Goal: Information Seeking & Learning: Learn about a topic

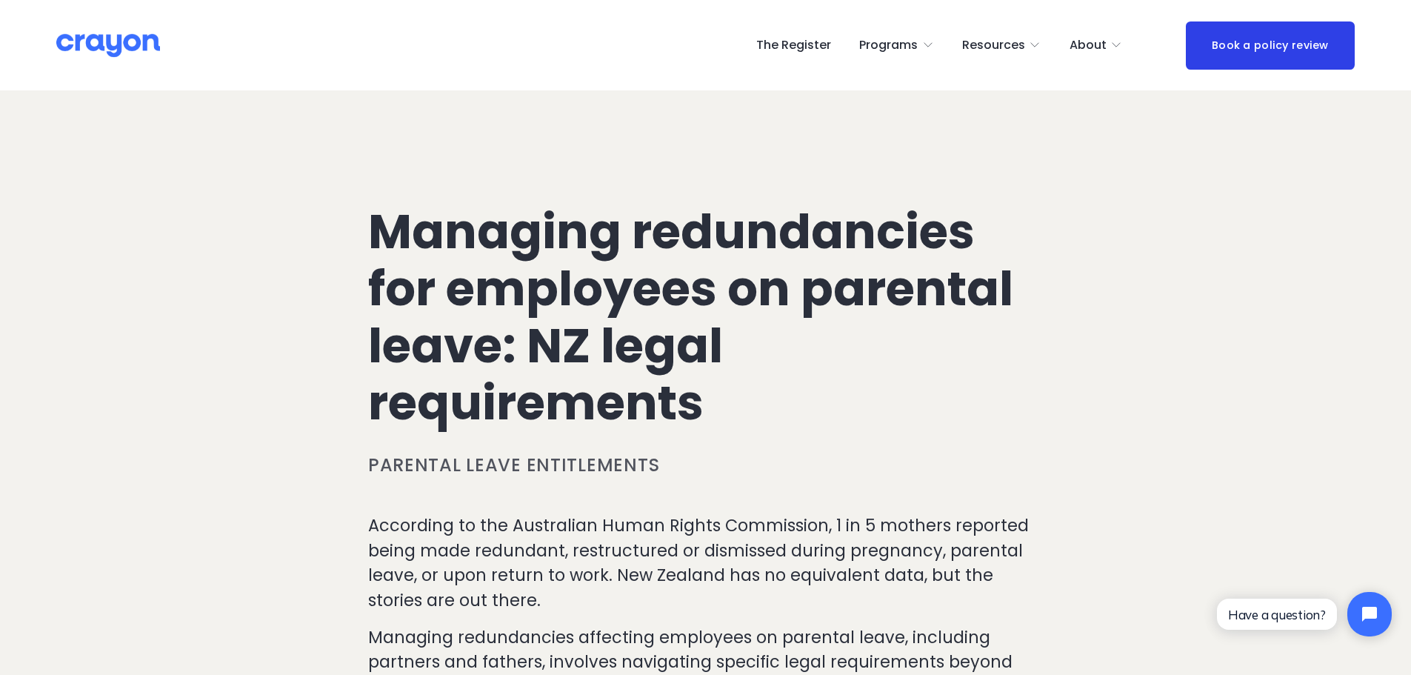
scroll to position [148, 0]
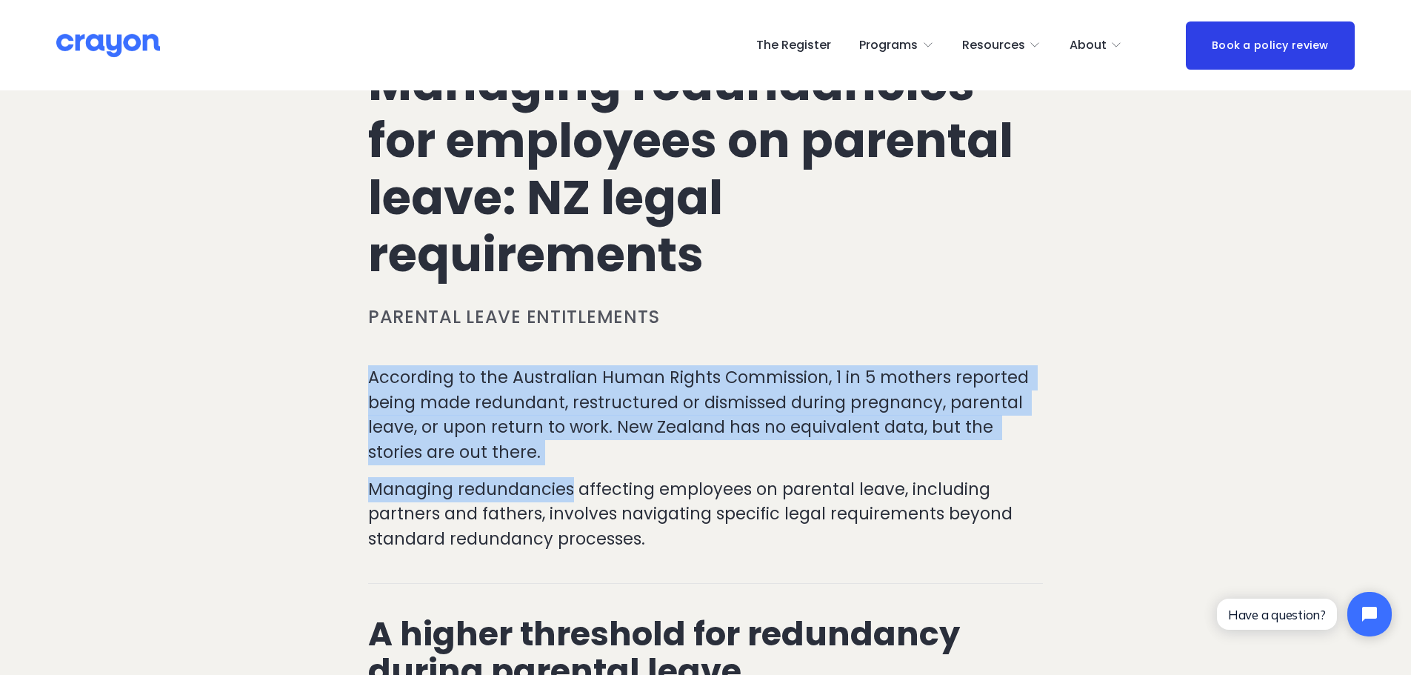
drag, startPoint x: 342, startPoint y: 379, endPoint x: 570, endPoint y: 476, distance: 247.9
click at [570, 476] on div "According to the Australian Human Rights Commission, 1 in 5 mothers reported be…" at bounding box center [705, 458] width 675 height 186
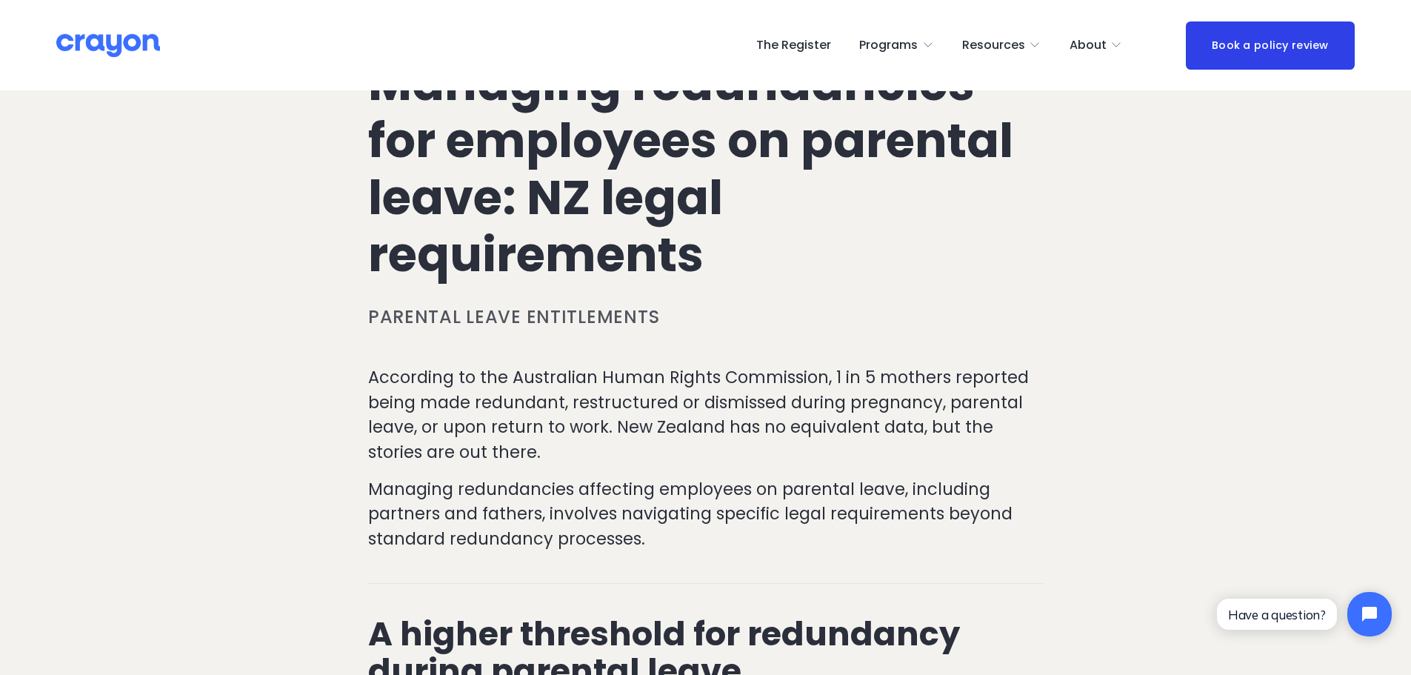
scroll to position [222, 0]
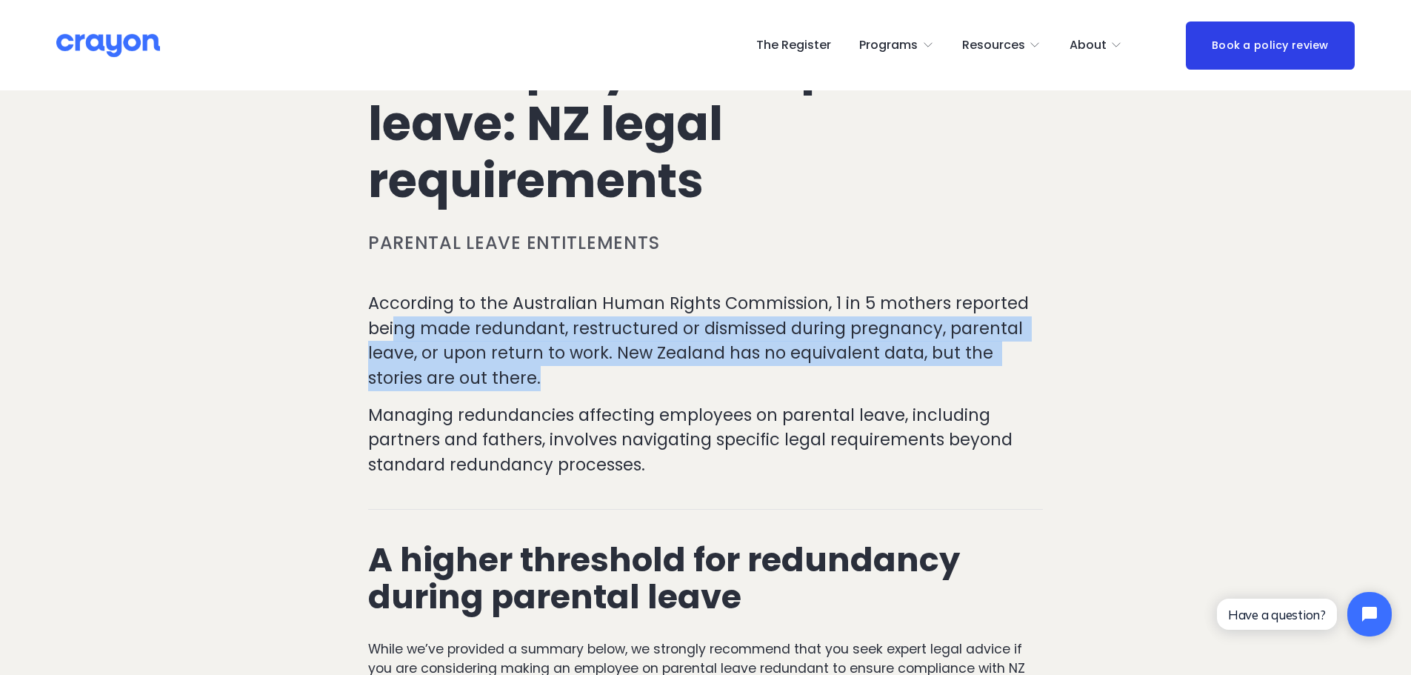
drag, startPoint x: 397, startPoint y: 334, endPoint x: 582, endPoint y: 389, distance: 192.4
click at [582, 389] on p "According to the Australian Human Rights Commission, 1 in 5 mothers reported be…" at bounding box center [705, 340] width 675 height 99
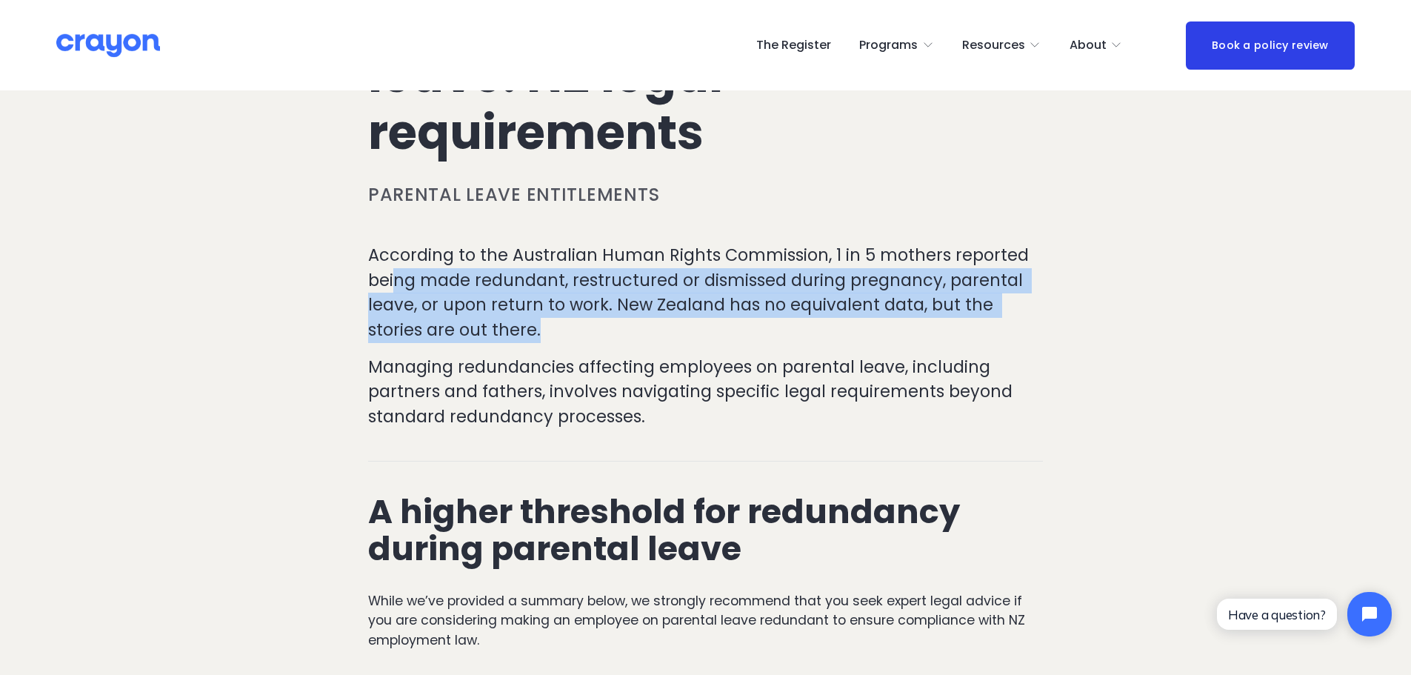
scroll to position [296, 0]
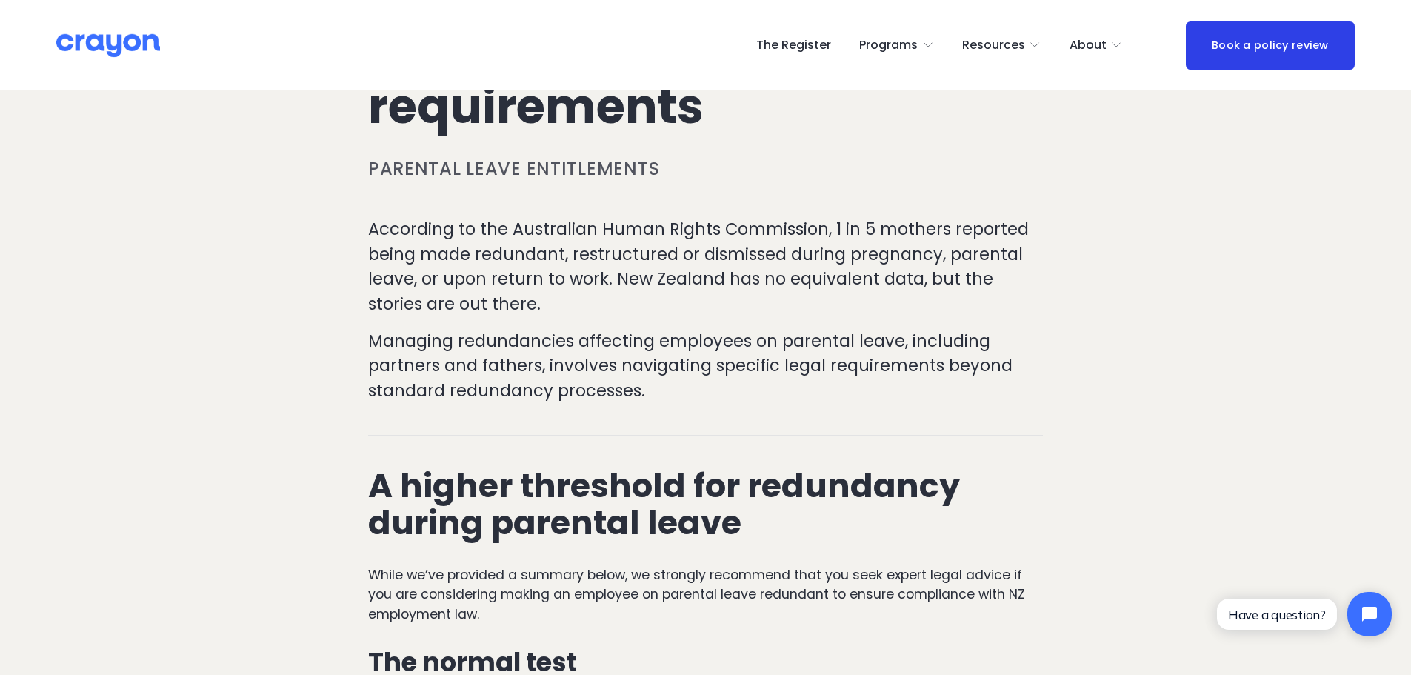
click at [553, 336] on p "Managing redundancies affecting employees on parental leave, including partners…" at bounding box center [705, 366] width 675 height 75
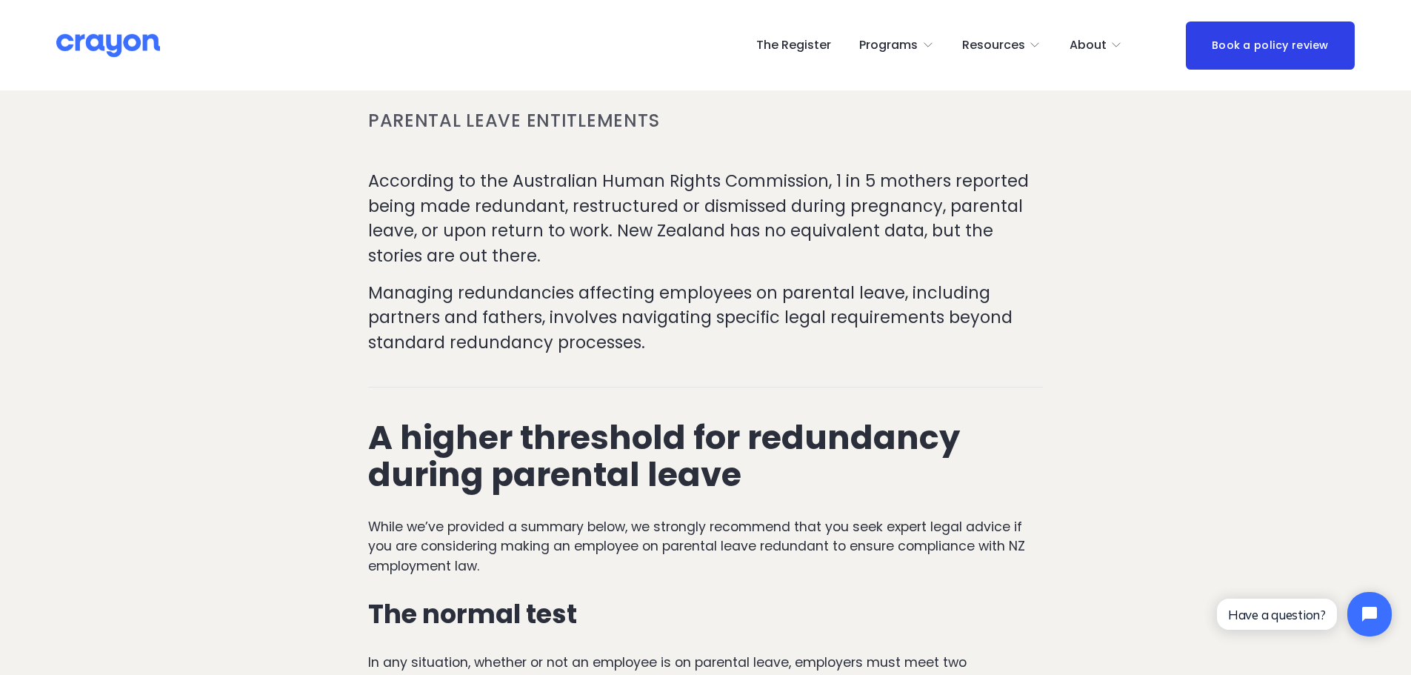
scroll to position [370, 0]
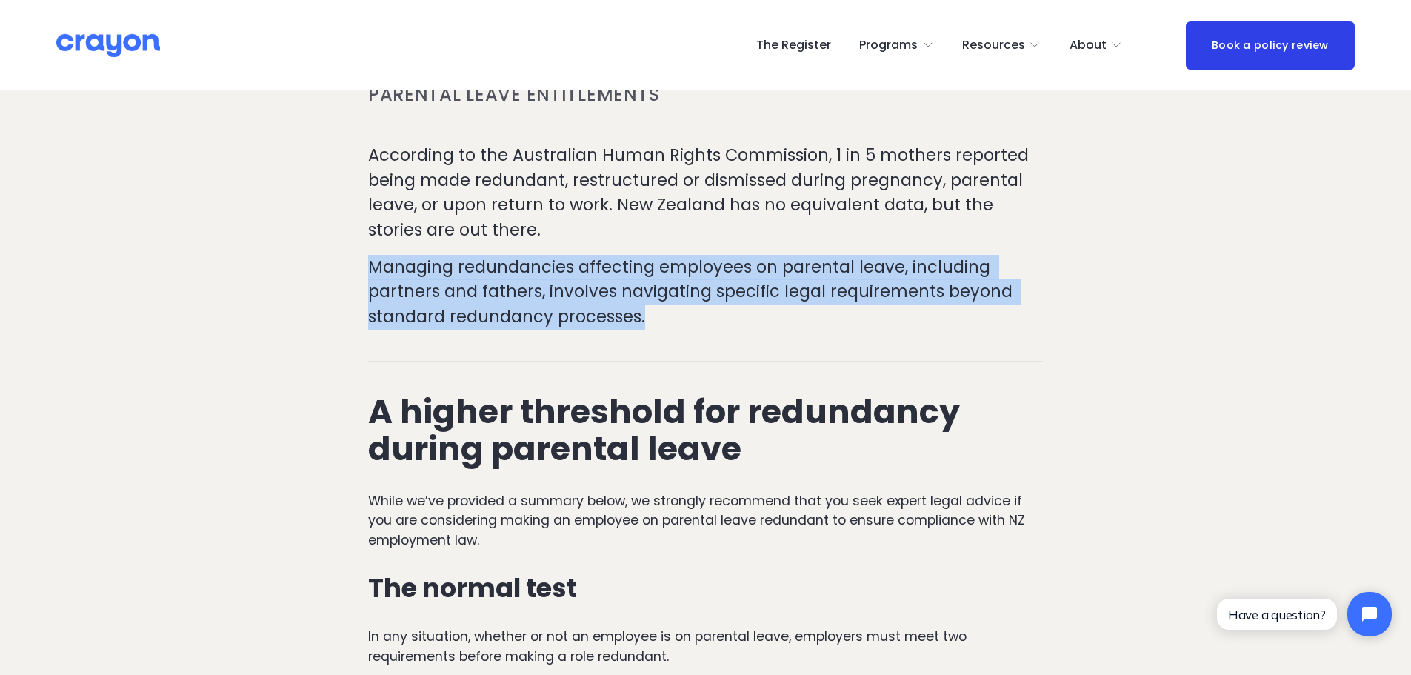
drag, startPoint x: 338, startPoint y: 273, endPoint x: 709, endPoint y: 318, distance: 373.9
click at [706, 320] on p "Managing redundancies affecting employees on parental leave, including partners…" at bounding box center [705, 292] width 675 height 75
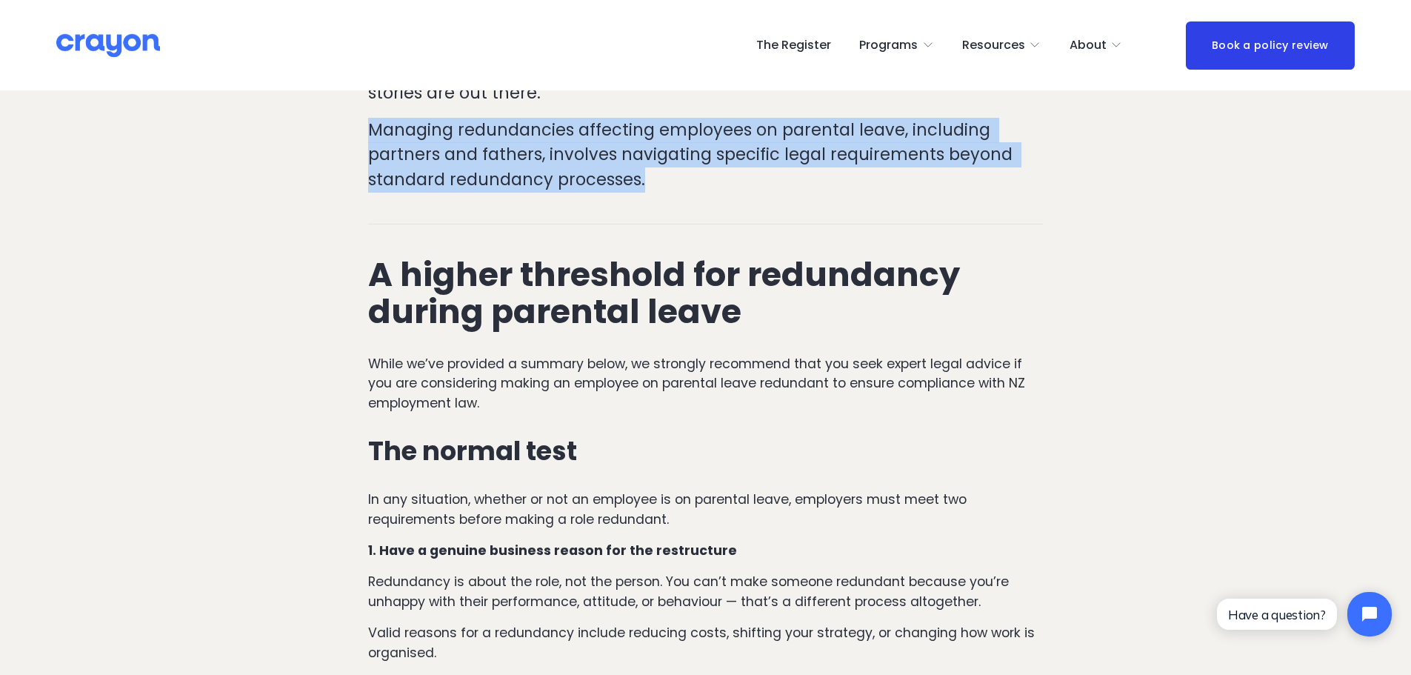
scroll to position [519, 0]
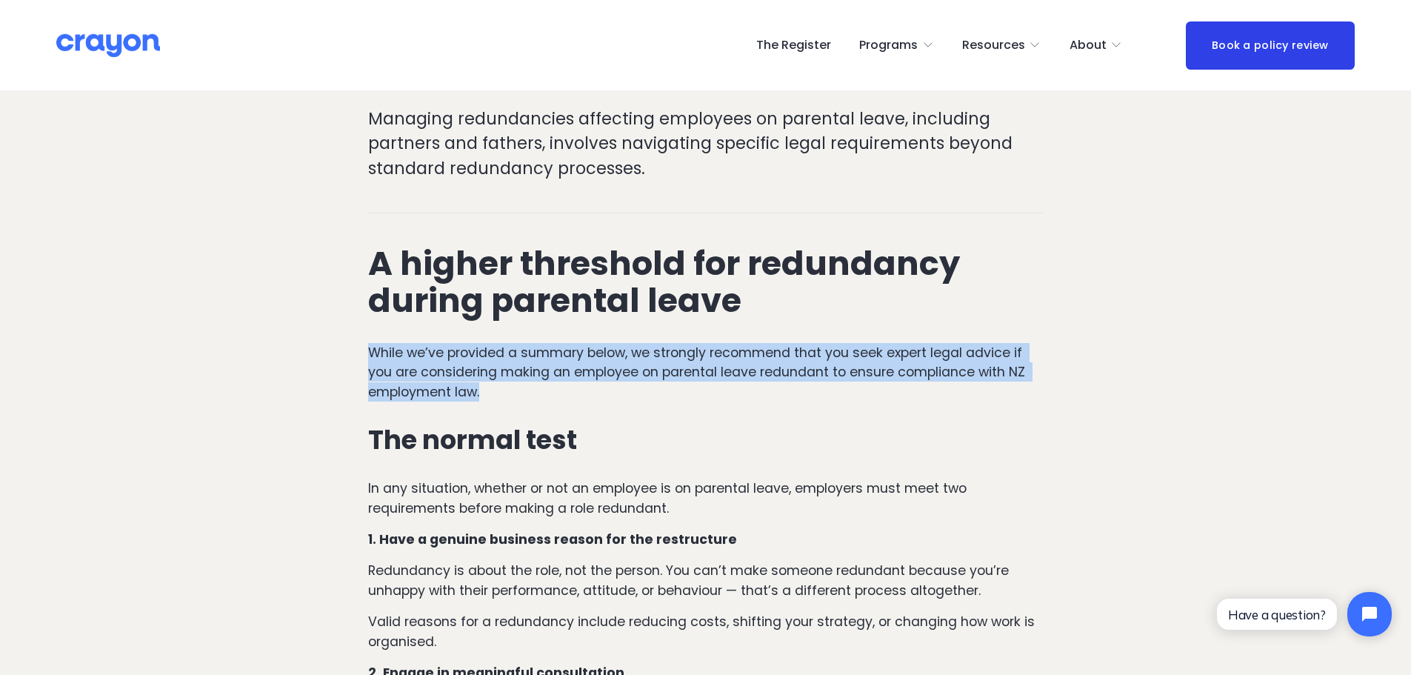
drag, startPoint x: 364, startPoint y: 355, endPoint x: 556, endPoint y: 399, distance: 196.1
click at [556, 399] on p "While we’ve provided a summary below, we strongly recommend that you seek exper…" at bounding box center [705, 372] width 675 height 59
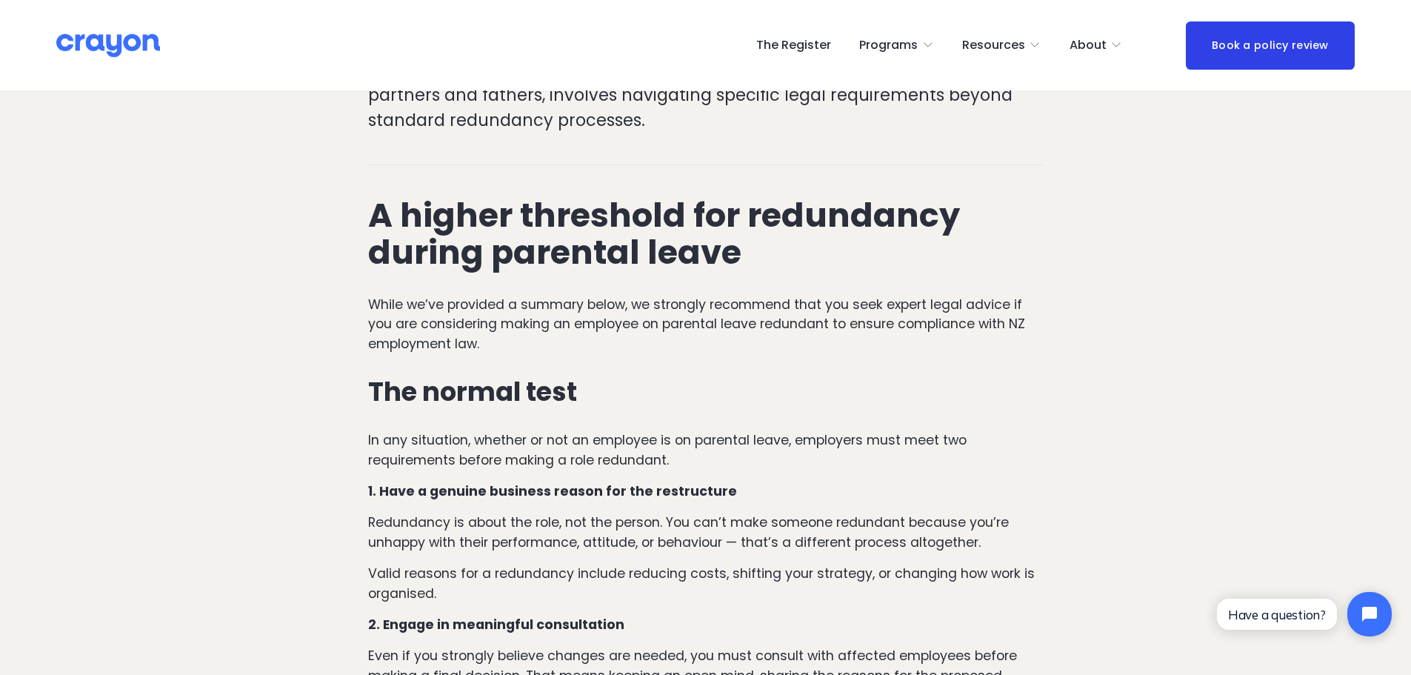
scroll to position [593, 0]
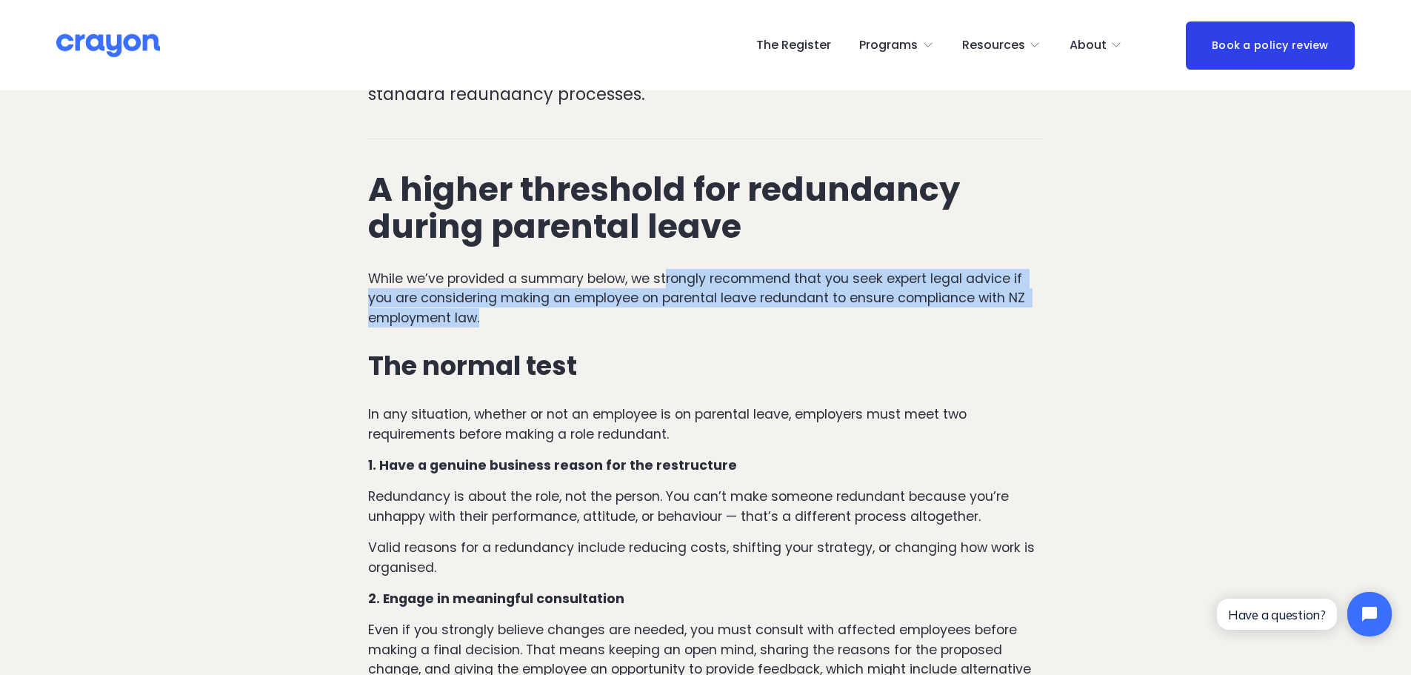
drag, startPoint x: 667, startPoint y: 281, endPoint x: 728, endPoint y: 321, distance: 73.4
click at [728, 321] on p "While we’ve provided a summary below, we strongly recommend that you seek exper…" at bounding box center [705, 298] width 675 height 59
click at [727, 321] on p "While we’ve provided a summary below, we strongly recommend that you seek exper…" at bounding box center [705, 298] width 675 height 59
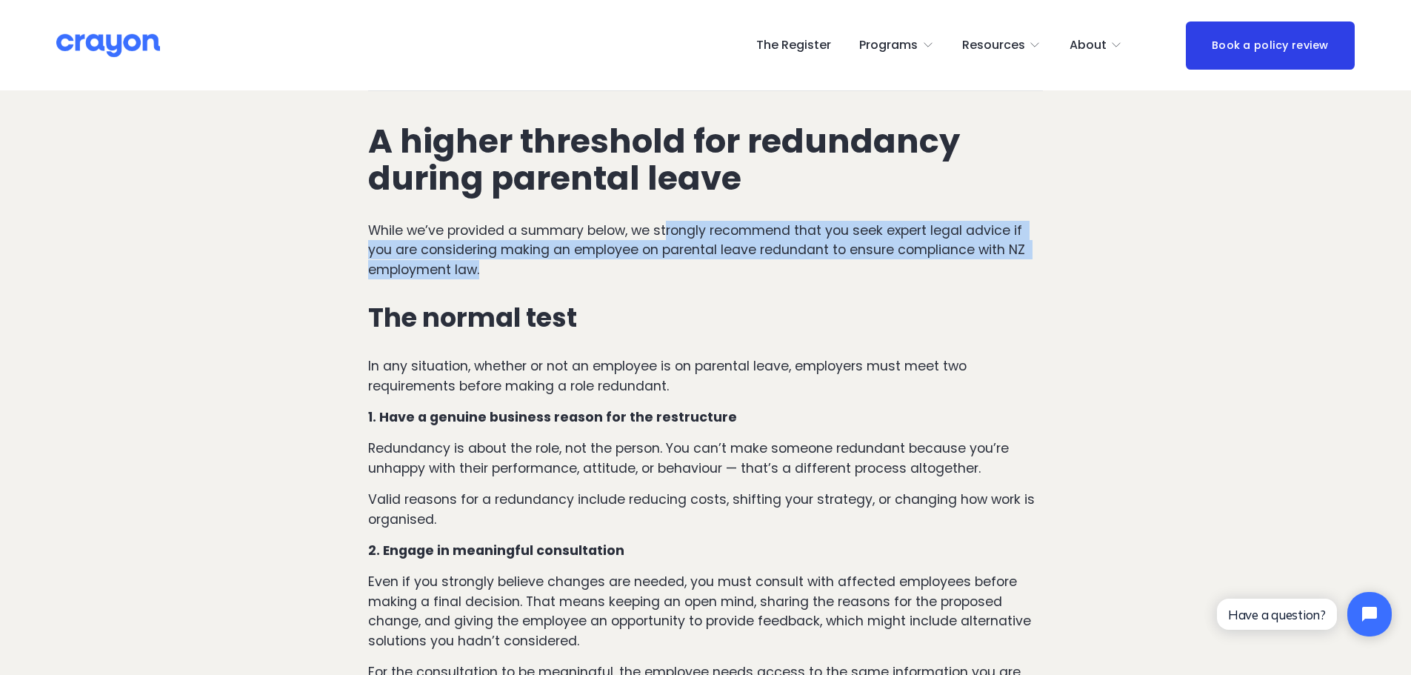
scroll to position [667, 0]
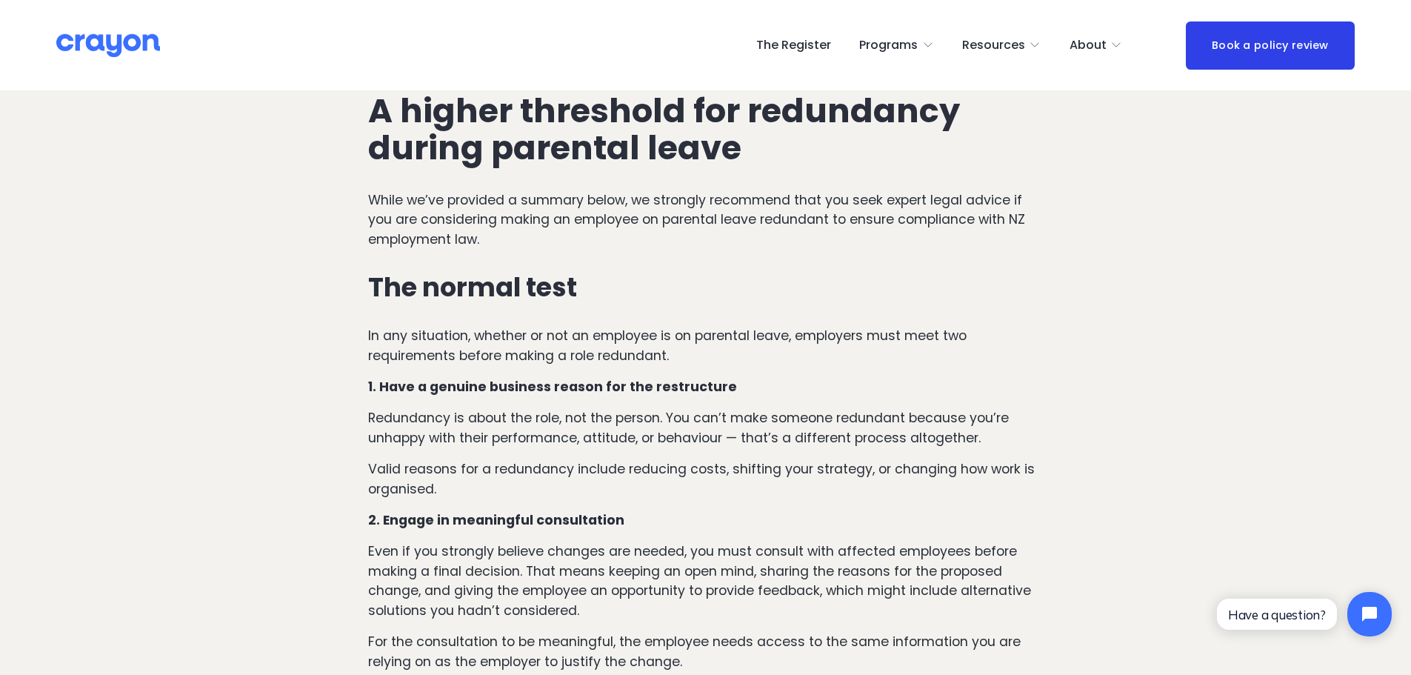
scroll to position [741, 0]
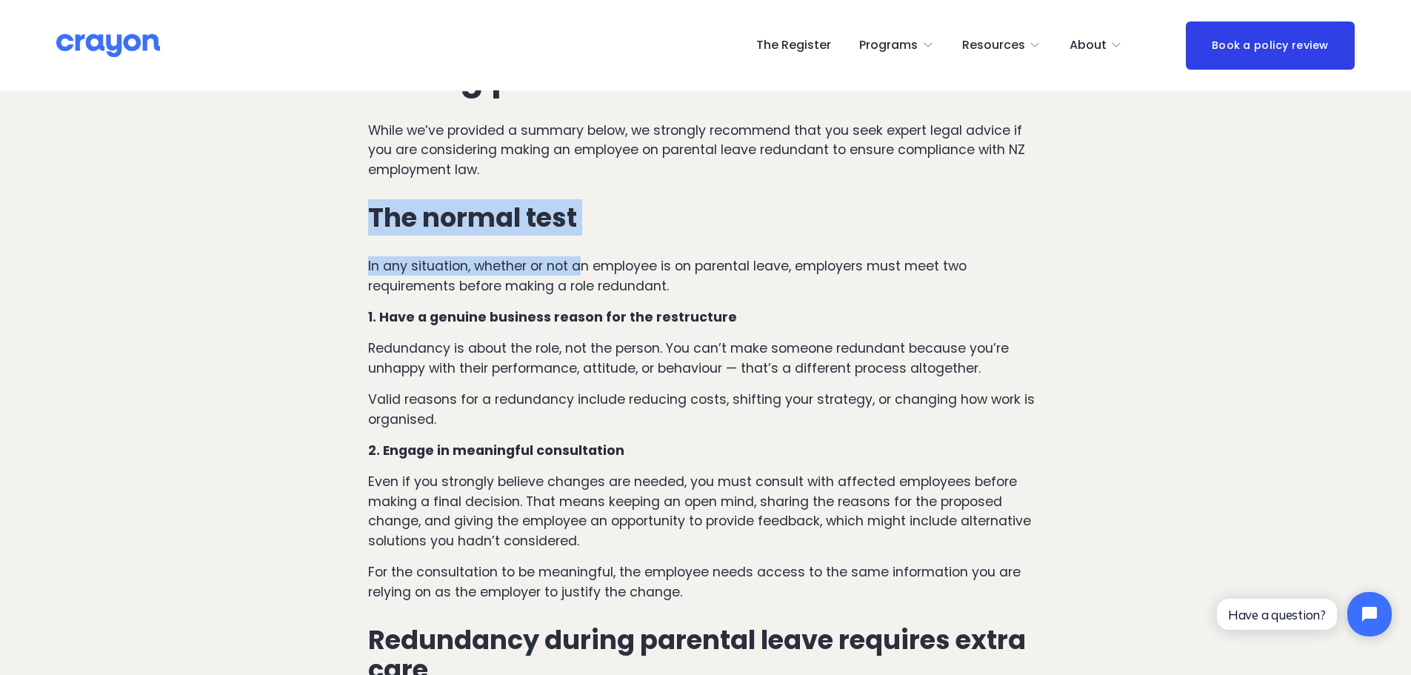
drag, startPoint x: 361, startPoint y: 218, endPoint x: 577, endPoint y: 260, distance: 219.7
click at [577, 260] on p "In any situation, whether or not an employee is on parental leave, employers mu…" at bounding box center [705, 275] width 675 height 39
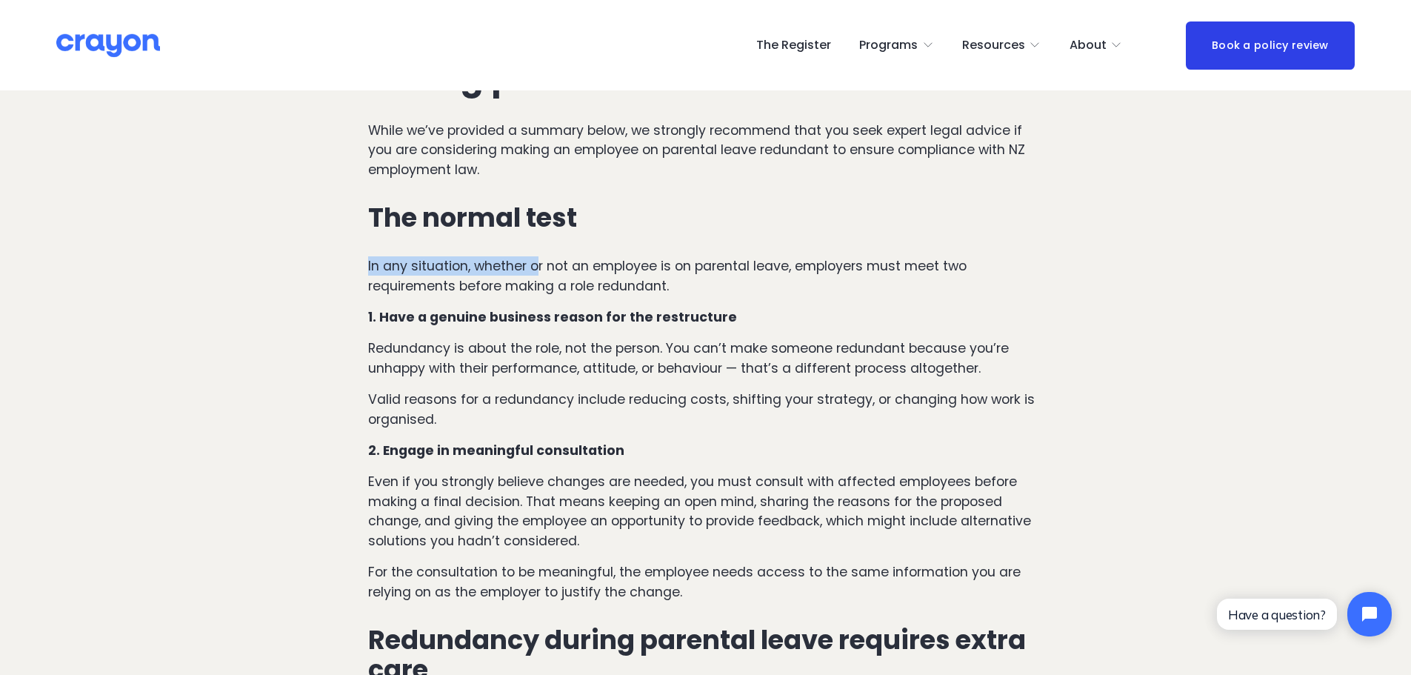
drag, startPoint x: 358, startPoint y: 263, endPoint x: 524, endPoint y: 272, distance: 166.2
click at [542, 261] on p "In any situation, whether or not an employee is on parental leave, employers mu…" at bounding box center [705, 275] width 675 height 39
click at [739, 284] on p "In any situation, whether or not an employee is on parental leave, employers mu…" at bounding box center [705, 275] width 675 height 39
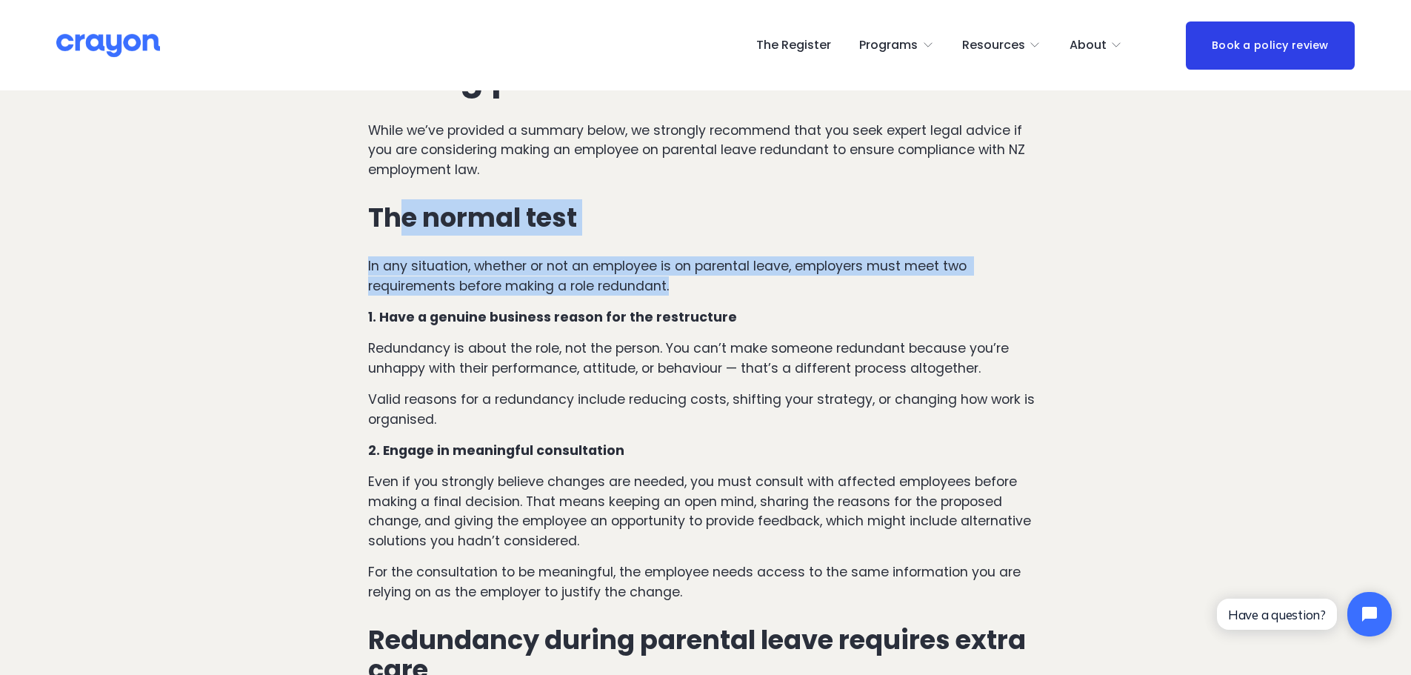
drag, startPoint x: 687, startPoint y: 285, endPoint x: 396, endPoint y: 210, distance: 299.9
click at [396, 210] on h3 "The normal test" at bounding box center [705, 218] width 675 height 30
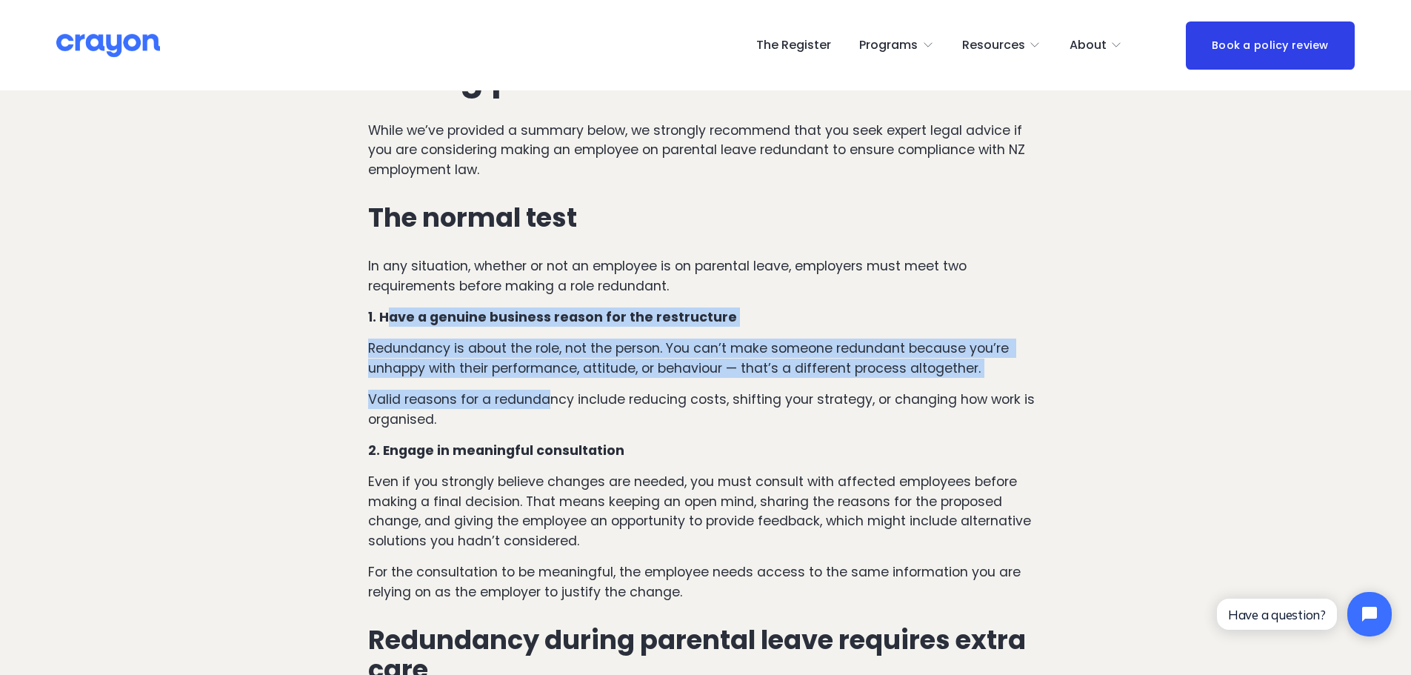
drag, startPoint x: 419, startPoint y: 338, endPoint x: 554, endPoint y: 410, distance: 153.8
click at [556, 410] on p "Valid reasons for a redundancy include reducing costs, shifting your strategy, …" at bounding box center [705, 409] width 675 height 39
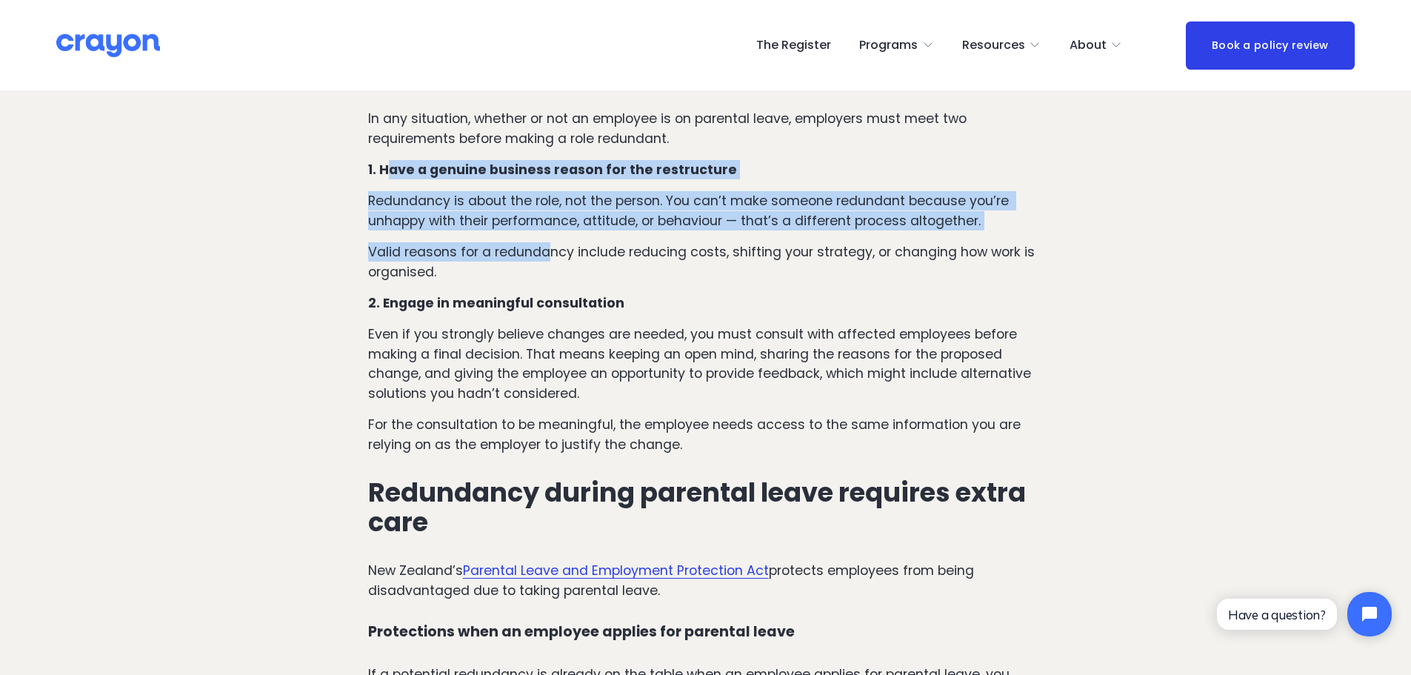
scroll to position [889, 0]
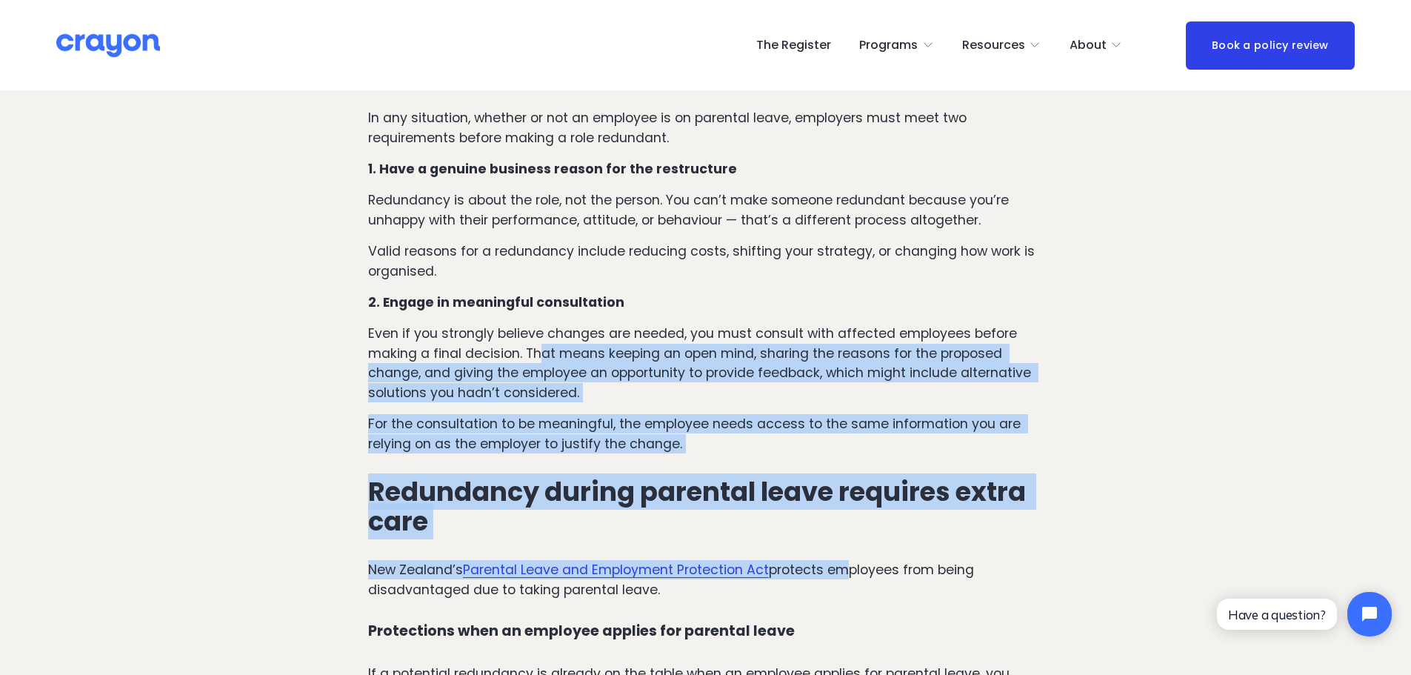
drag, startPoint x: 538, startPoint y: 356, endPoint x: 821, endPoint y: 553, distance: 344.4
click at [784, 477] on h3 "Redundancy during parental leave requires extra care" at bounding box center [705, 506] width 675 height 59
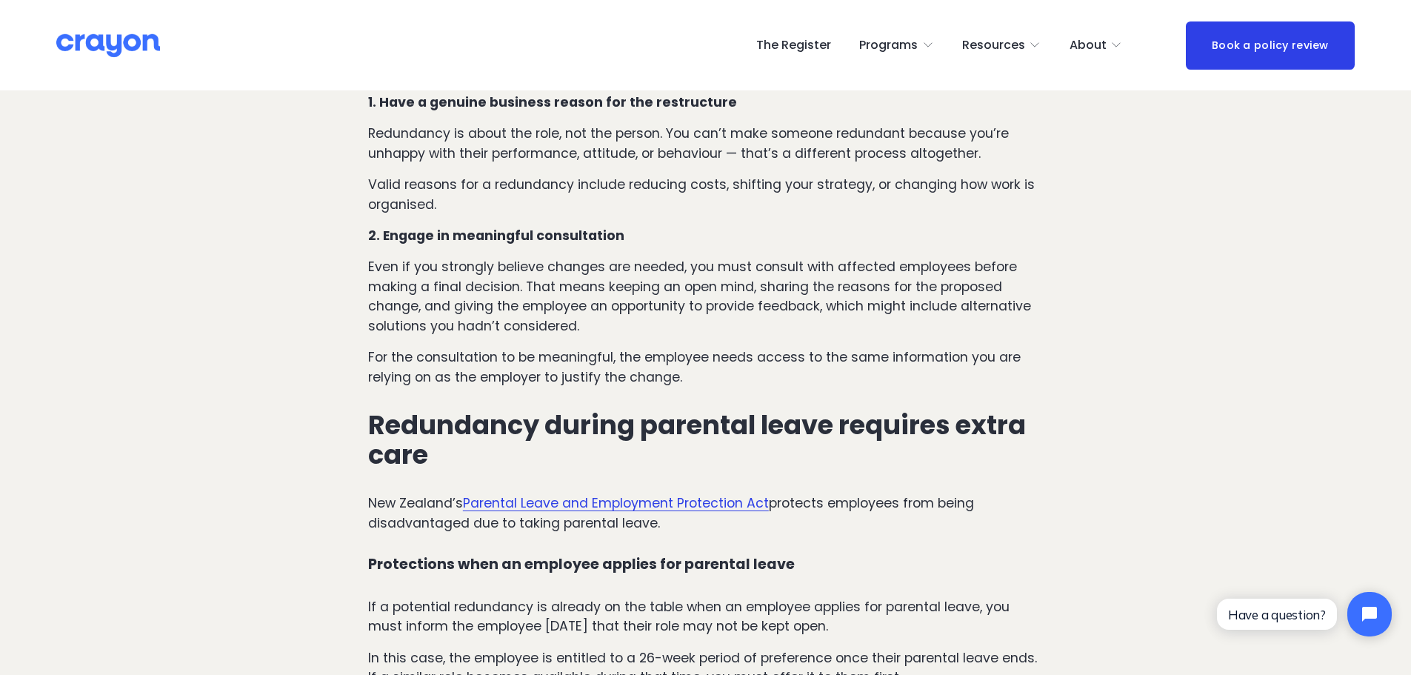
scroll to position [1037, 0]
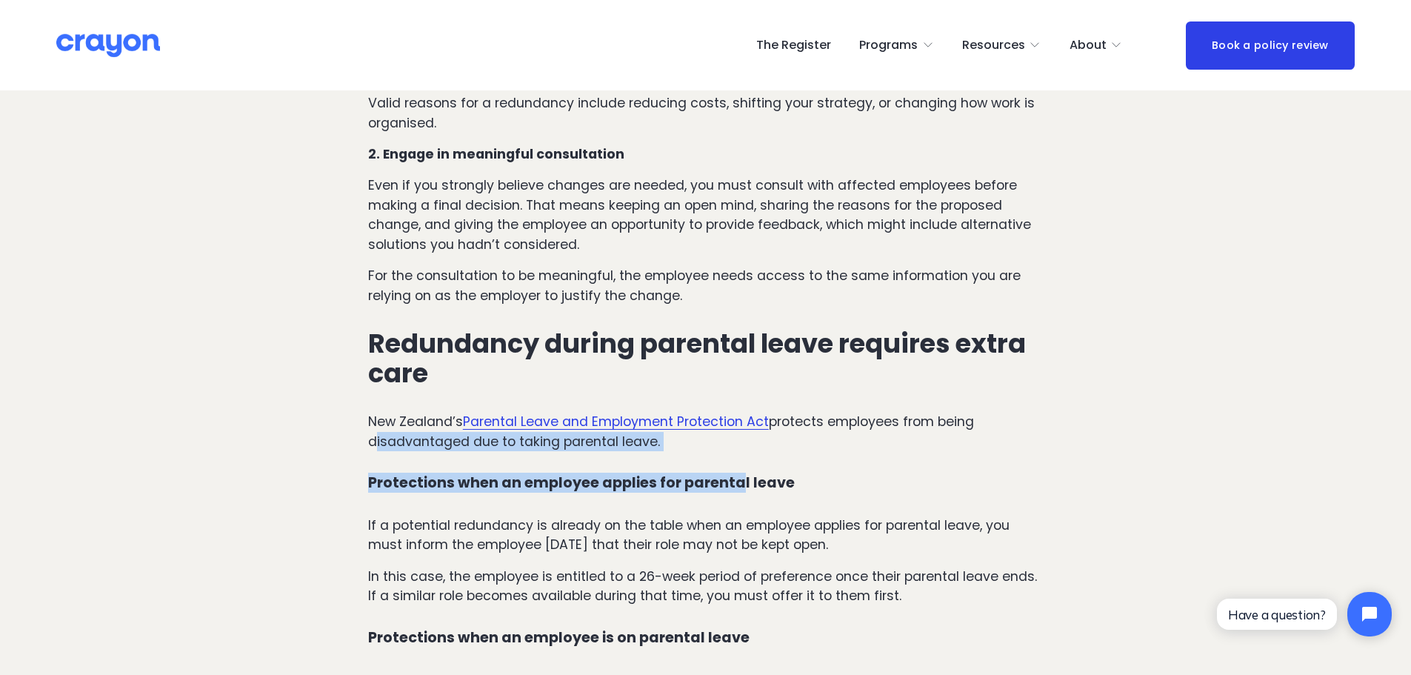
drag, startPoint x: 310, startPoint y: 441, endPoint x: 733, endPoint y: 462, distance: 422.7
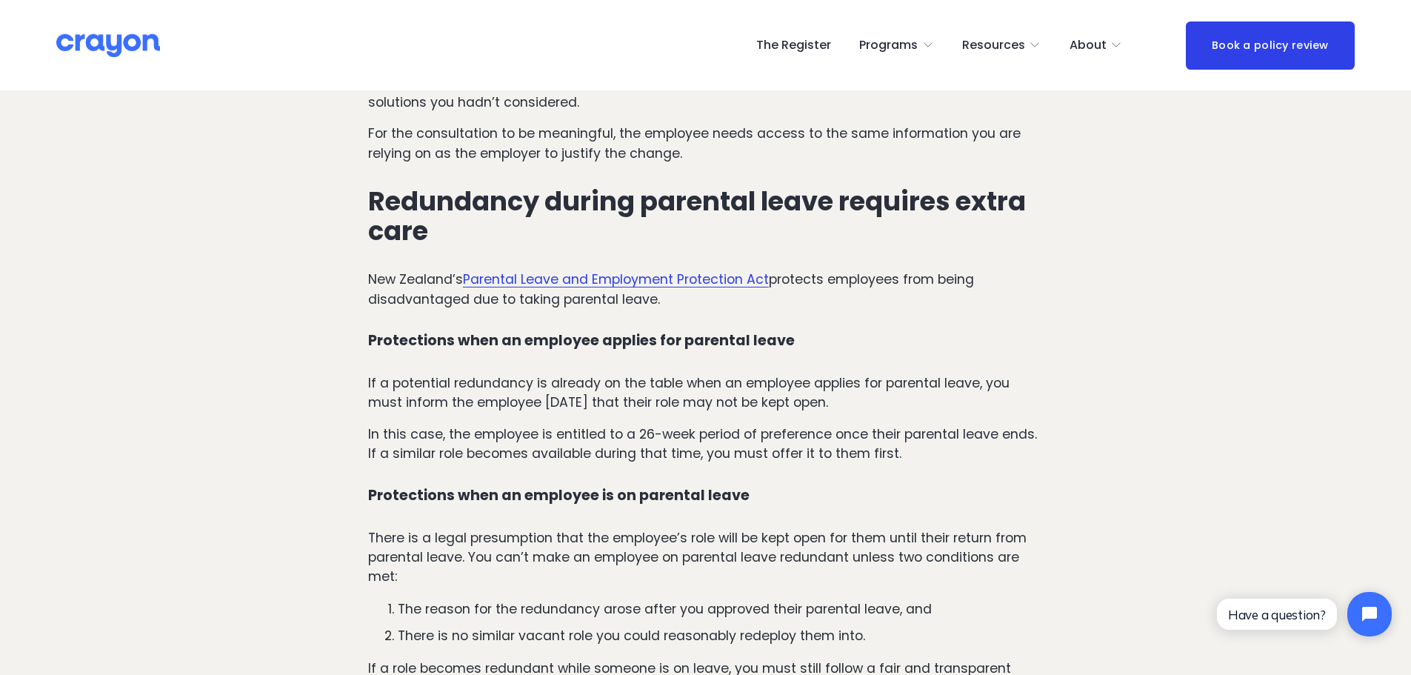
scroll to position [1185, 0]
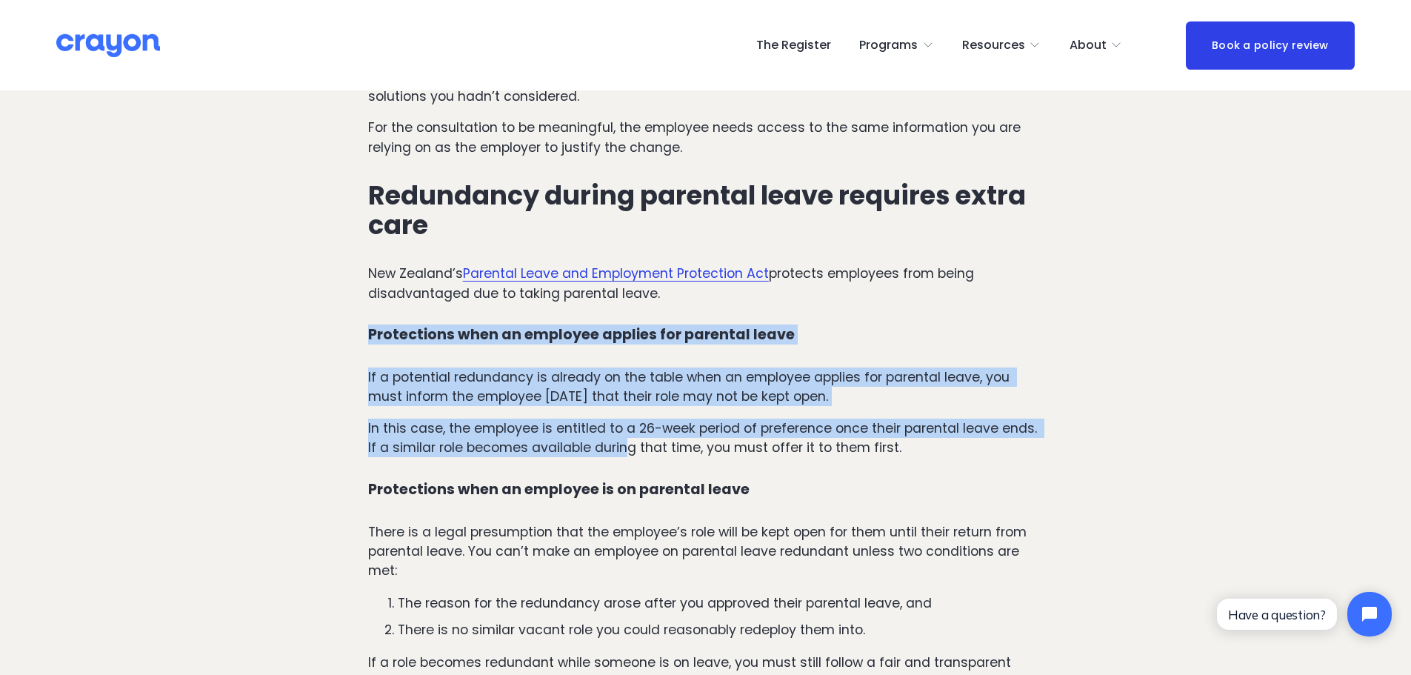
drag, startPoint x: 366, startPoint y: 336, endPoint x: 627, endPoint y: 445, distance: 283.3
click at [627, 445] on p "In this case, the employee is entitled to a 26-week period of preference once t…" at bounding box center [705, 438] width 675 height 39
drag, startPoint x: 830, startPoint y: 457, endPoint x: 358, endPoint y: 333, distance: 488.5
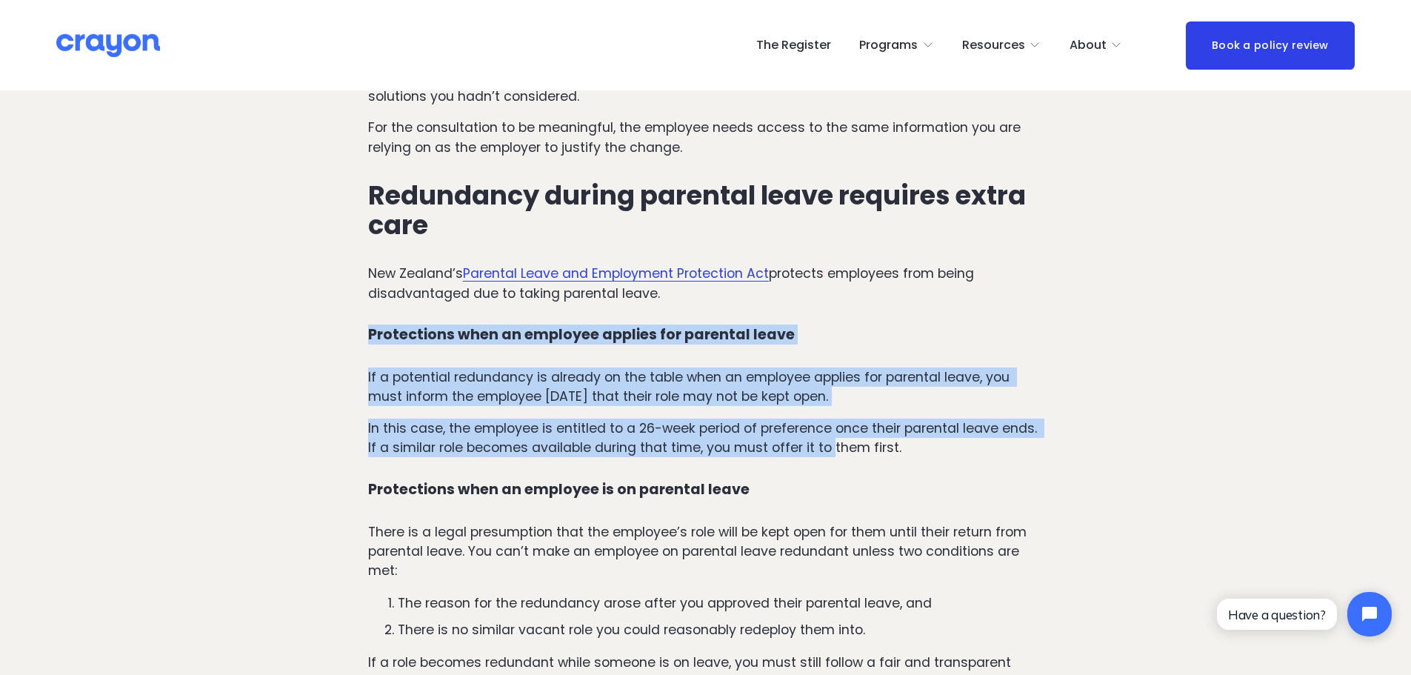
drag, startPoint x: 393, startPoint y: 370, endPoint x: 899, endPoint y: 403, distance: 507.7
click at [895, 402] on p "If a potential redundancy is already on the table when an employee applies for …" at bounding box center [705, 386] width 675 height 39
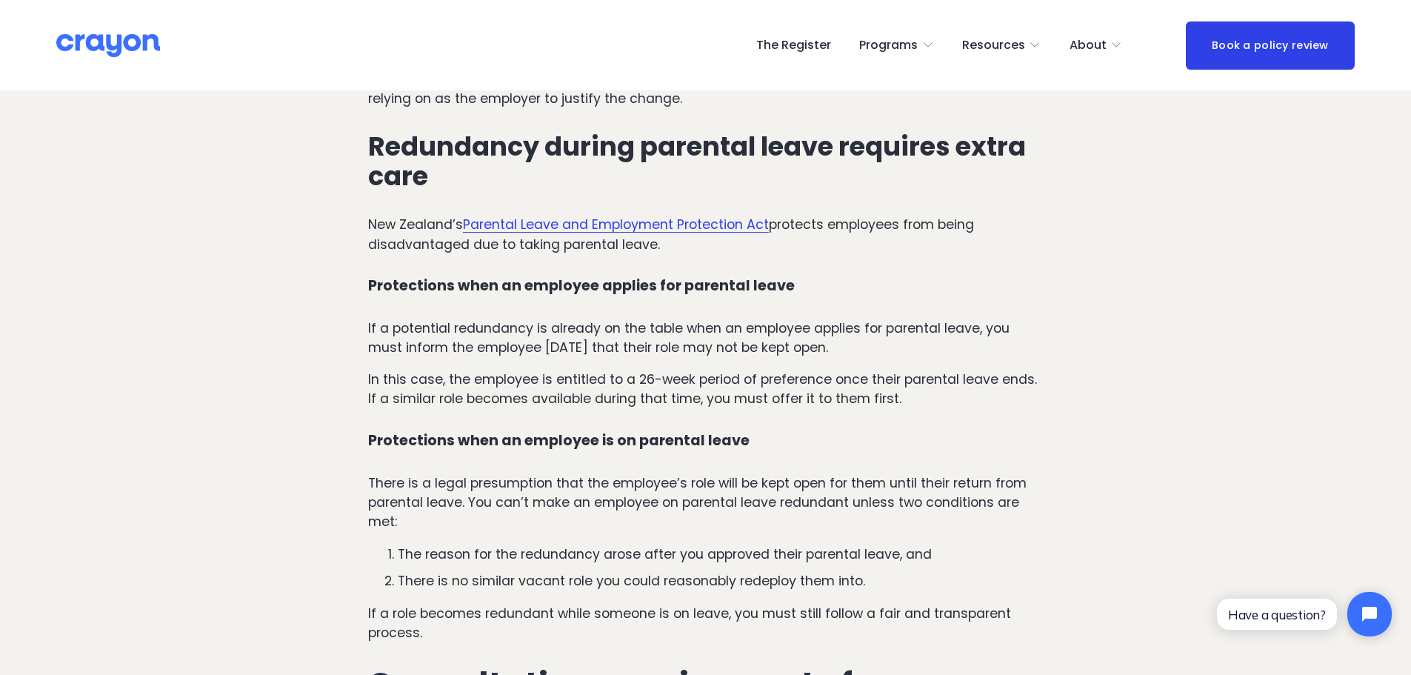
scroll to position [1259, 0]
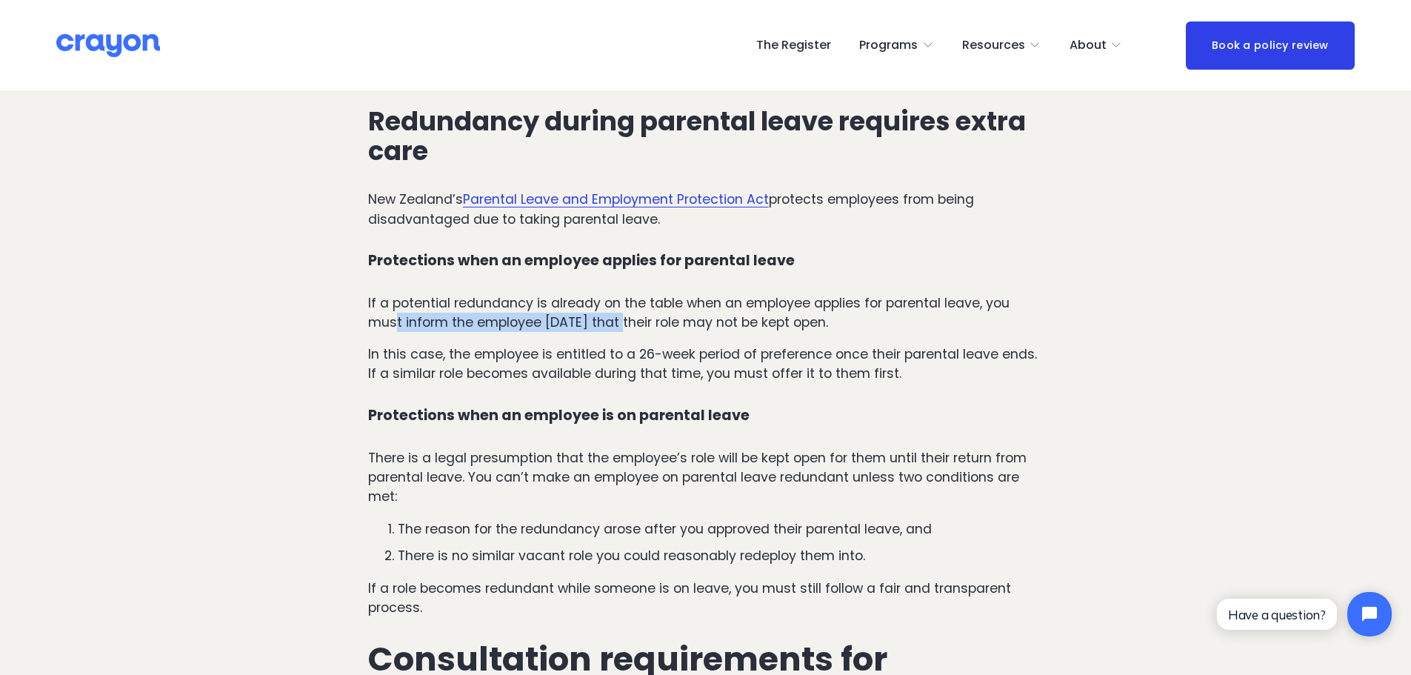
drag, startPoint x: 396, startPoint y: 330, endPoint x: 618, endPoint y: 327, distance: 222.2
click at [618, 327] on p "If a potential redundancy is already on the table when an employee applies for …" at bounding box center [705, 312] width 675 height 39
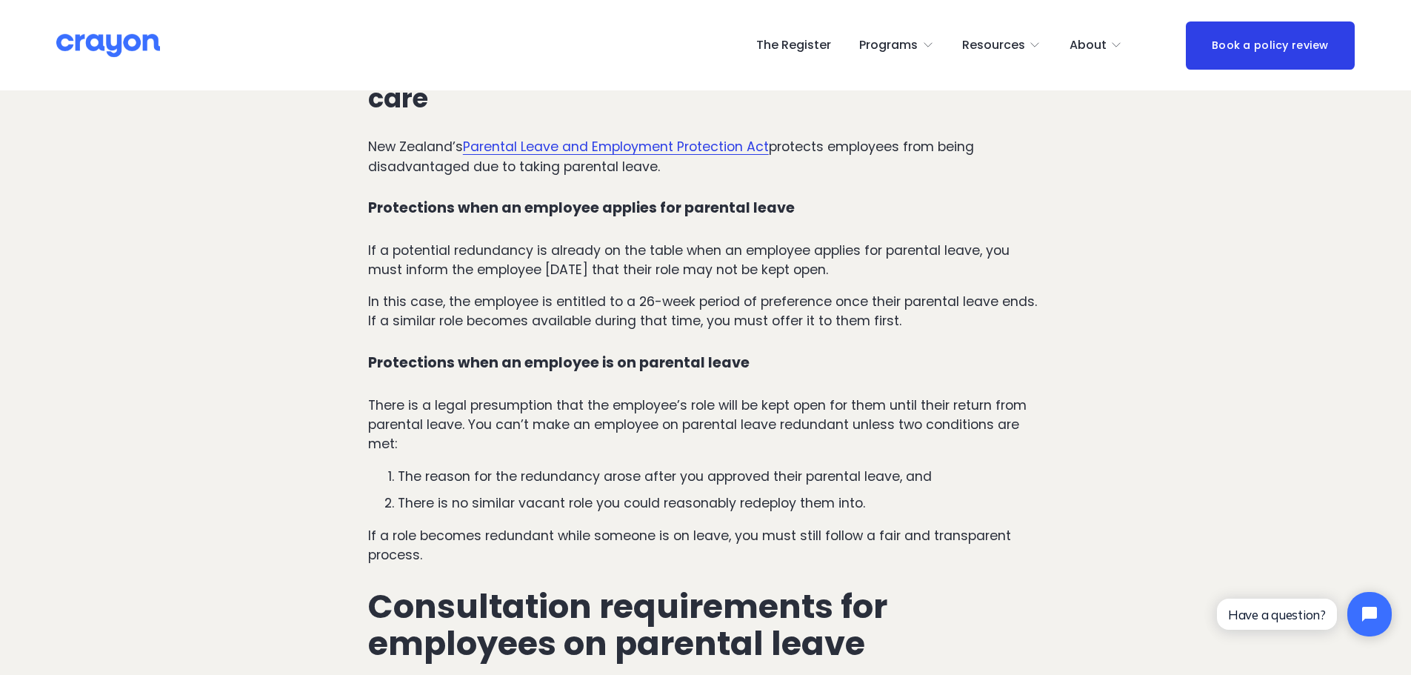
scroll to position [1333, 0]
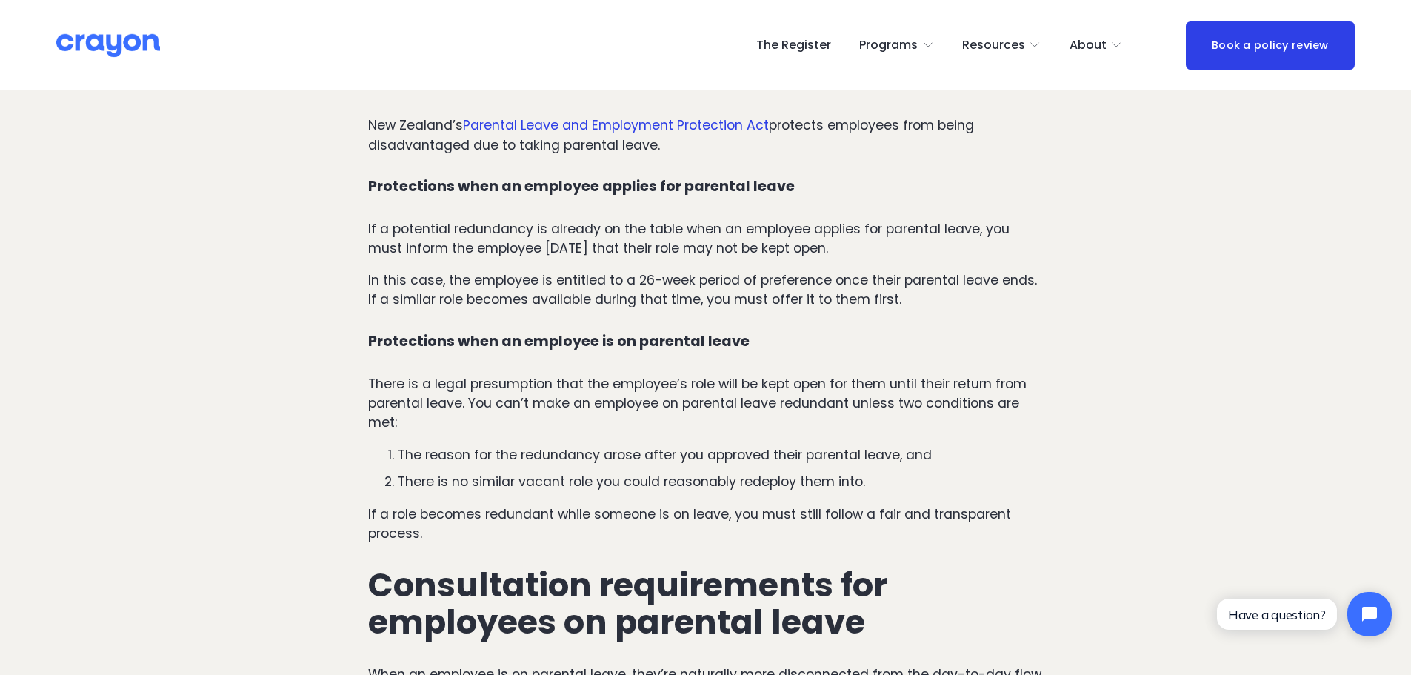
drag, startPoint x: 360, startPoint y: 281, endPoint x: 927, endPoint y: 293, distance: 567.6
click at [927, 293] on p "In this case, the employee is entitled to a 26-week period of preference once t…" at bounding box center [705, 289] width 675 height 39
drag, startPoint x: 879, startPoint y: 287, endPoint x: 793, endPoint y: 244, distance: 95.7
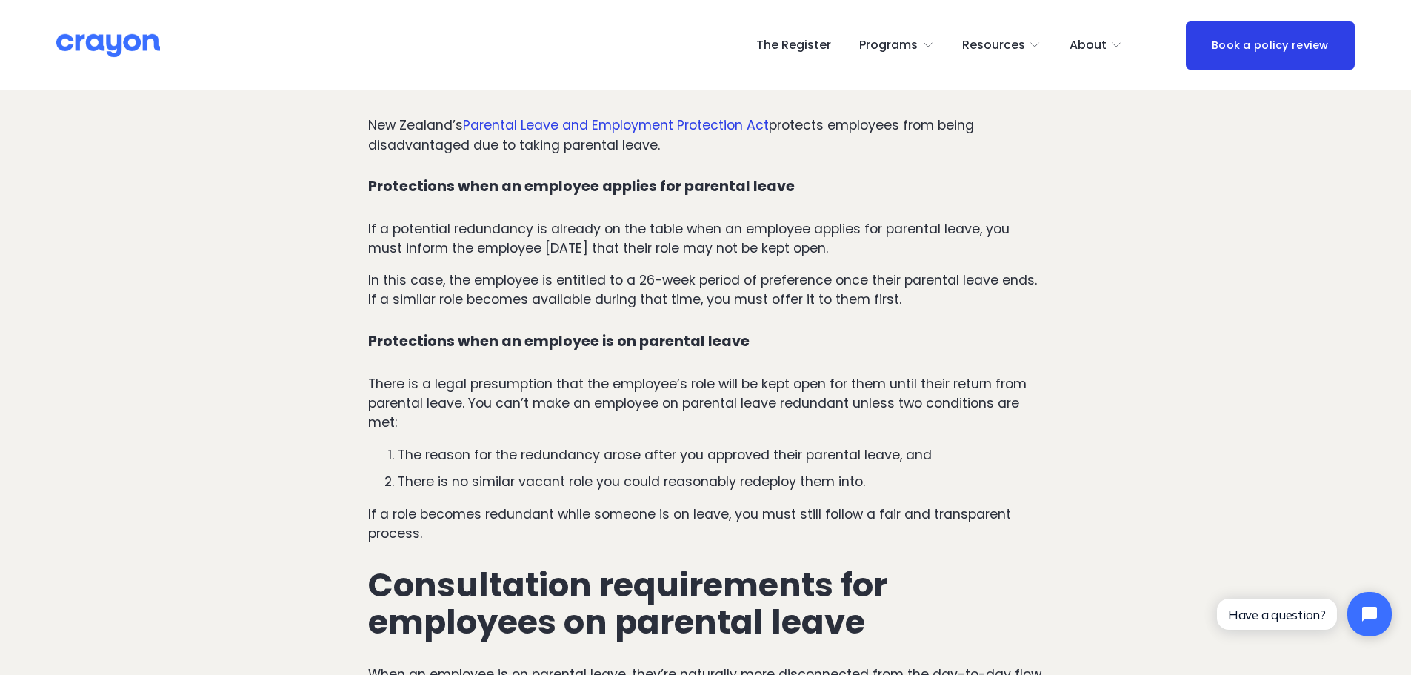
click at [793, 244] on p "If a potential redundancy is already on the table when an employee applies for …" at bounding box center [705, 238] width 675 height 39
drag, startPoint x: 661, startPoint y: 281, endPoint x: 933, endPoint y: 297, distance: 272.3
click at [933, 297] on p "In this case, the employee is entitled to a 26-week period of preference once t…" at bounding box center [705, 289] width 675 height 39
drag, startPoint x: 861, startPoint y: 299, endPoint x: 376, endPoint y: 267, distance: 485.5
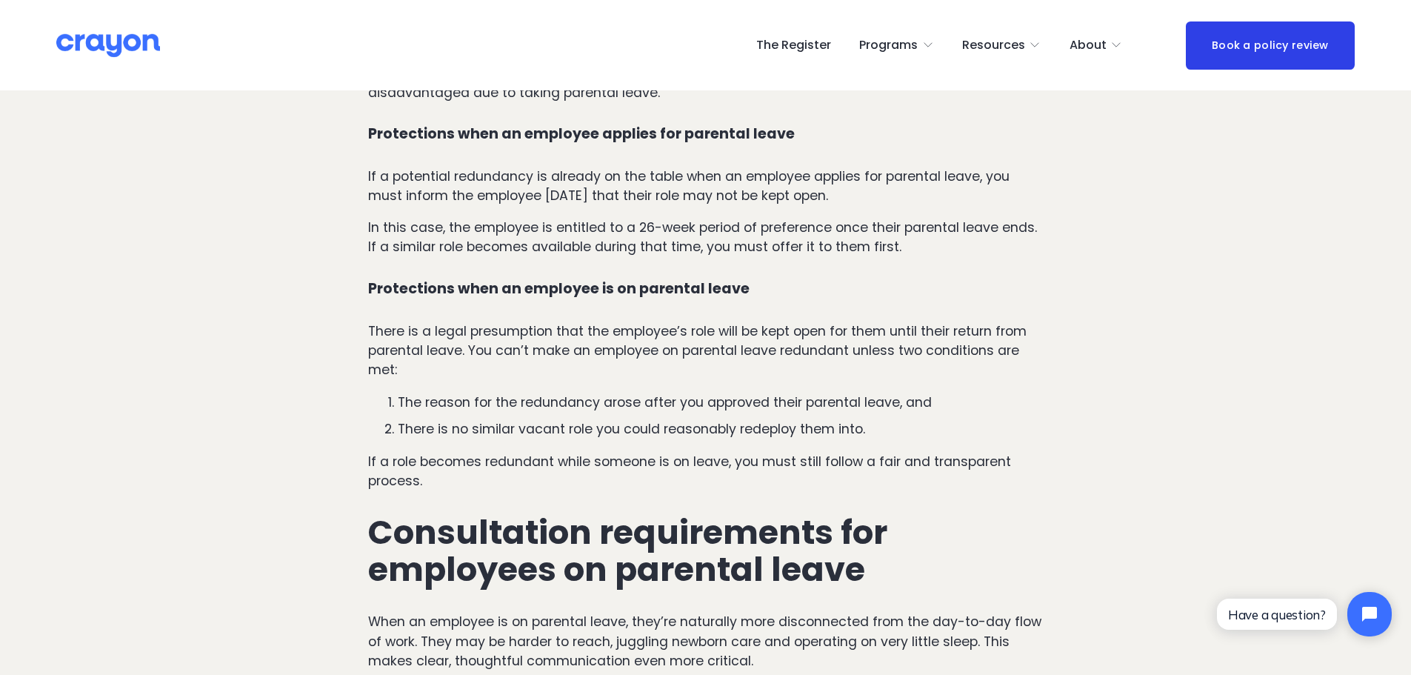
scroll to position [1407, 0]
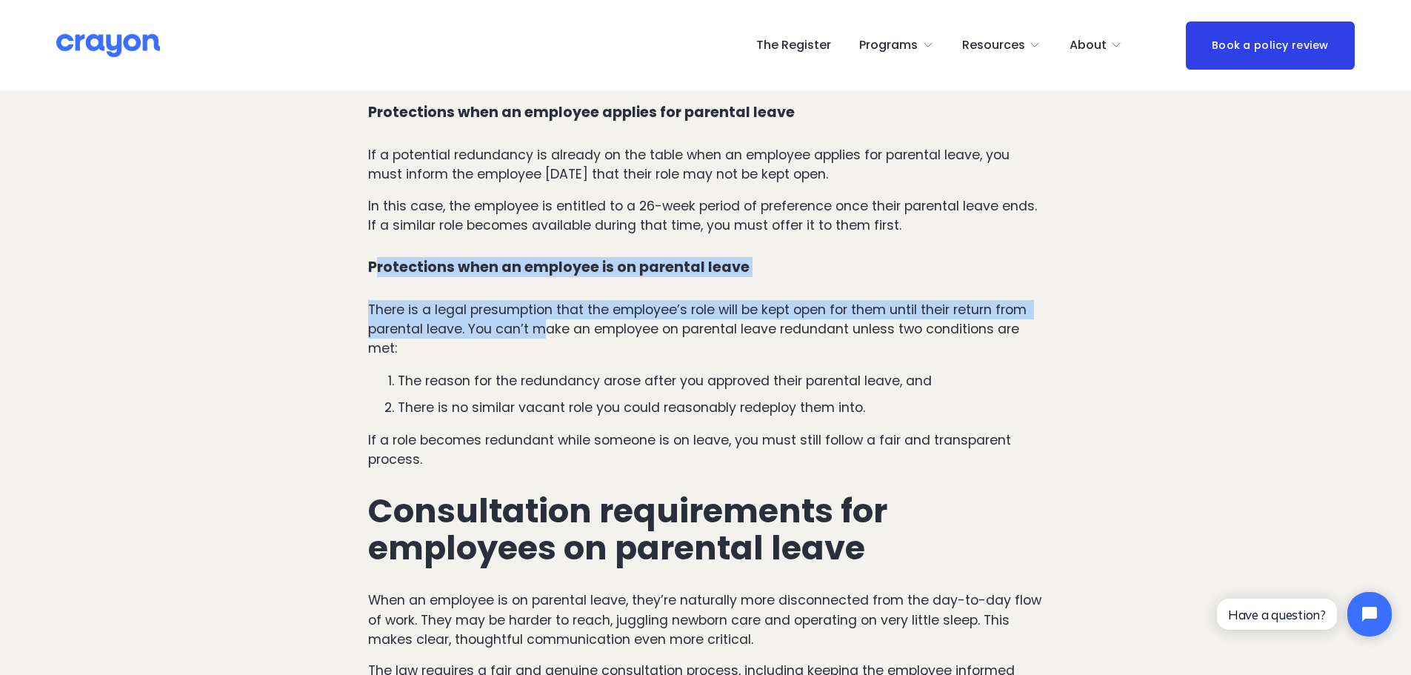
drag, startPoint x: 380, startPoint y: 265, endPoint x: 546, endPoint y: 330, distance: 178.3
click at [546, 330] on p "There is a legal presumption that the employee’s role will be kept open for the…" at bounding box center [705, 329] width 675 height 59
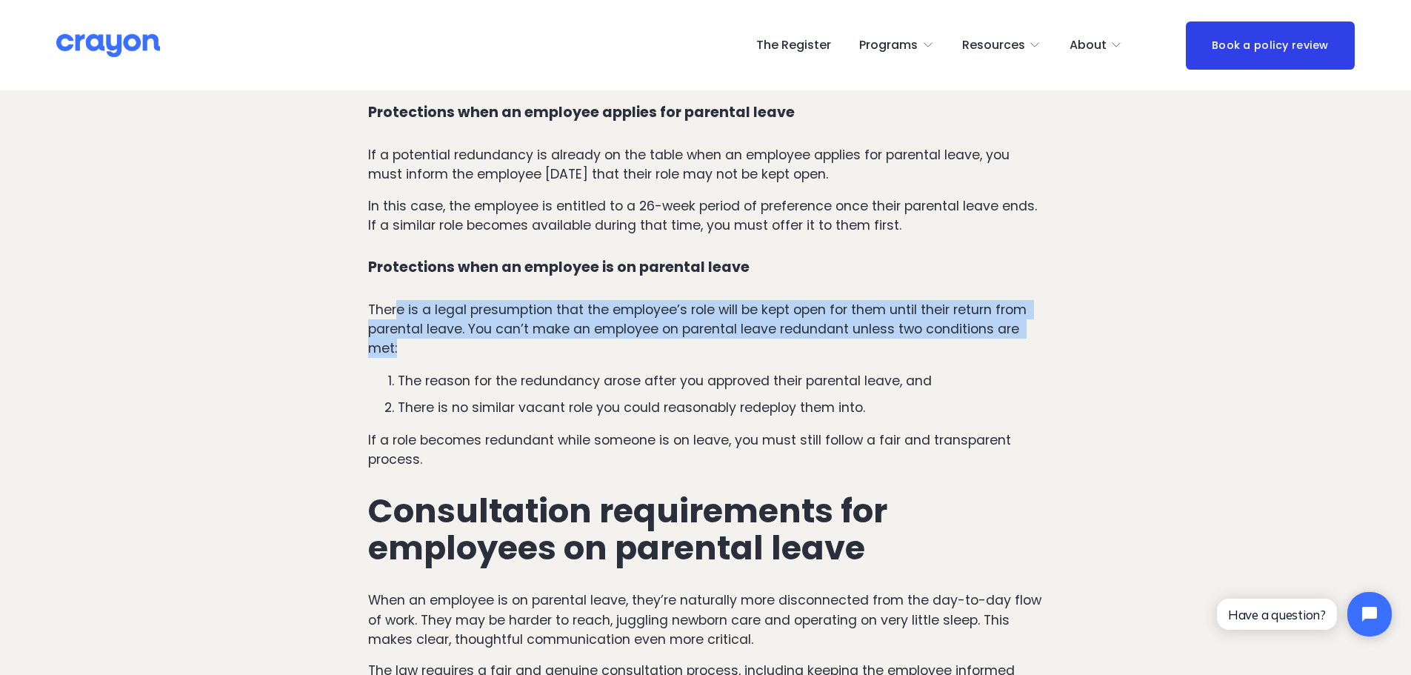
drag, startPoint x: 398, startPoint y: 318, endPoint x: 547, endPoint y: 355, distance: 154.2
click at [549, 355] on p "There is a legal presumption that the employee’s role will be kept open for the…" at bounding box center [705, 329] width 675 height 59
click at [547, 355] on p "There is a legal presumption that the employee’s role will be kept open for the…" at bounding box center [705, 329] width 675 height 59
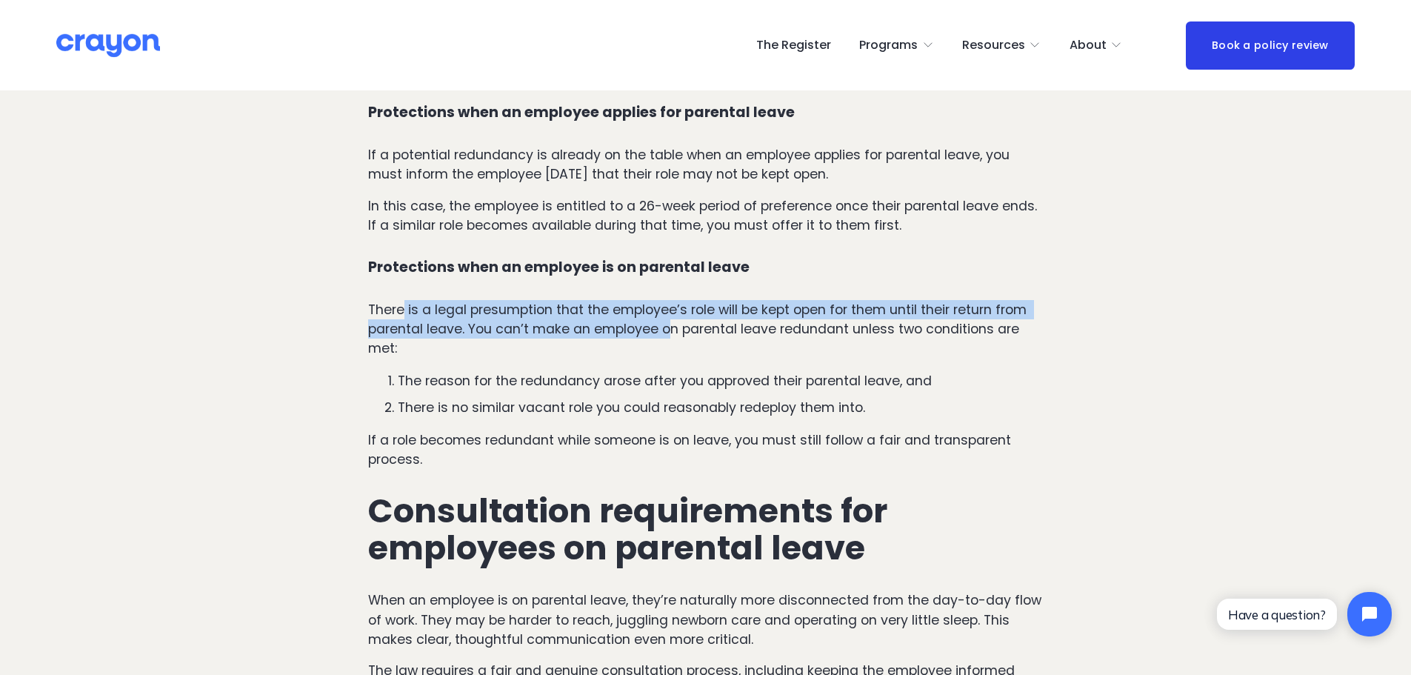
drag, startPoint x: 406, startPoint y: 320, endPoint x: 675, endPoint y: 337, distance: 269.4
click at [675, 337] on p "There is a legal presumption that the employee’s role will be kept open for the…" at bounding box center [705, 329] width 675 height 59
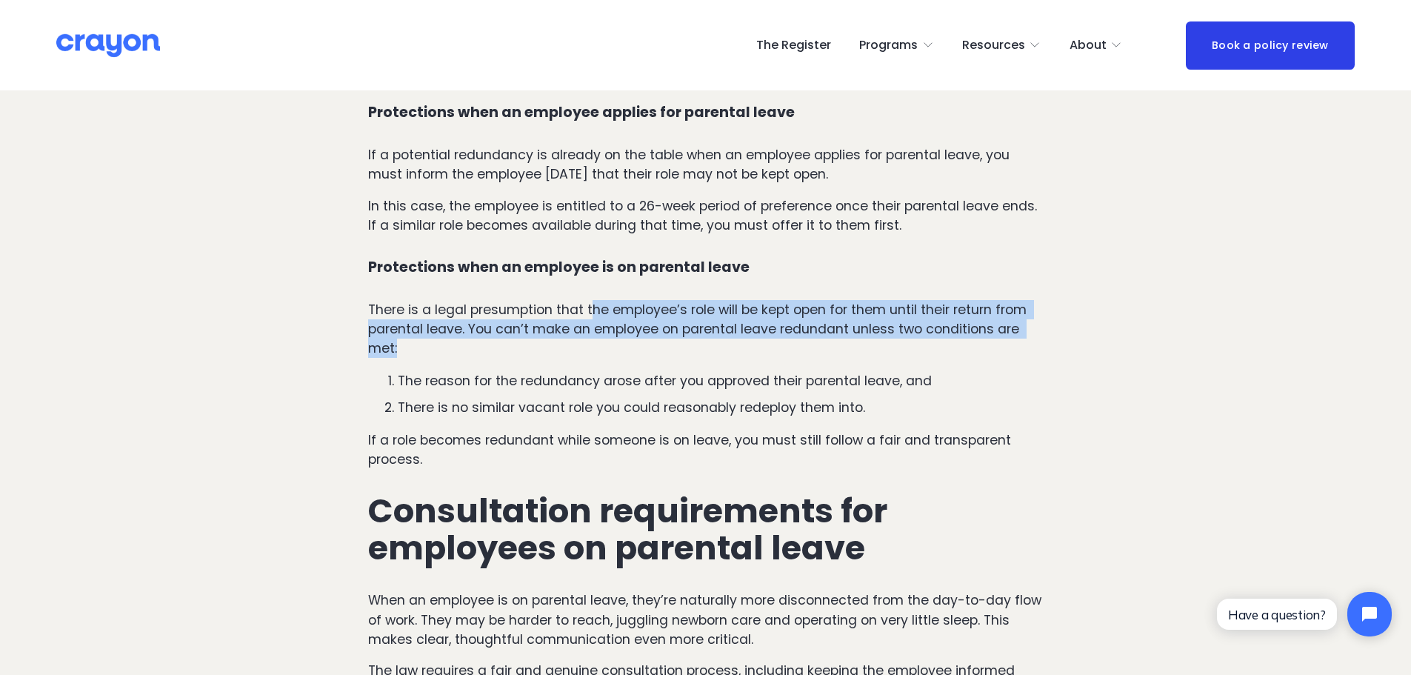
drag, startPoint x: 593, startPoint y: 316, endPoint x: 715, endPoint y: 343, distance: 125.3
click at [715, 343] on p "There is a legal presumption that the employee’s role will be kept open for the…" at bounding box center [705, 329] width 675 height 59
drag, startPoint x: 364, startPoint y: 317, endPoint x: 470, endPoint y: 349, distance: 111.3
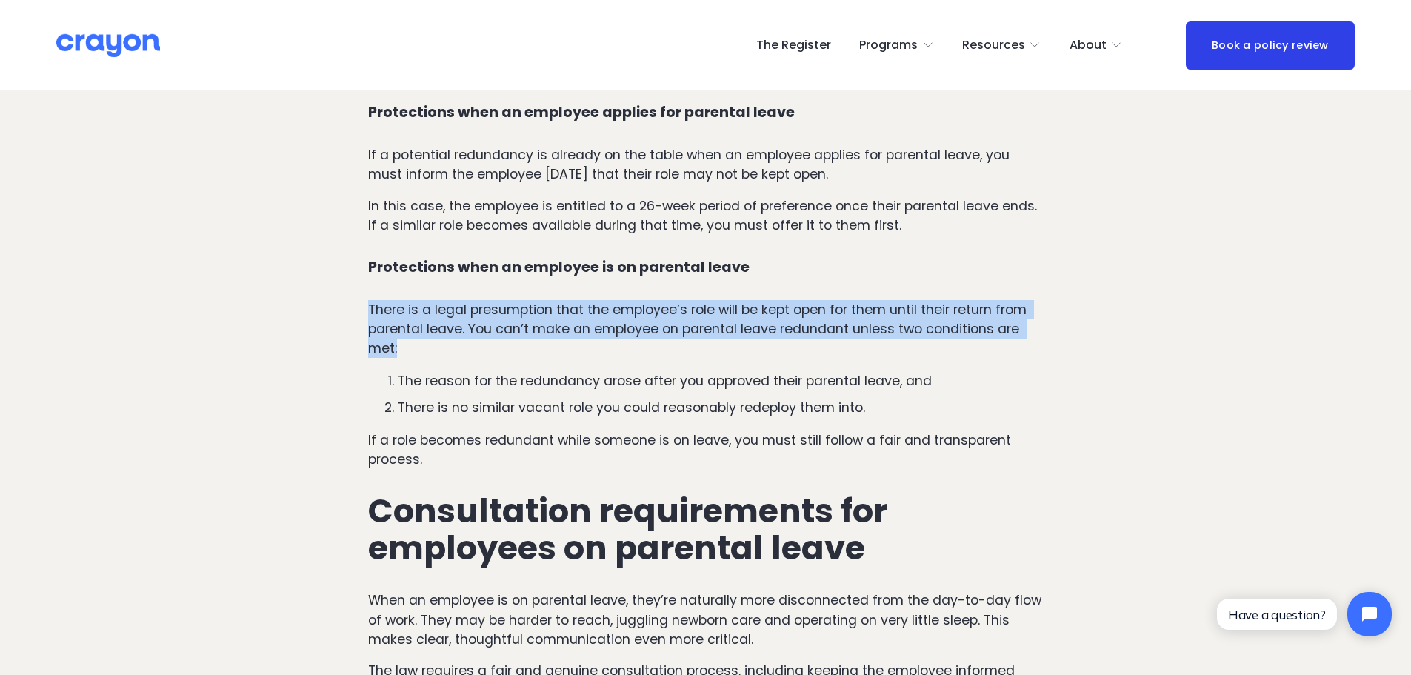
click at [470, 349] on p "There is a legal presumption that the employee’s role will be kept open for the…" at bounding box center [705, 329] width 675 height 59
drag, startPoint x: 451, startPoint y: 346, endPoint x: 319, endPoint y: 307, distance: 137.4
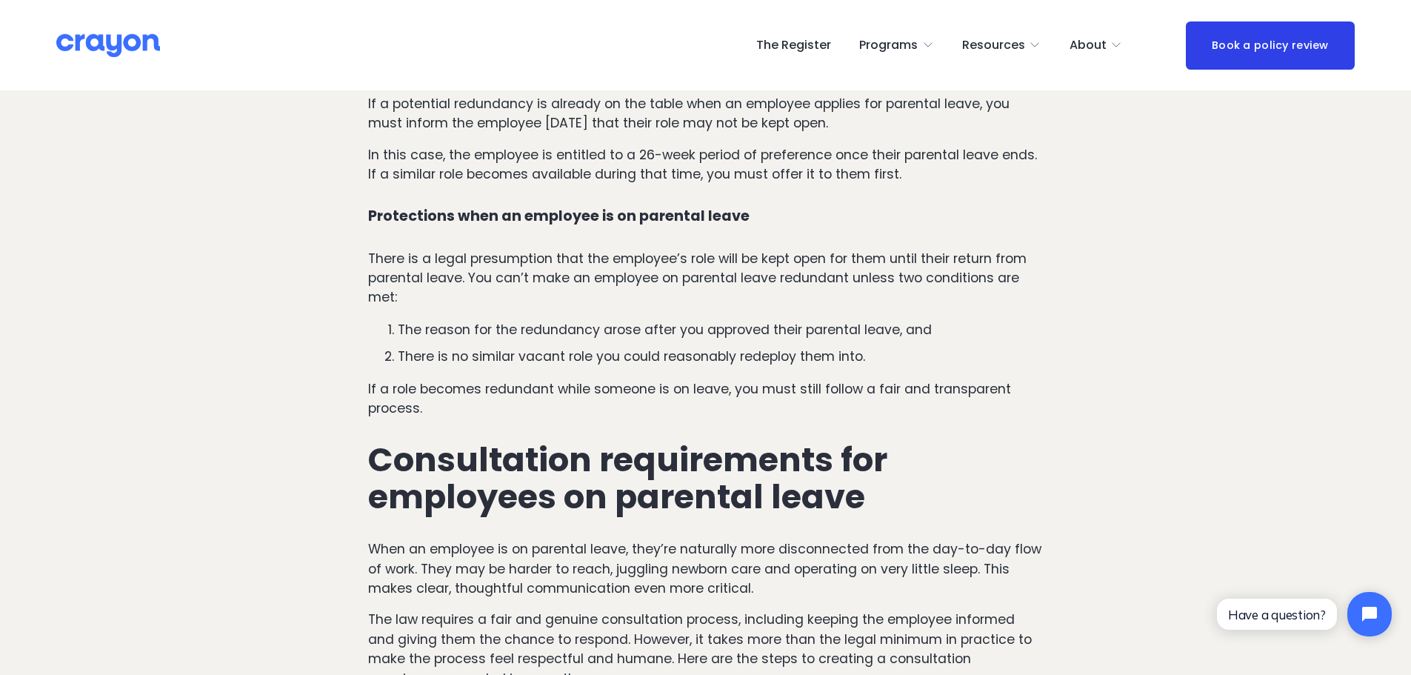
scroll to position [1482, 0]
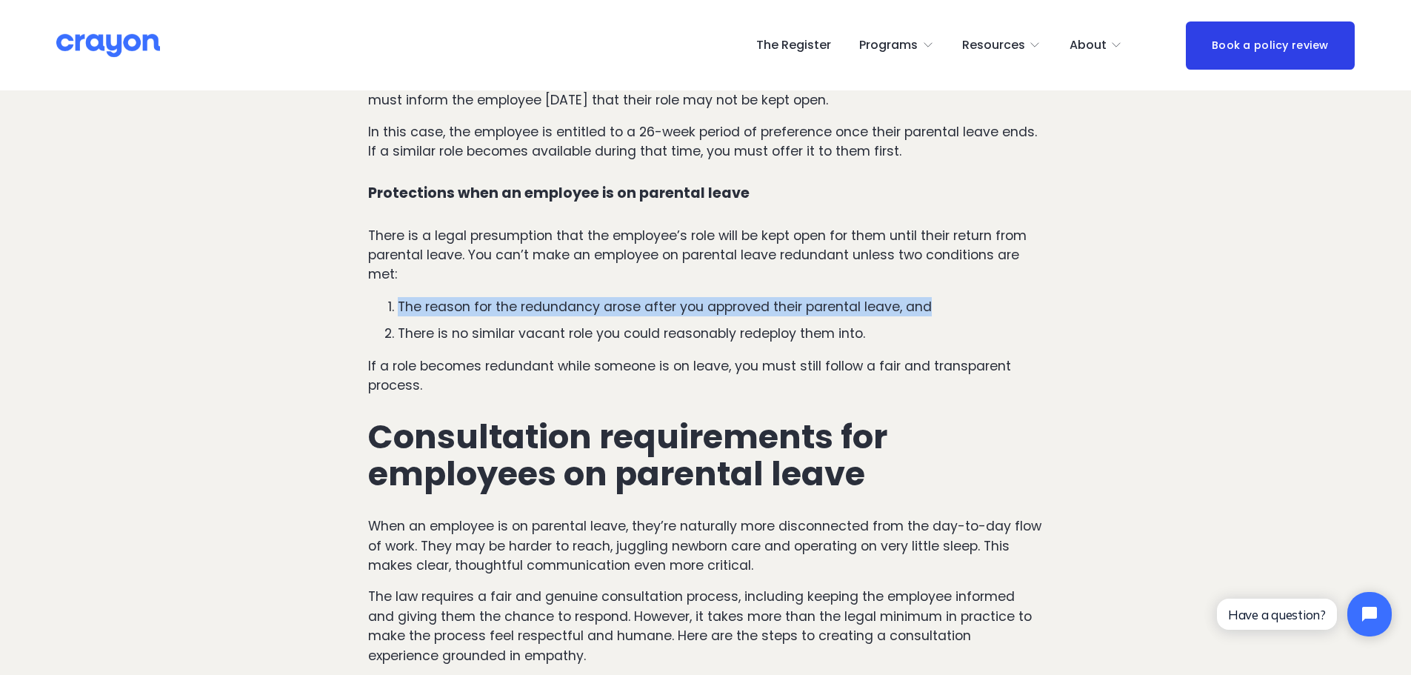
drag, startPoint x: 358, startPoint y: 305, endPoint x: 940, endPoint y: 313, distance: 582.3
click at [939, 315] on p "The reason for the redundancy arose after you approved their parental leave, and" at bounding box center [720, 306] width 645 height 19
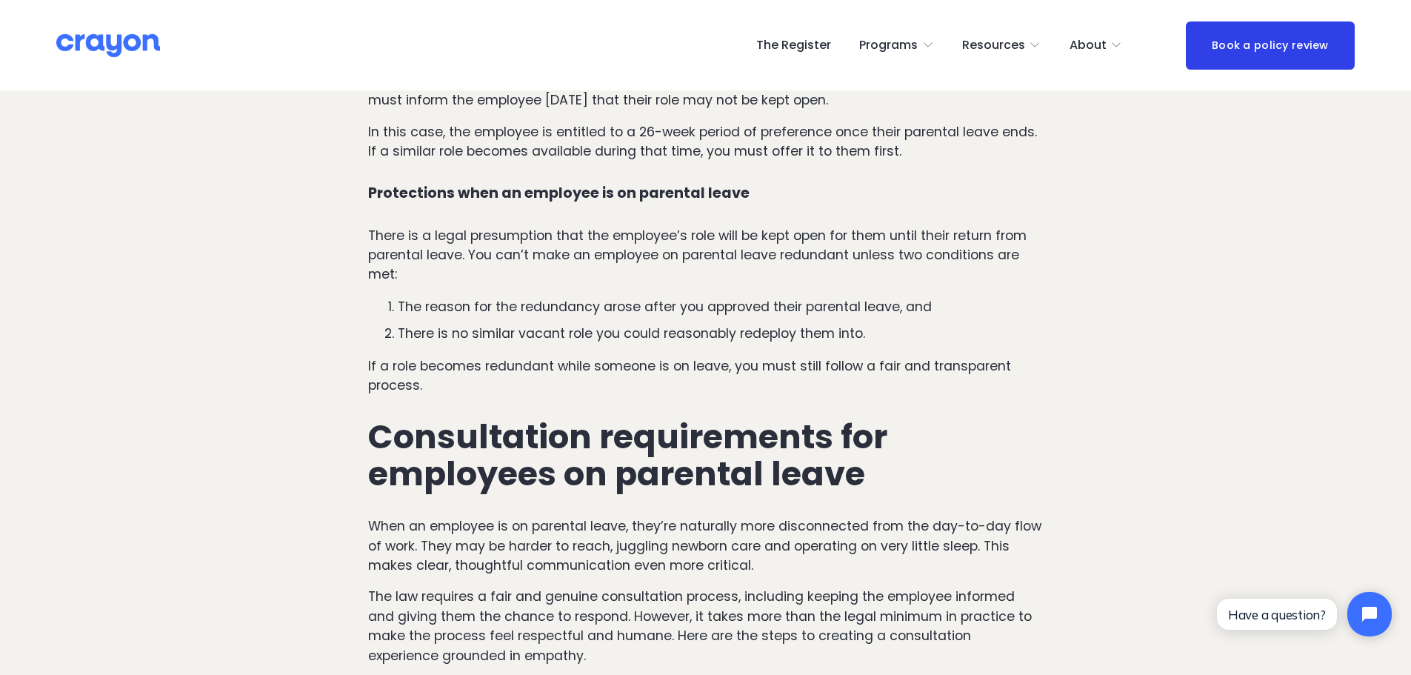
drag, startPoint x: 410, startPoint y: 343, endPoint x: 419, endPoint y: 339, distance: 9.6
click at [415, 341] on p "There is no similar vacant role you could reasonably redeploy them into." at bounding box center [720, 333] width 645 height 19
drag, startPoint x: 414, startPoint y: 337, endPoint x: 872, endPoint y: 342, distance: 457.8
click at [872, 342] on p "There is no similar vacant role you could reasonably redeploy them into." at bounding box center [720, 333] width 645 height 19
click at [866, 342] on p "There is no similar vacant role you could reasonably redeploy them into." at bounding box center [720, 333] width 645 height 19
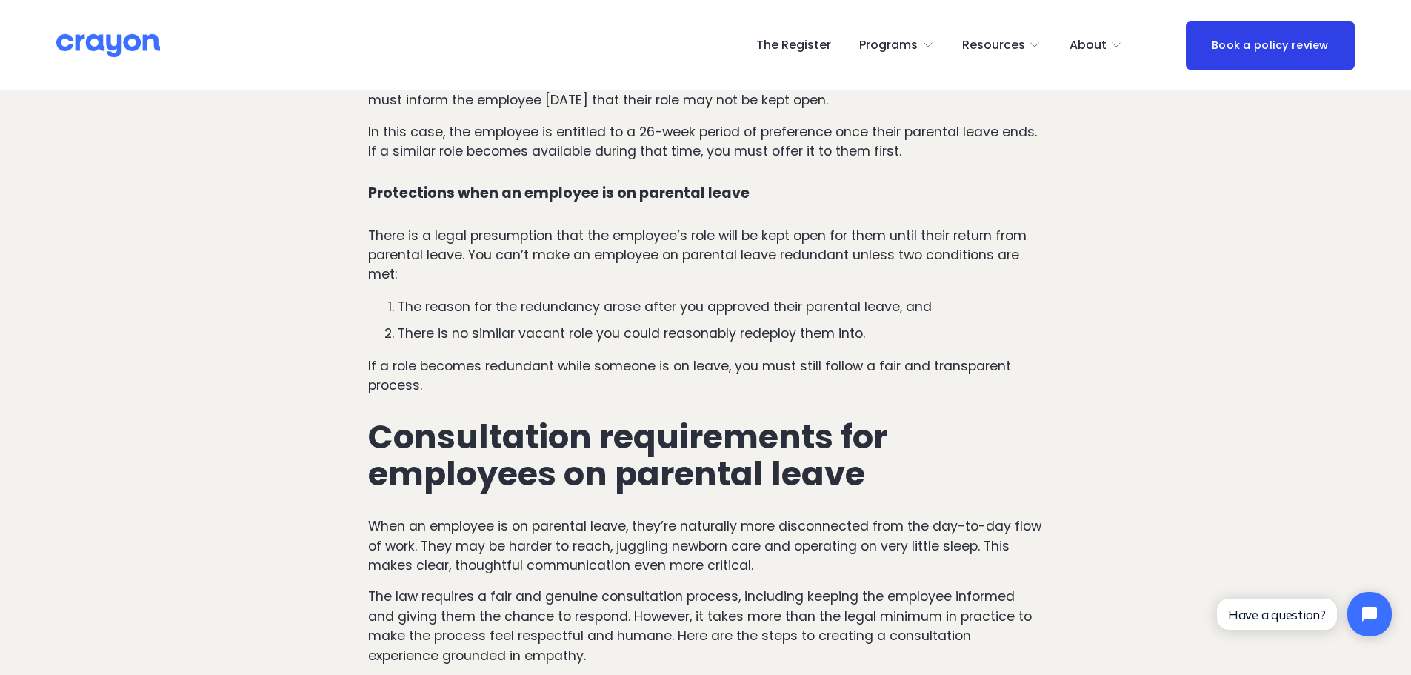
drag, startPoint x: 336, startPoint y: 376, endPoint x: 343, endPoint y: 371, distance: 8.0
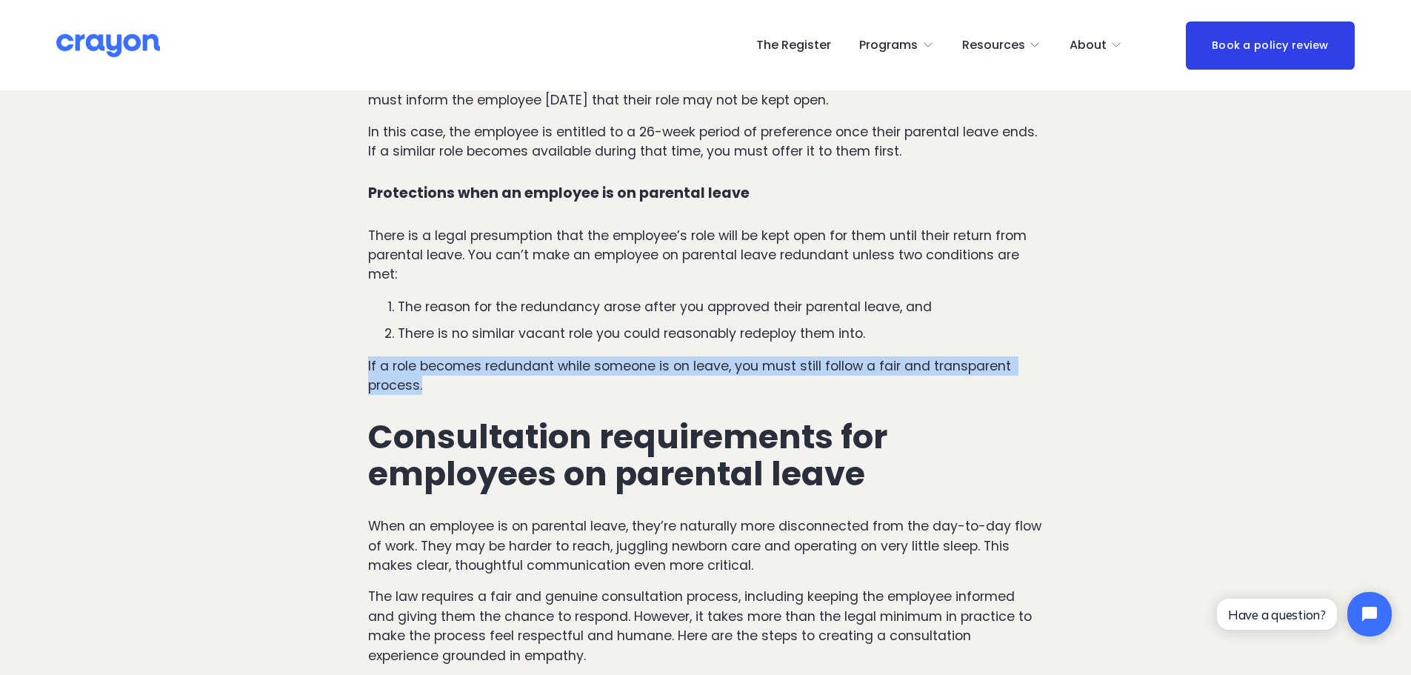
drag, startPoint x: 356, startPoint y: 368, endPoint x: 480, endPoint y: 390, distance: 125.6
click at [480, 390] on p "If a role becomes redundant while someone is on leave, you must still follow a …" at bounding box center [705, 375] width 675 height 39
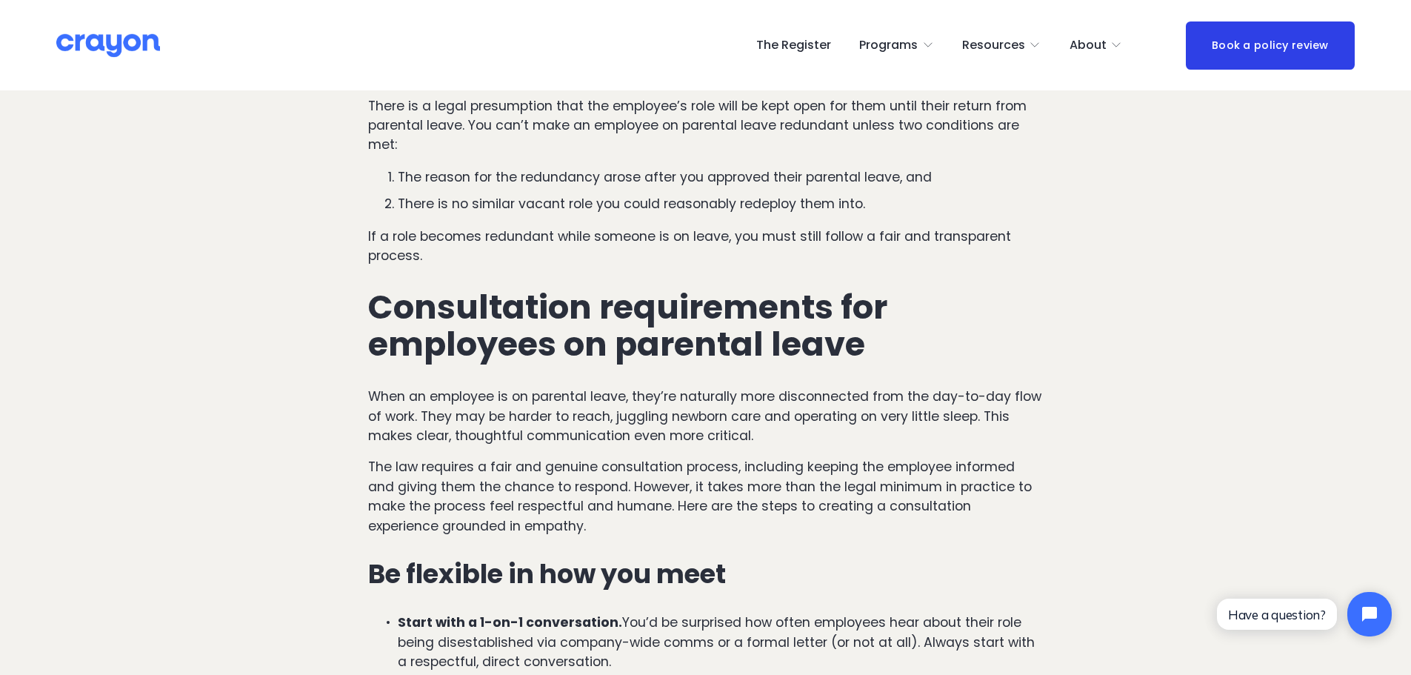
scroll to position [1630, 0]
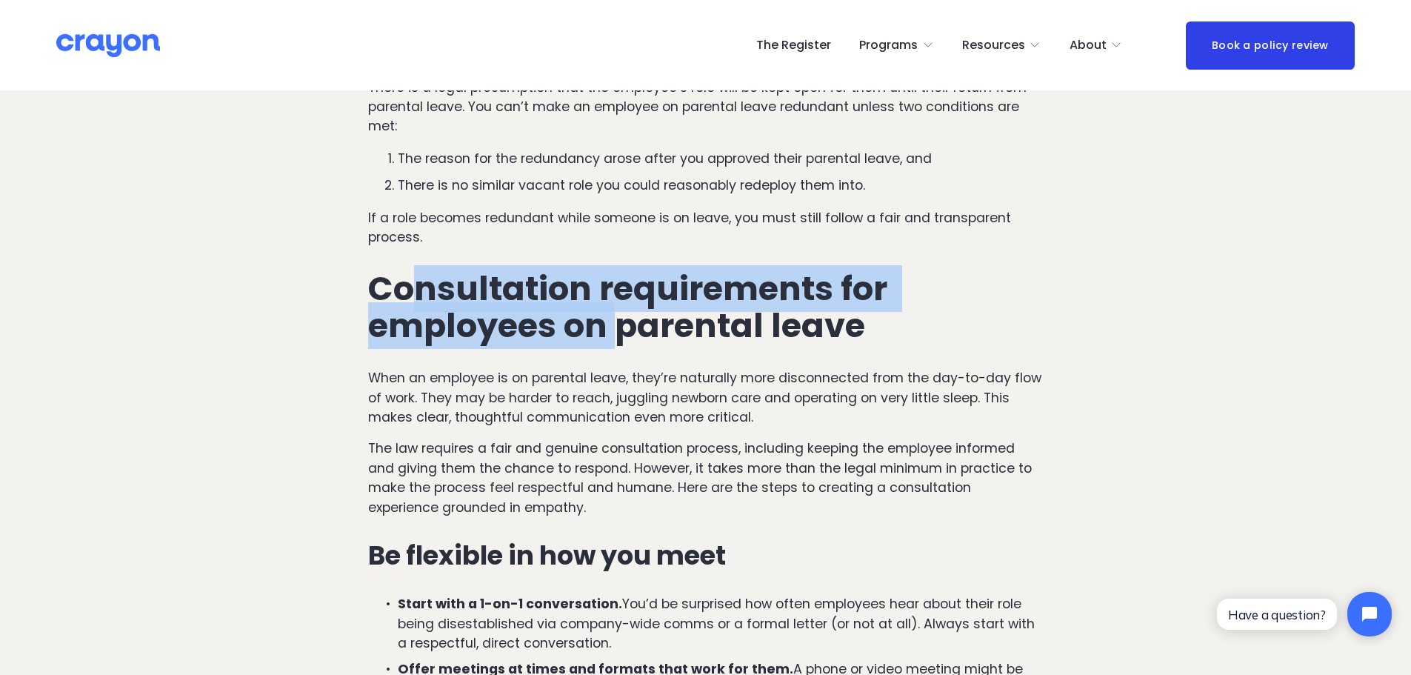
drag, startPoint x: 410, startPoint y: 301, endPoint x: 613, endPoint y: 337, distance: 206.2
click at [619, 338] on h2 "Consultation requirements for employees on parental leave" at bounding box center [705, 307] width 675 height 74
click at [613, 337] on h2 "Consultation requirements for employees on parental leave" at bounding box center [705, 307] width 675 height 74
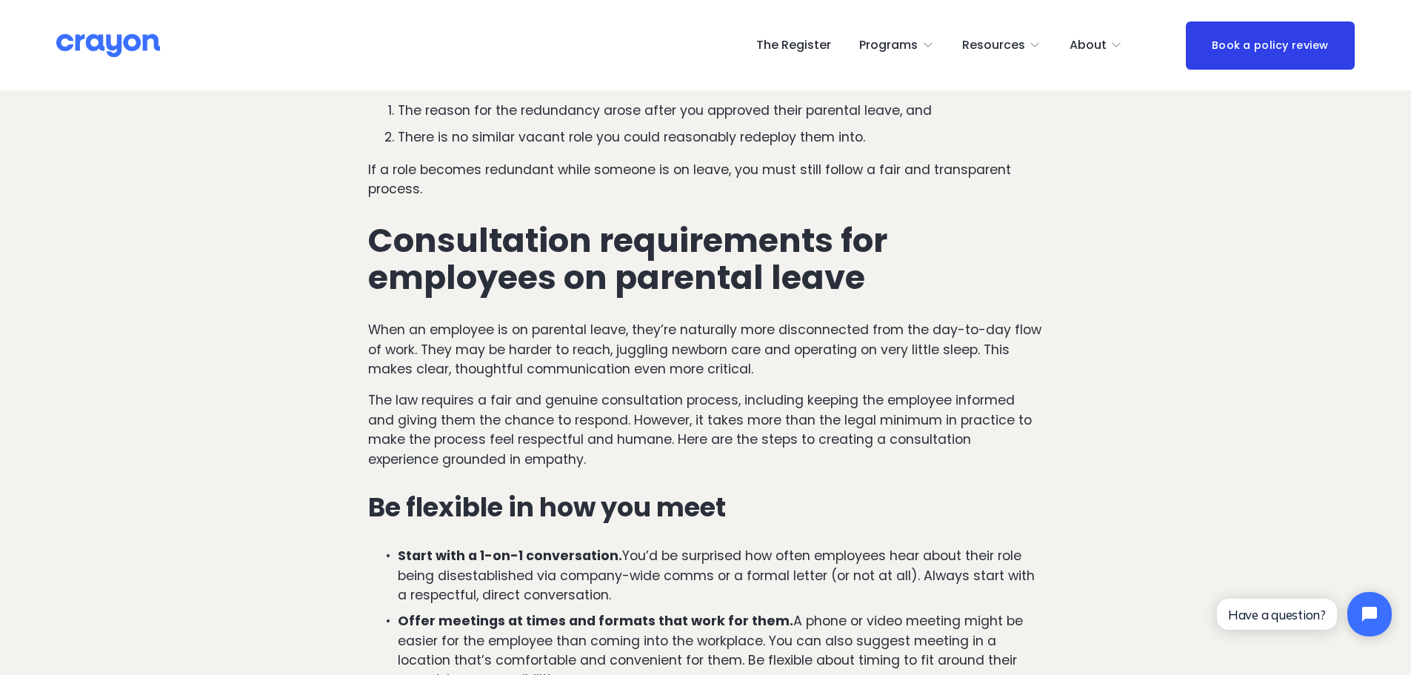
scroll to position [1704, 0]
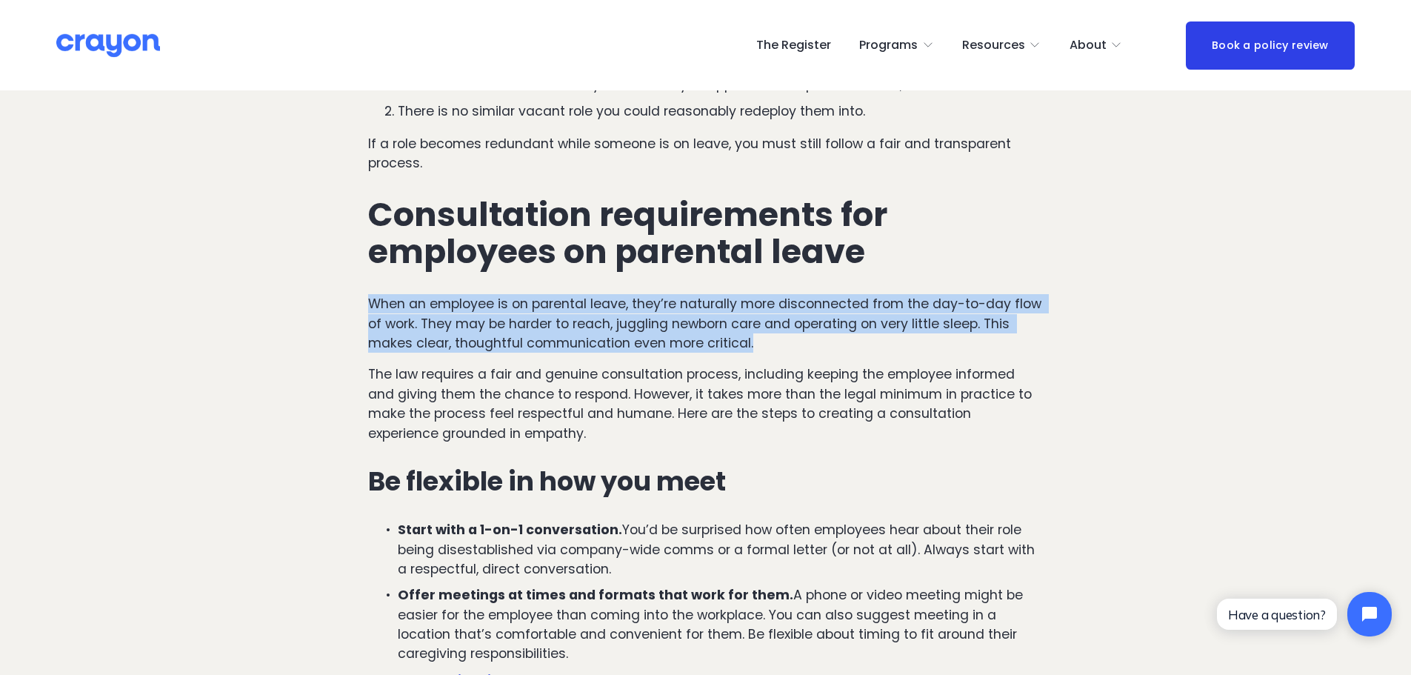
drag, startPoint x: 370, startPoint y: 301, endPoint x: 1002, endPoint y: 343, distance: 633.2
click at [1002, 343] on p "When an employee is on parental leave, they’re naturally more disconnected from…" at bounding box center [705, 323] width 675 height 59
drag, startPoint x: 753, startPoint y: 340, endPoint x: 346, endPoint y: 311, distance: 408.4
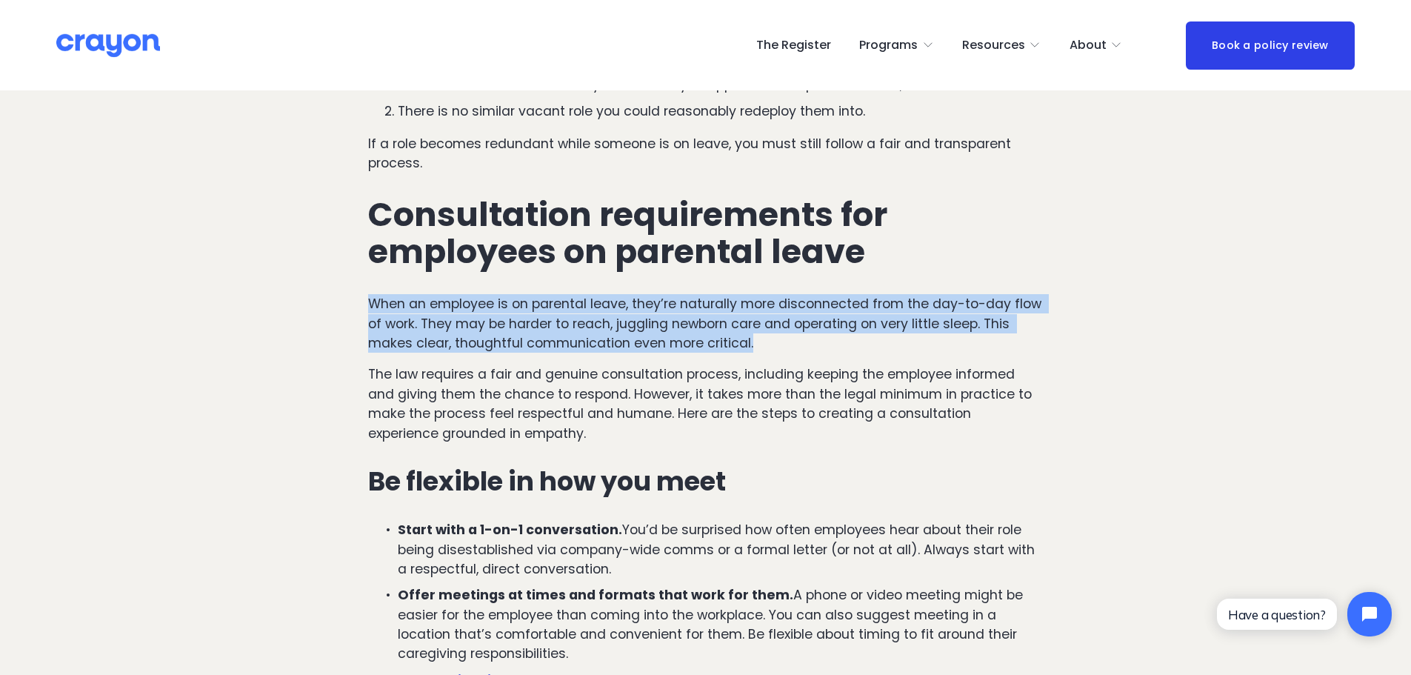
drag, startPoint x: 361, startPoint y: 310, endPoint x: 756, endPoint y: 349, distance: 396.7
click at [756, 349] on div "A higher threshold for redundancy during parental leave While we’ve provided a …" at bounding box center [706, 526] width 700 height 2959
click at [756, 349] on p "When an employee is on parental leave, they’re naturally more disconnected from…" at bounding box center [705, 323] width 675 height 59
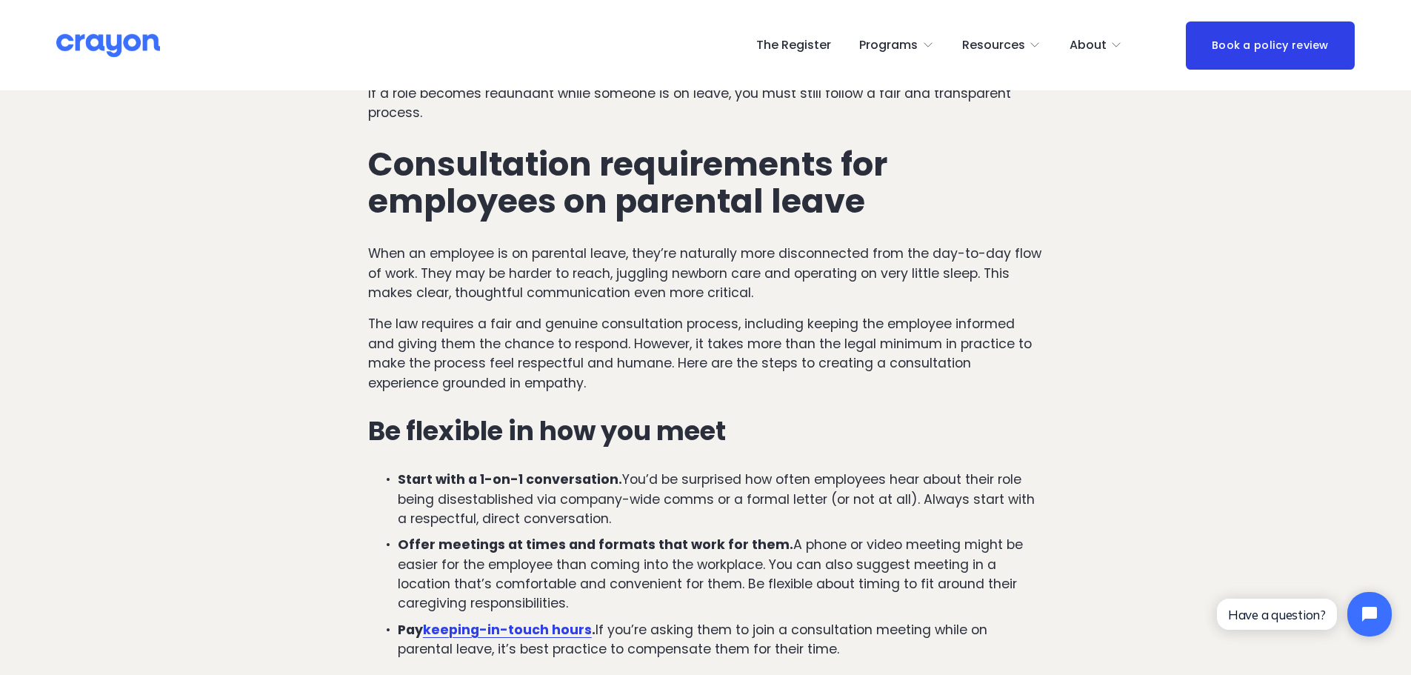
scroll to position [1778, 0]
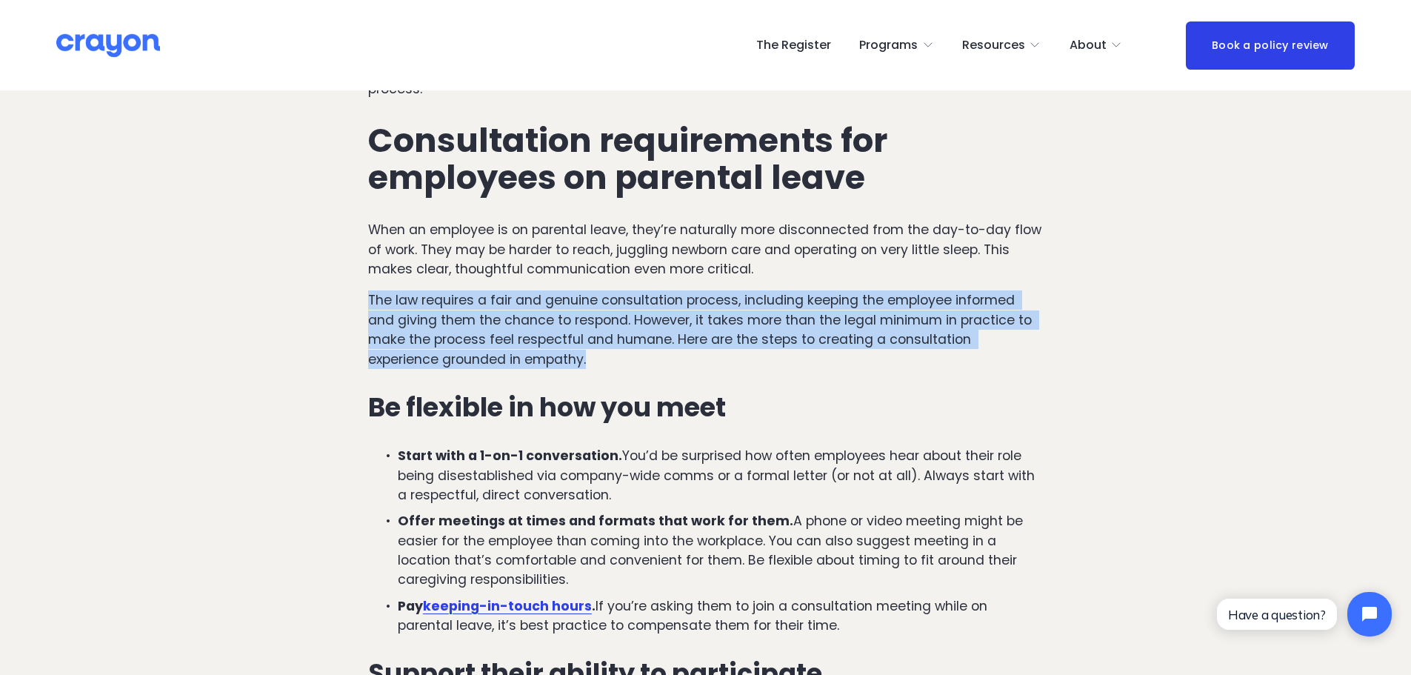
drag, startPoint x: 358, startPoint y: 304, endPoint x: 536, endPoint y: 359, distance: 187.0
click at [536, 359] on div "A higher threshold for redundancy during parental leave While we’ve provided a …" at bounding box center [706, 452] width 700 height 2959
click at [536, 359] on p "The law requires a fair and genuine consultation process, including keeping the…" at bounding box center [705, 329] width 675 height 79
drag, startPoint x: 510, startPoint y: 356, endPoint x: 350, endPoint y: 293, distance: 171.3
click at [350, 293] on article "Managing redundancies for employees on parental leave: NZ legal requirements Pa…" at bounding box center [705, 651] width 1411 height 4677
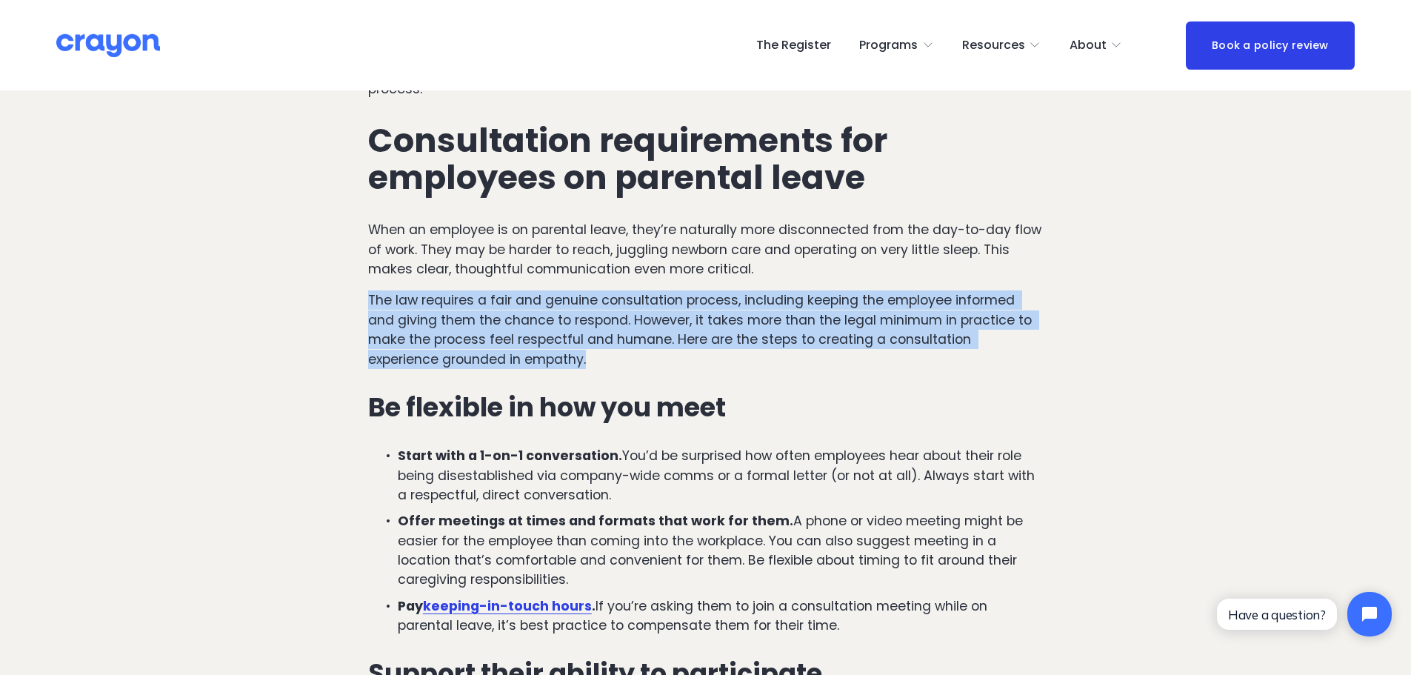
click at [350, 293] on article "Managing redundancies for employees on parental leave: NZ legal requirements Pa…" at bounding box center [705, 651] width 1411 height 4677
drag, startPoint x: 370, startPoint y: 307, endPoint x: 569, endPoint y: 358, distance: 205.7
click at [569, 358] on p "The law requires a fair and genuine consultation process, including keeping the…" at bounding box center [705, 329] width 675 height 79
click at [567, 356] on p "The law requires a fair and genuine consultation process, including keeping the…" at bounding box center [705, 329] width 675 height 79
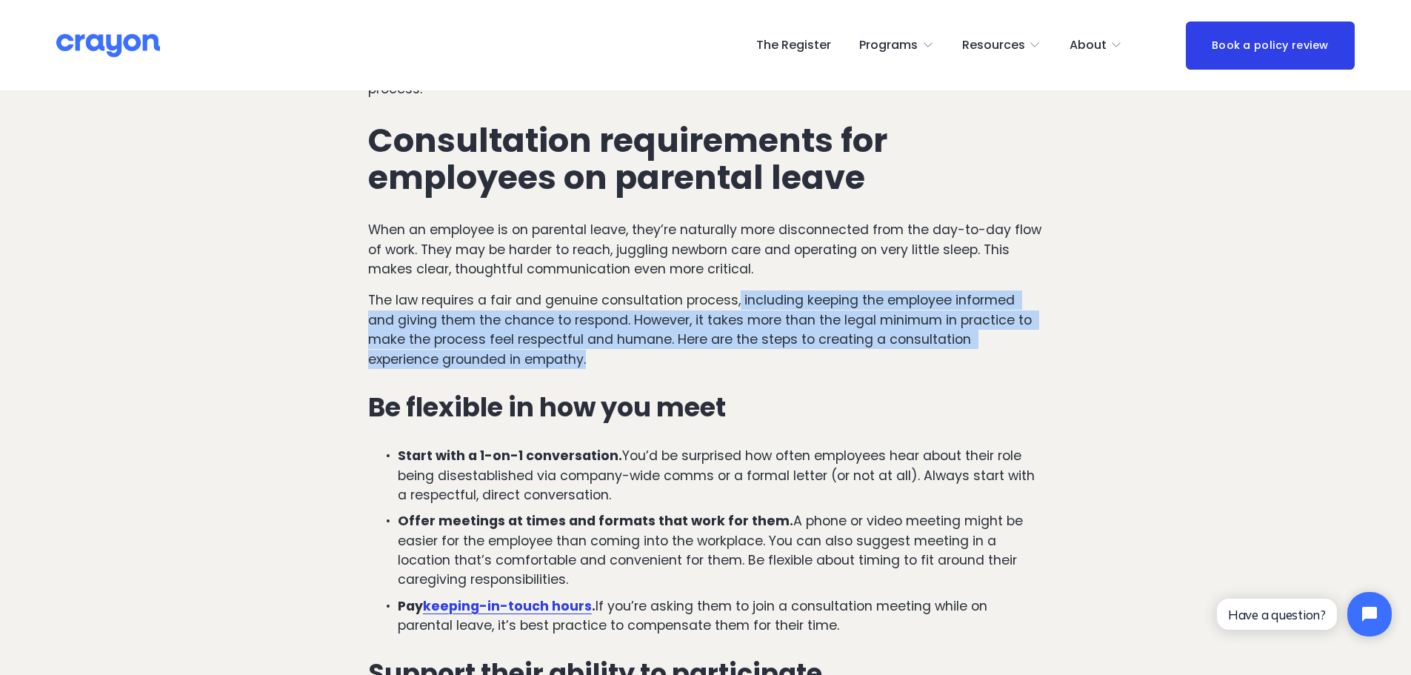
drag, startPoint x: 740, startPoint y: 304, endPoint x: 772, endPoint y: 354, distance: 59.6
click at [773, 354] on p "The law requires a fair and genuine consultation process, including keeping the…" at bounding box center [705, 329] width 675 height 79
click at [772, 354] on p "The law requires a fair and genuine consultation process, including keeping the…" at bounding box center [705, 329] width 675 height 79
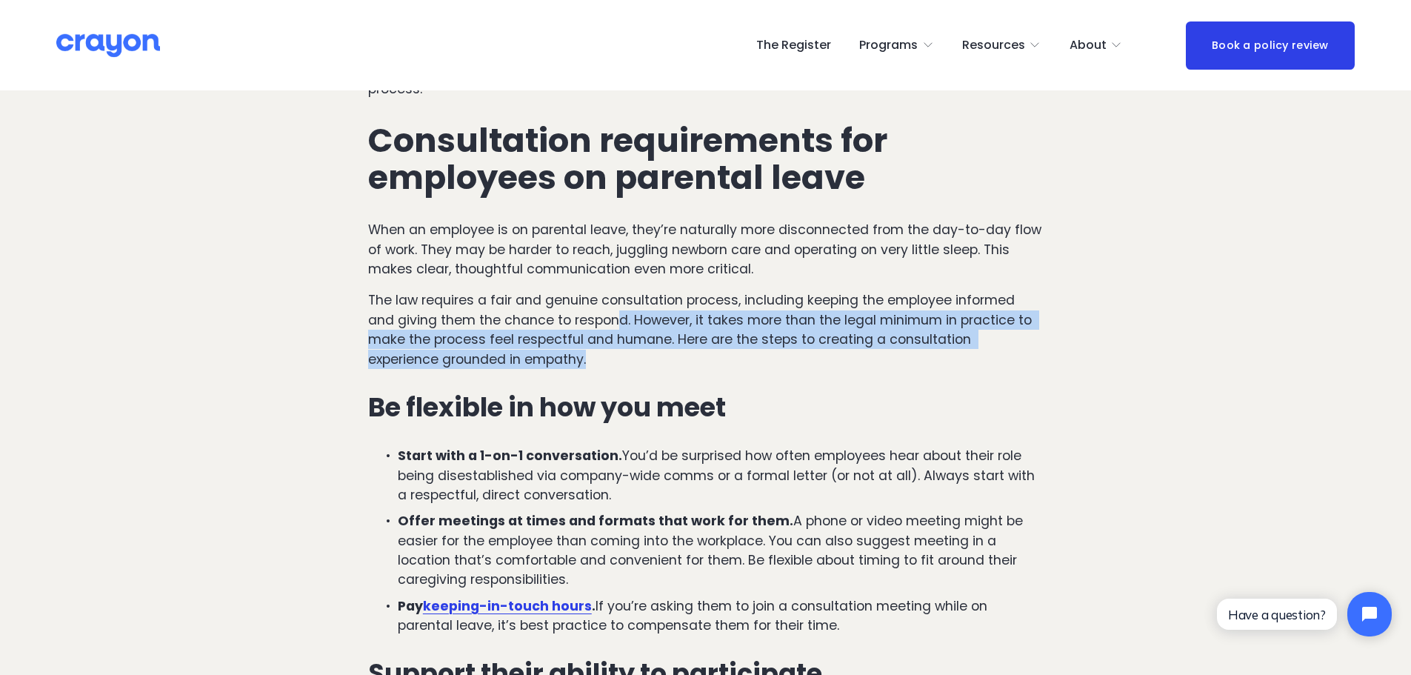
drag, startPoint x: 643, startPoint y: 332, endPoint x: 661, endPoint y: 354, distance: 28.5
click at [661, 354] on p "The law requires a fair and genuine consultation process, including keeping the…" at bounding box center [705, 329] width 675 height 79
click at [660, 353] on p "The law requires a fair and genuine consultation process, including keeping the…" at bounding box center [705, 329] width 675 height 79
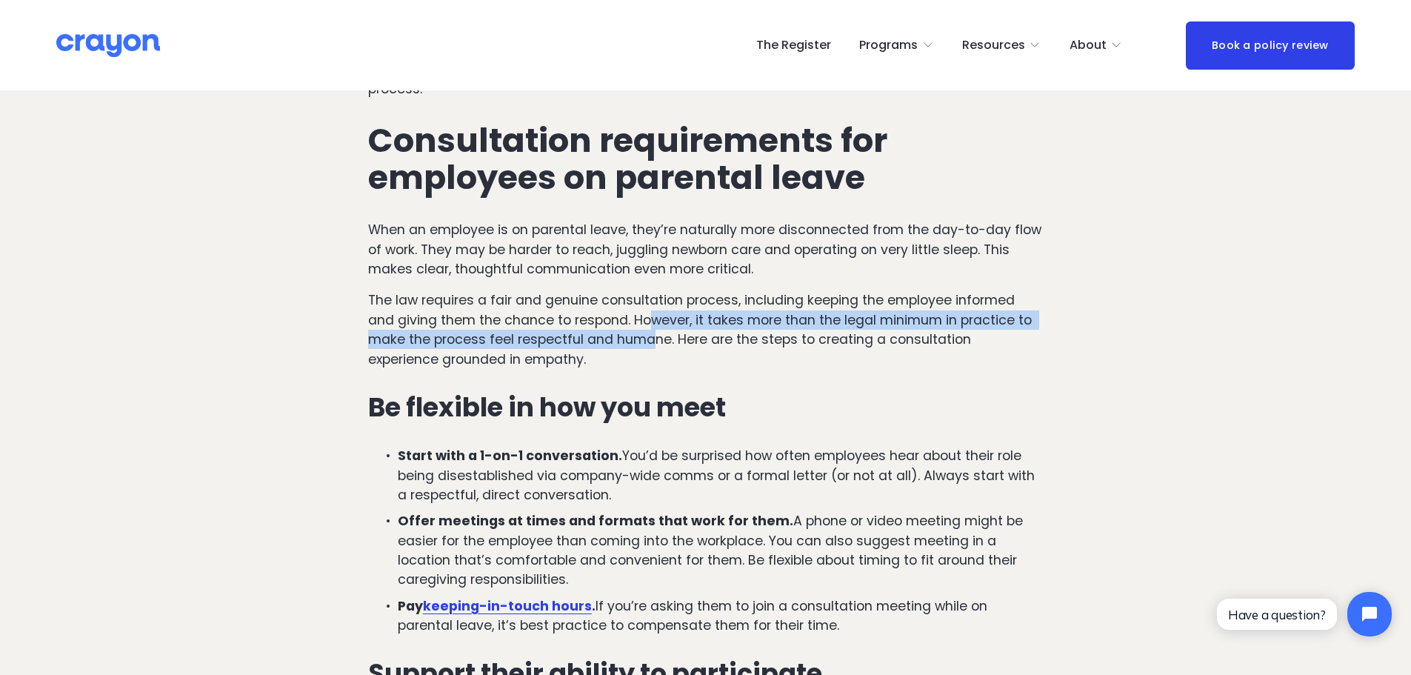
drag, startPoint x: 650, startPoint y: 313, endPoint x: 650, endPoint y: 347, distance: 34.8
click at [650, 347] on p "The law requires a fair and genuine consultation process, including keeping the…" at bounding box center [705, 329] width 675 height 79
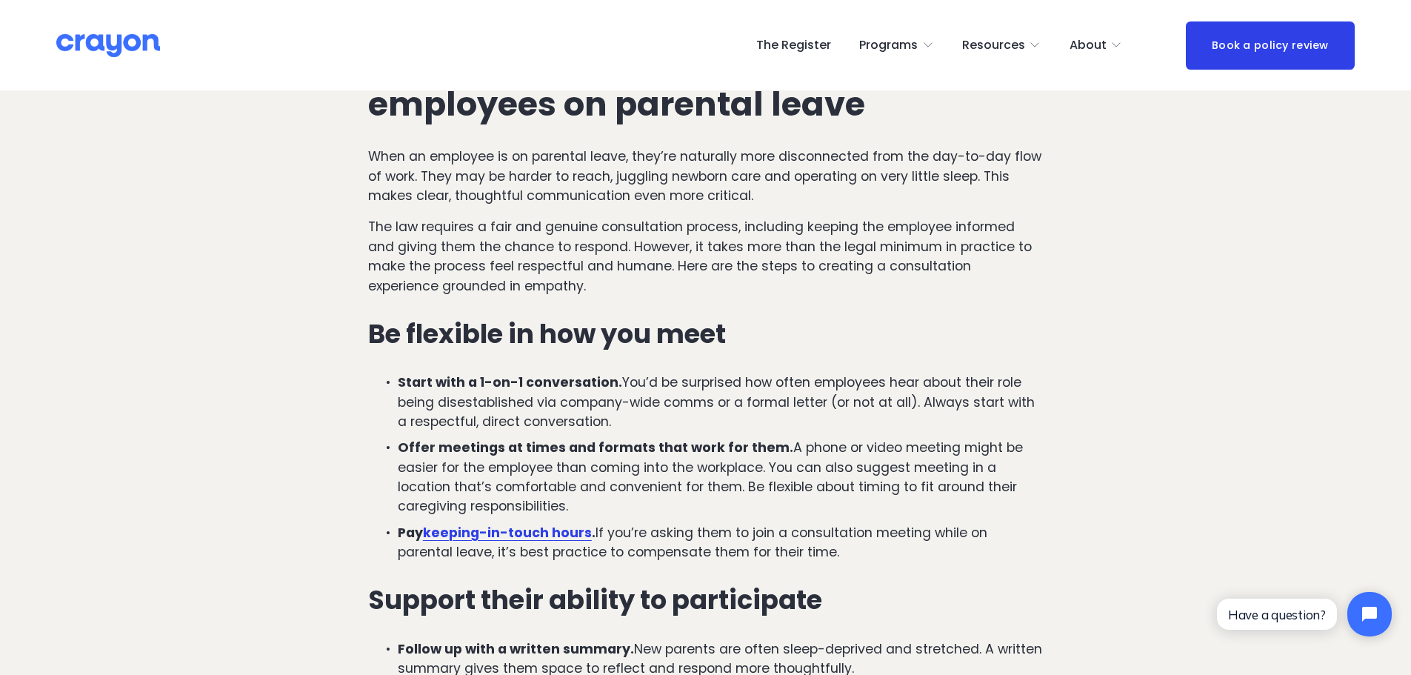
scroll to position [1852, 0]
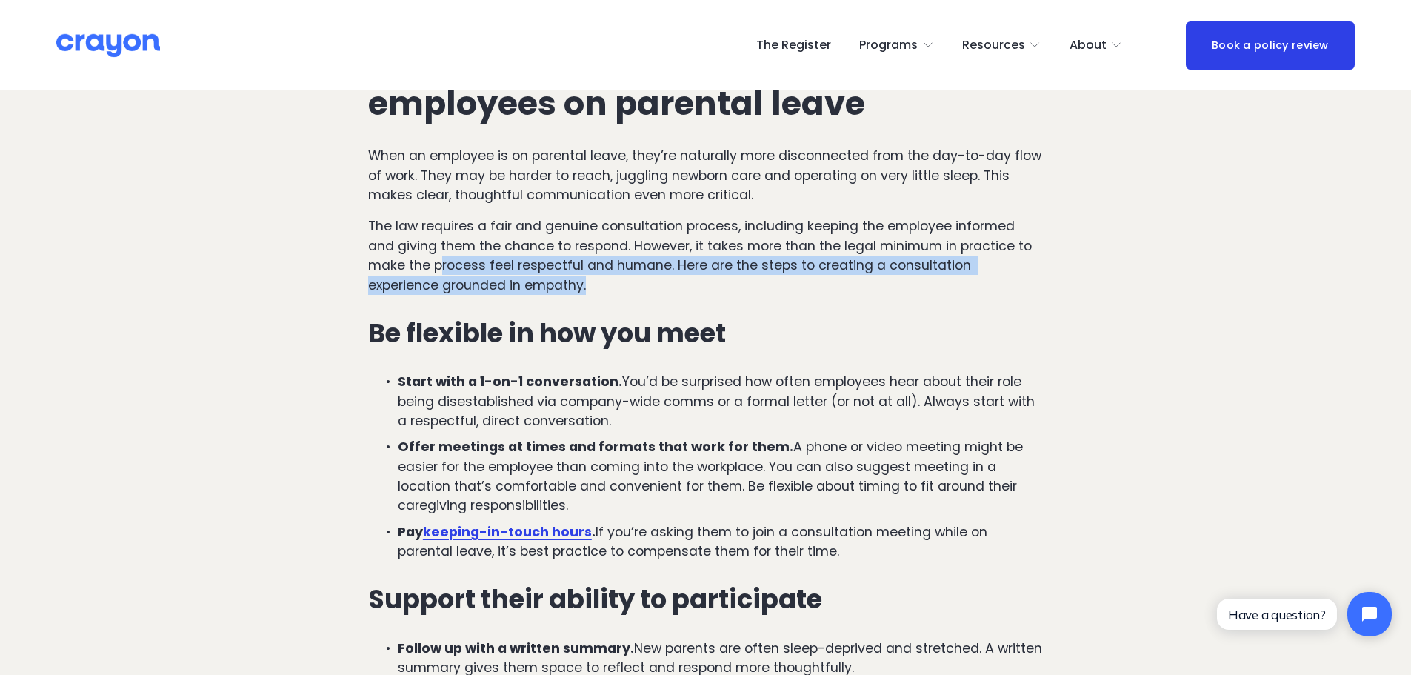
drag, startPoint x: 439, startPoint y: 265, endPoint x: 535, endPoint y: 282, distance: 97.8
click at [535, 282] on p "The law requires a fair and genuine consultation process, including keeping the…" at bounding box center [705, 255] width 675 height 79
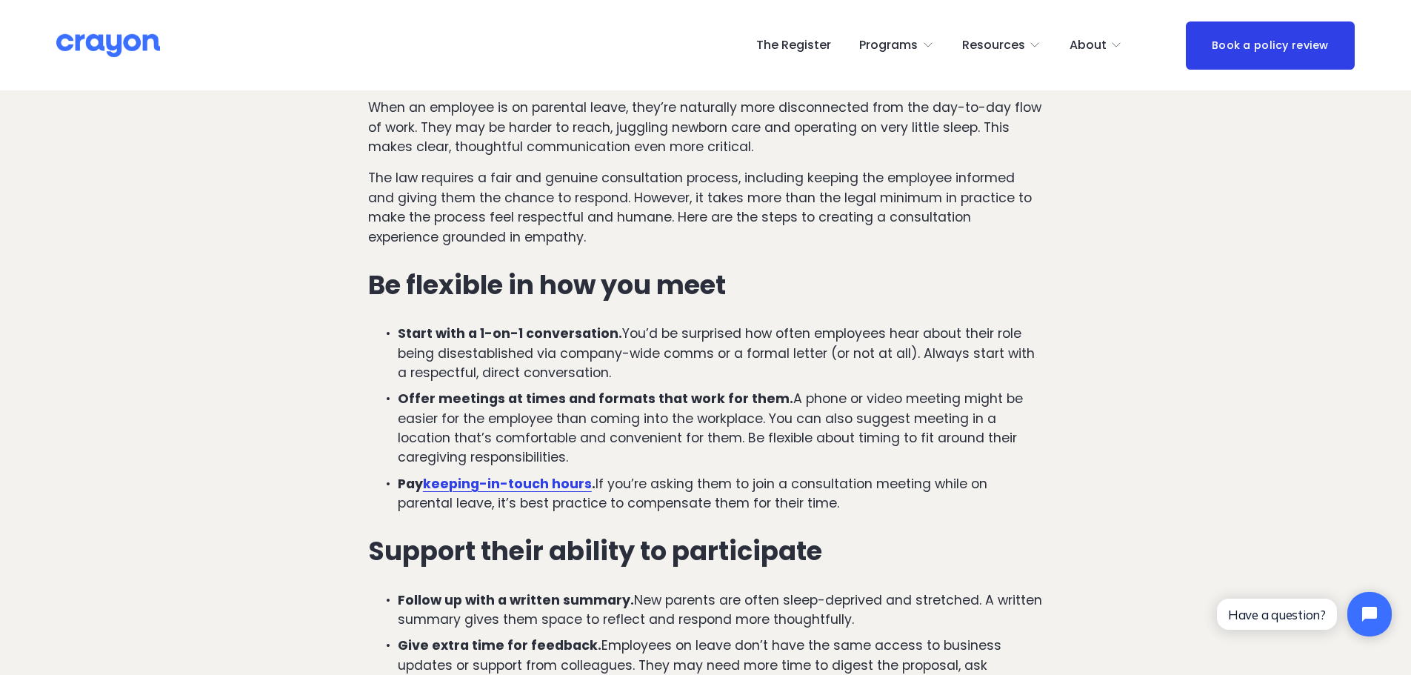
scroll to position [1926, 0]
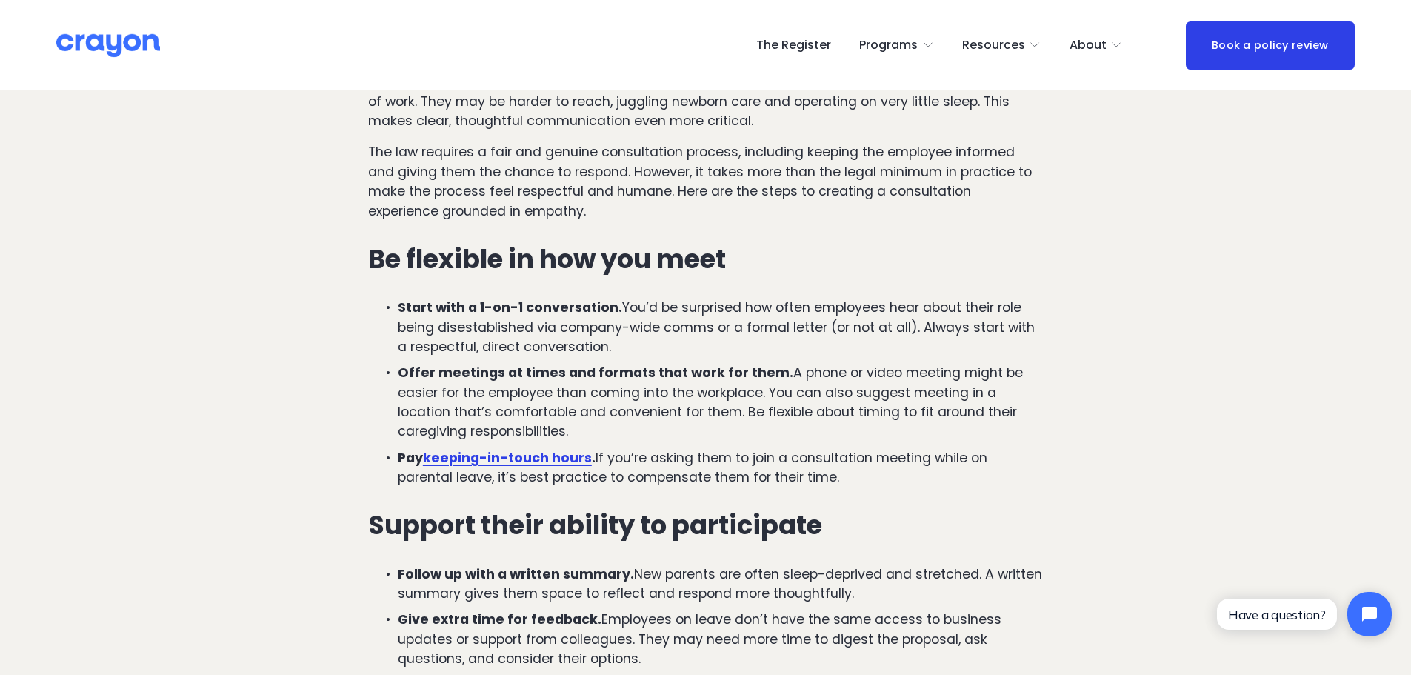
drag, startPoint x: 388, startPoint y: 303, endPoint x: 645, endPoint y: 347, distance: 260.7
click at [645, 347] on p "Start with a 1-on-1 conversation. You’d be surprised how often employees hear a…" at bounding box center [720, 327] width 645 height 59
drag, startPoint x: 633, startPoint y: 347, endPoint x: 386, endPoint y: 306, distance: 250.0
click at [398, 306] on p "Start with a 1-on-1 conversation. You’d be surprised how often employees hear a…" at bounding box center [720, 327] width 645 height 59
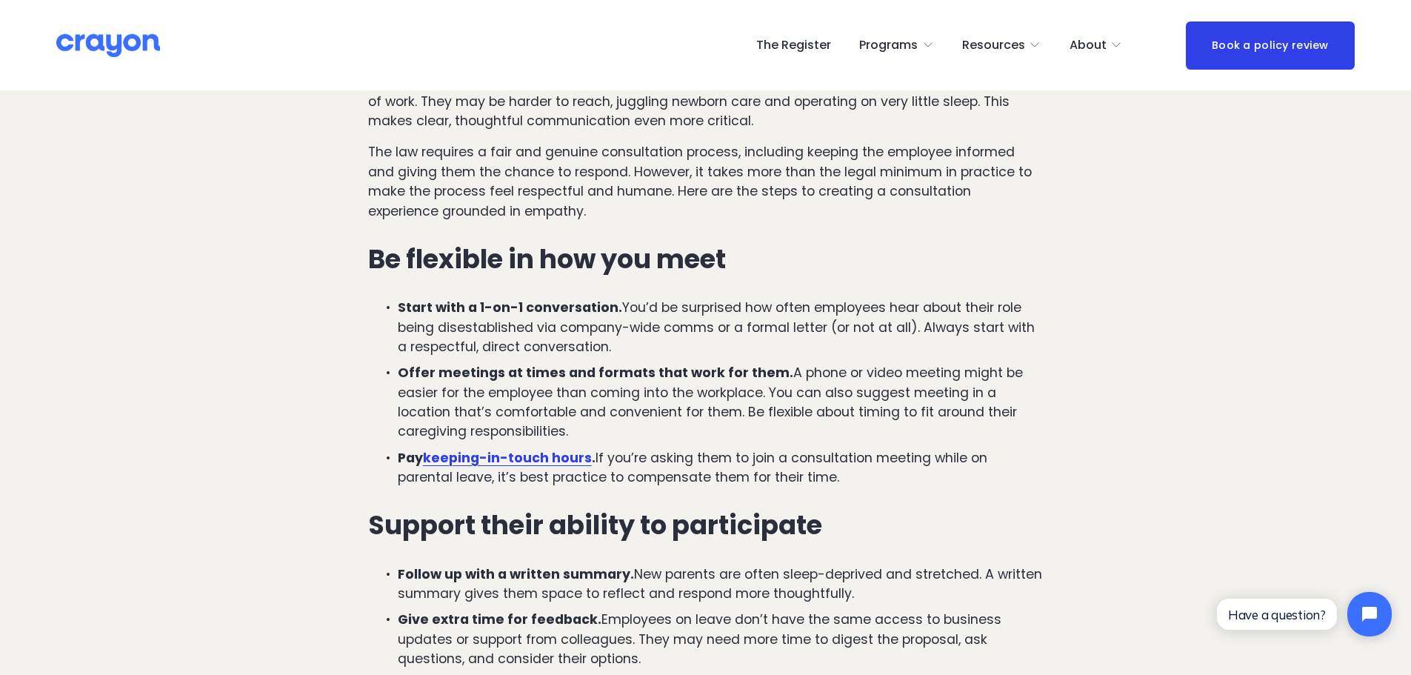
click at [398, 306] on p "Start with a 1-on-1 conversation. You’d be surprised how often employees hear a…" at bounding box center [720, 327] width 645 height 59
drag, startPoint x: 385, startPoint y: 313, endPoint x: 602, endPoint y: 343, distance: 219.1
click at [604, 343] on p "Start with a 1-on-1 conversation. You’d be surprised how often employees hear a…" at bounding box center [720, 327] width 645 height 59
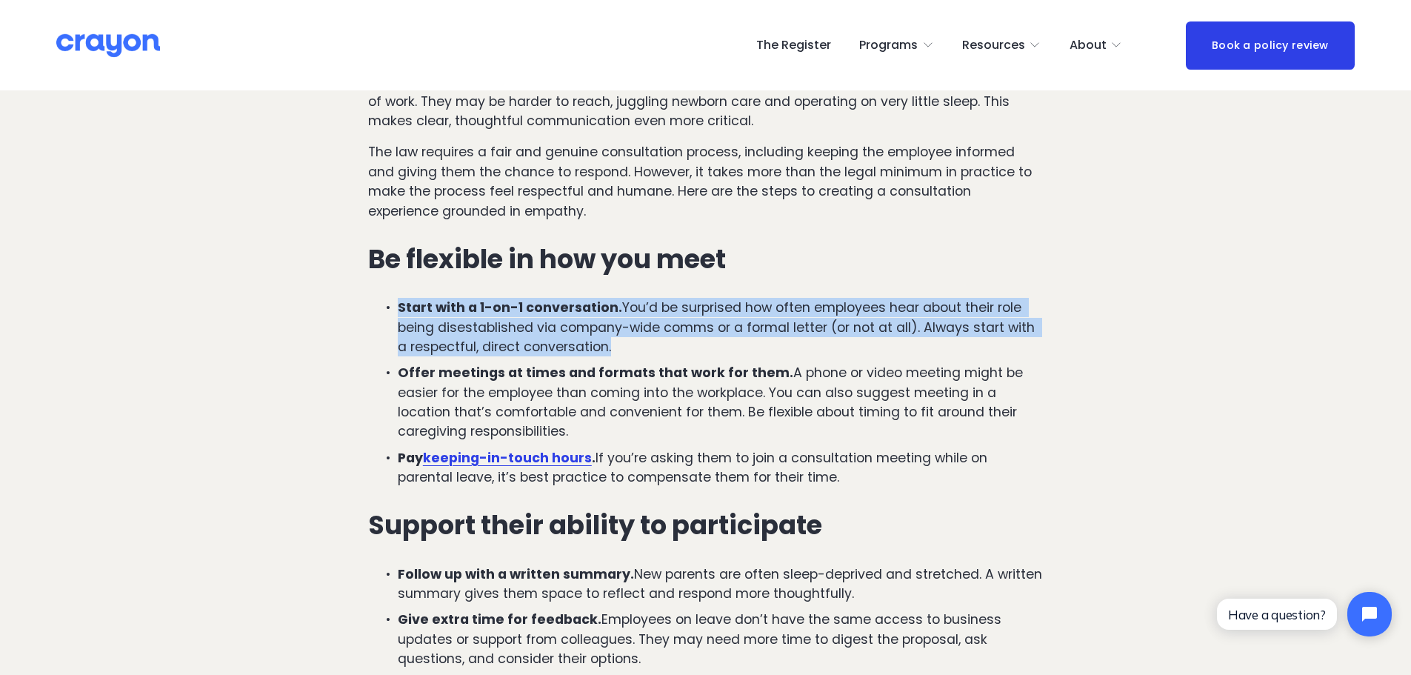
click at [602, 343] on p "Start with a 1-on-1 conversation. You’d be surprised how often employees hear a…" at bounding box center [720, 327] width 645 height 59
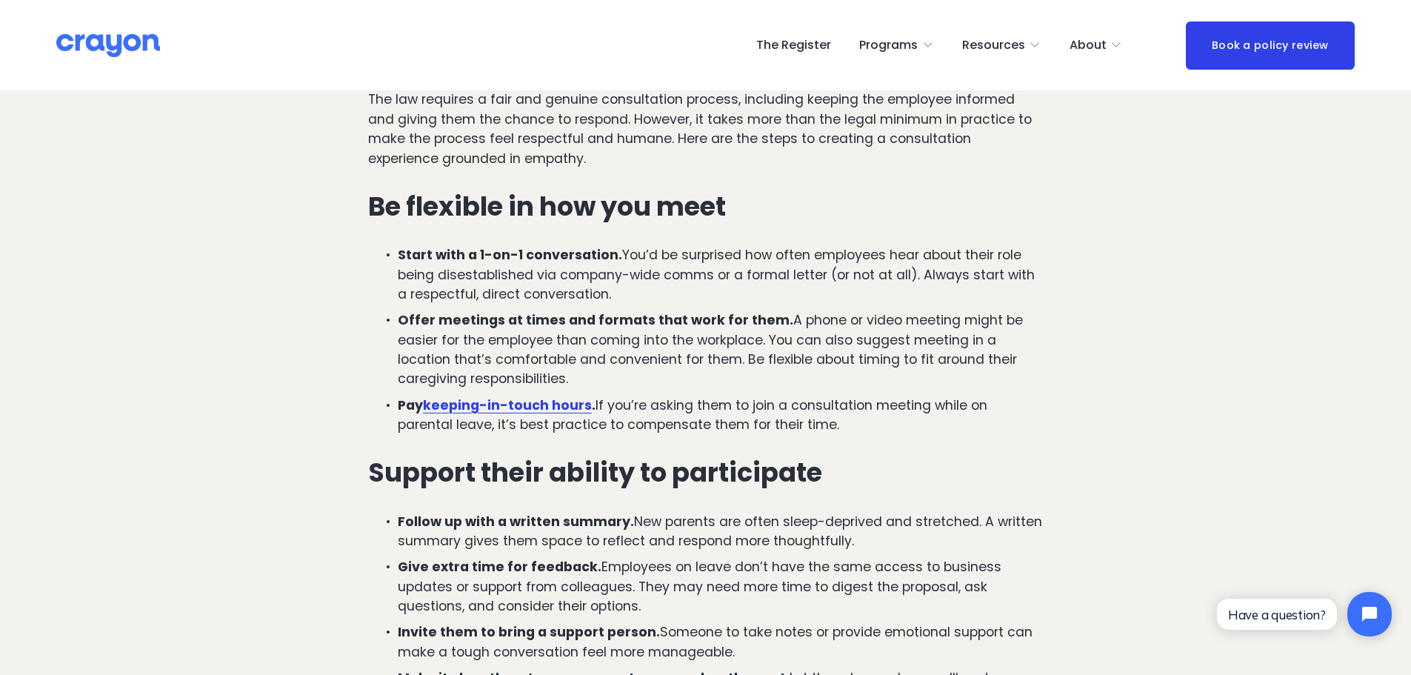
scroll to position [2000, 0]
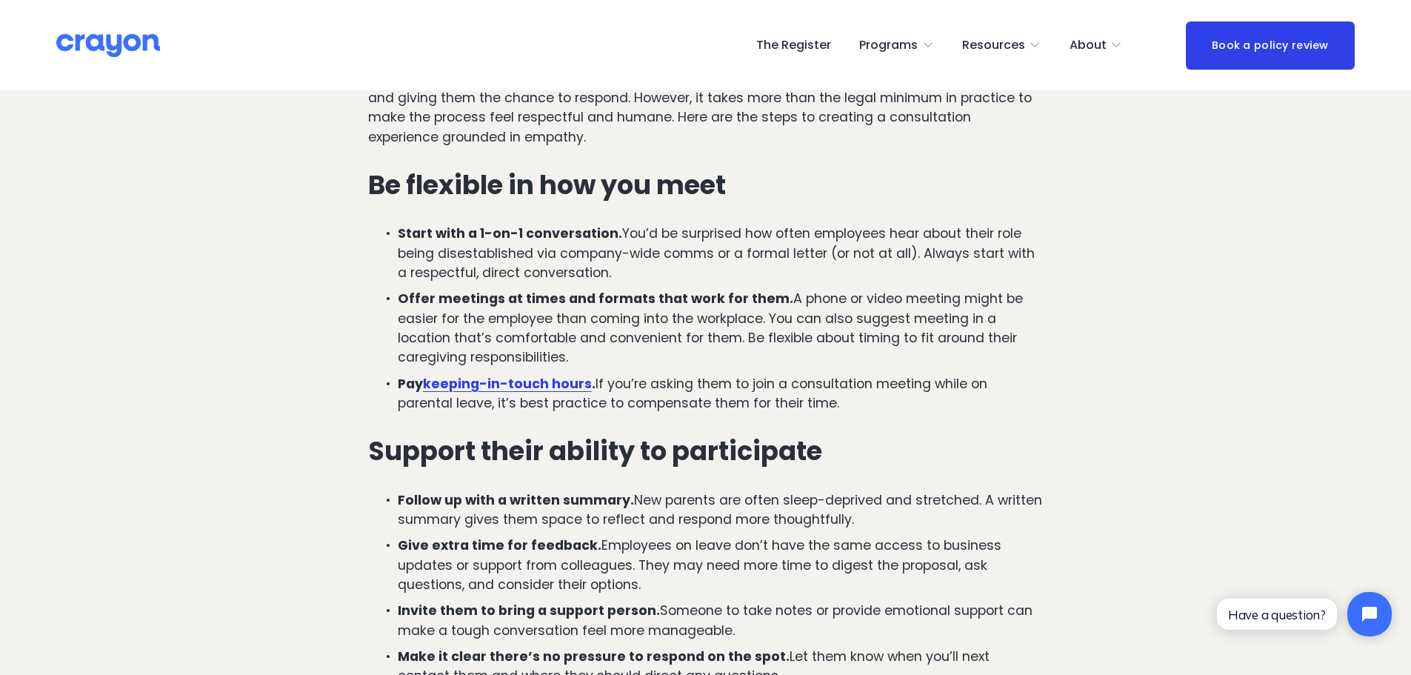
drag, startPoint x: 376, startPoint y: 301, endPoint x: 636, endPoint y: 363, distance: 267.4
click at [636, 363] on p "Offer meetings at times and formats that work for them. A phone or video meetin…" at bounding box center [720, 328] width 645 height 79
click at [630, 360] on p "Offer meetings at times and formats that work for them. A phone or video meetin…" at bounding box center [720, 328] width 645 height 79
drag, startPoint x: 604, startPoint y: 359, endPoint x: 382, endPoint y: 290, distance: 232.0
click at [398, 290] on p "Offer meetings at times and formats that work for them. A phone or video meetin…" at bounding box center [720, 328] width 645 height 79
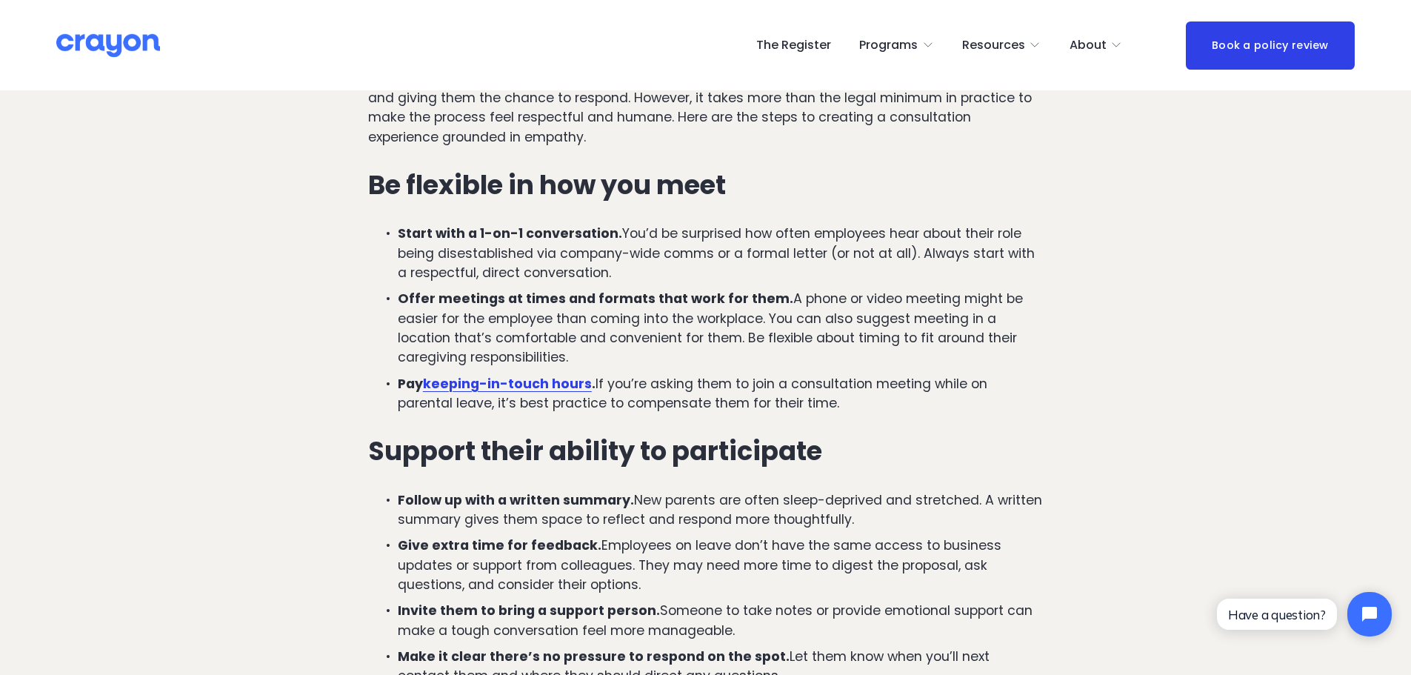
click at [398, 290] on p "Offer meetings at times and formats that work for them. A phone or video meetin…" at bounding box center [720, 328] width 645 height 79
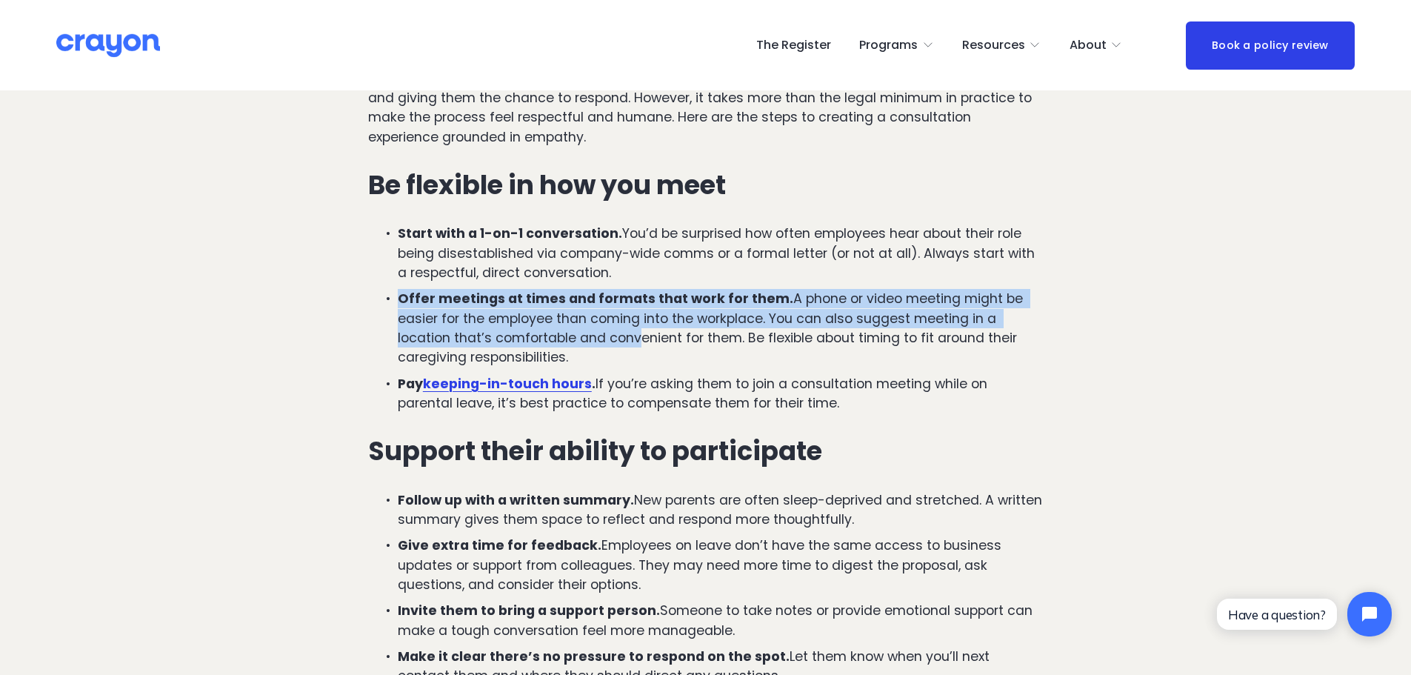
drag, startPoint x: 389, startPoint y: 292, endPoint x: 632, endPoint y: 331, distance: 246.1
click at [632, 331] on p "Offer meetings at times and formats that work for them. A phone or video meetin…" at bounding box center [720, 328] width 645 height 79
click at [631, 333] on p "Offer meetings at times and formats that work for them. A phone or video meetin…" at bounding box center [720, 328] width 645 height 79
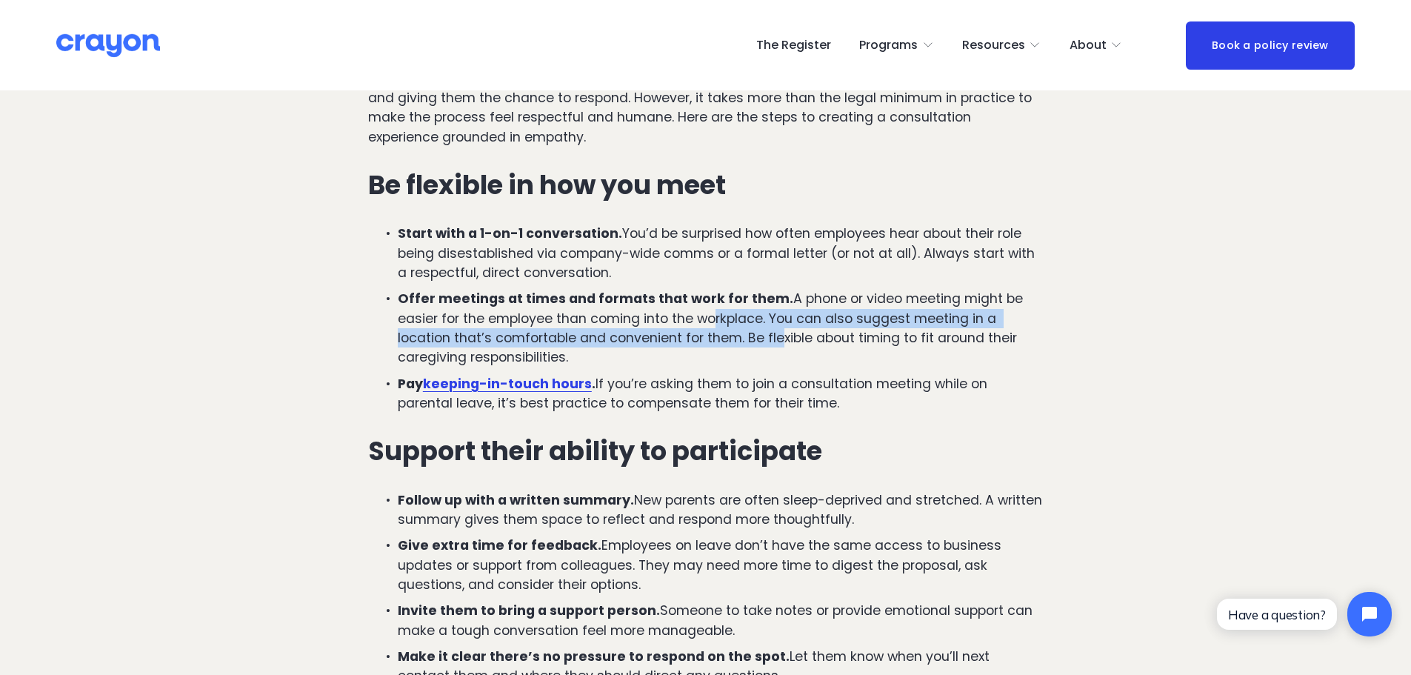
drag, startPoint x: 710, startPoint y: 315, endPoint x: 774, endPoint y: 345, distance: 70.6
click at [774, 345] on p "Offer meetings at times and formats that work for them. A phone or video meetin…" at bounding box center [720, 328] width 645 height 79
click at [773, 345] on p "Offer meetings at times and formats that work for them. A phone or video meetin…" at bounding box center [720, 328] width 645 height 79
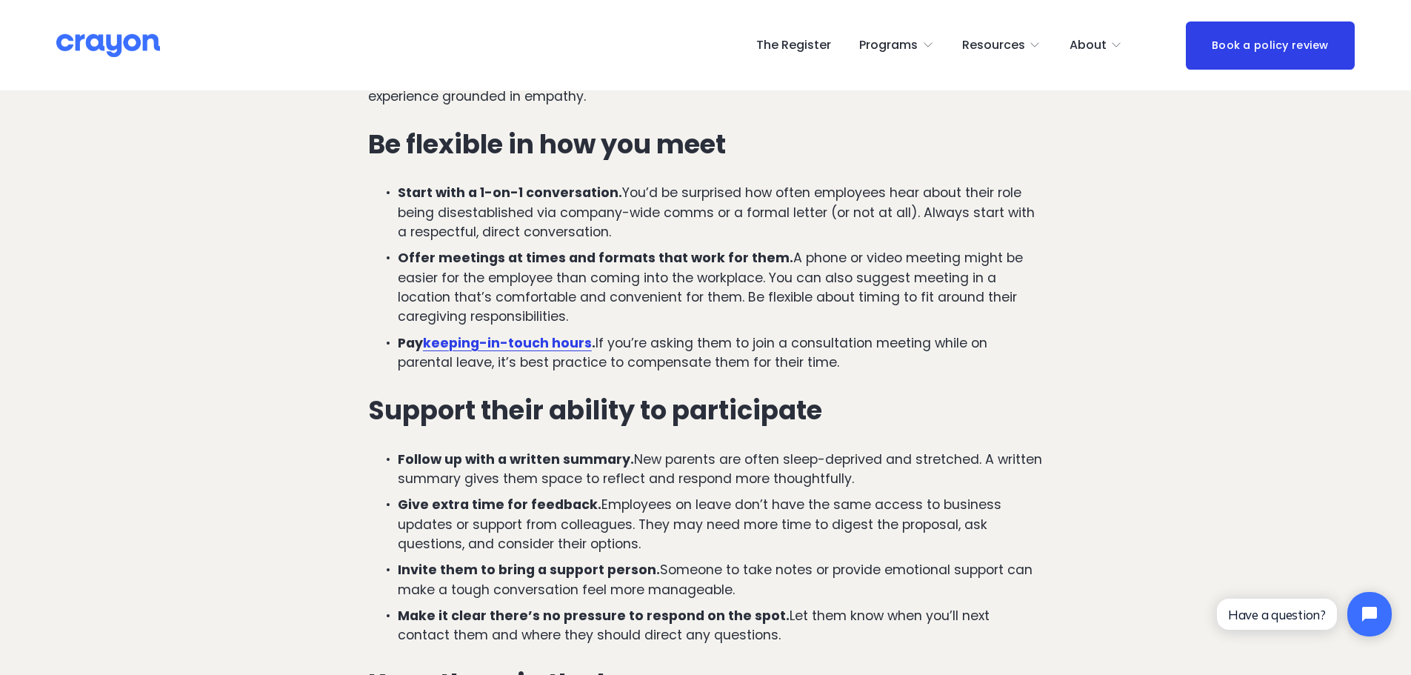
scroll to position [2074, 0]
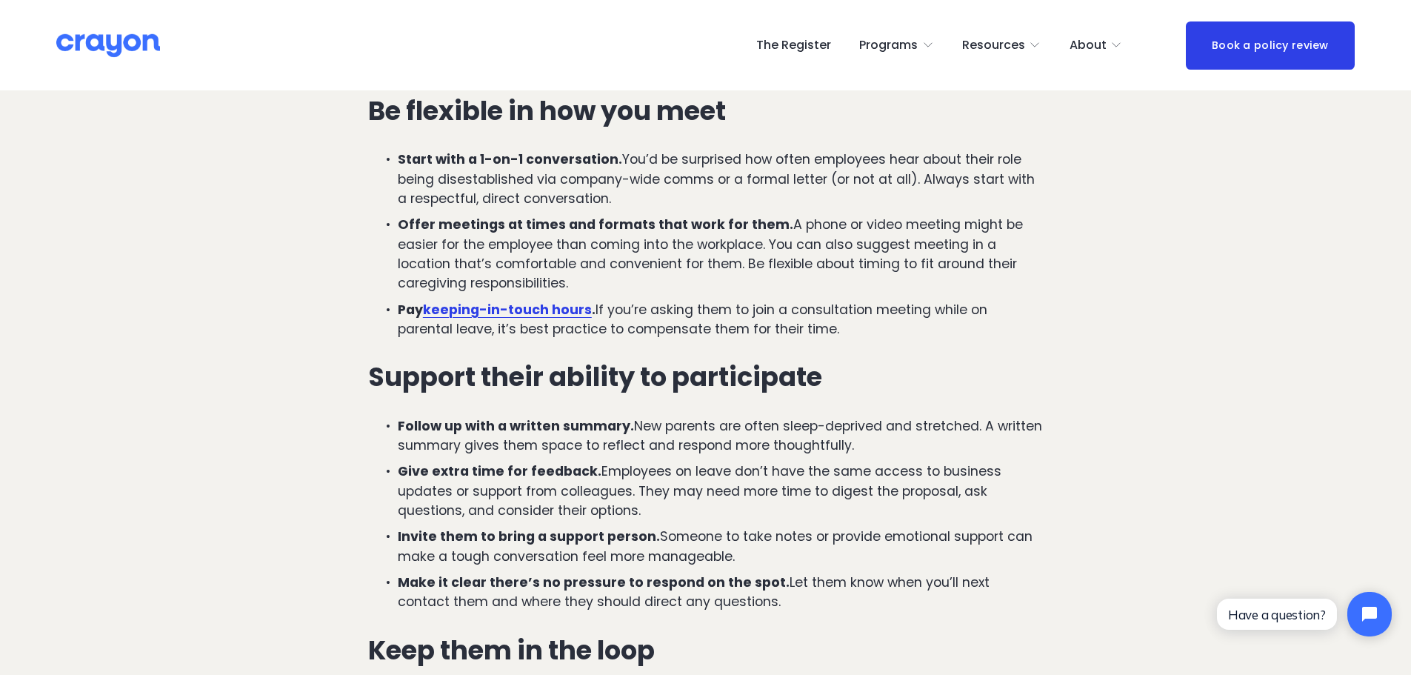
drag
click at [876, 326] on p "Pay keeping-in-touch hours . If you’re asking them to join a consultation meeti…" at bounding box center [720, 319] width 645 height 39
click at [873, 326] on p "Pay keeping-in-touch hours . If you’re asking them to join a consultation meeti…" at bounding box center [720, 319] width 645 height 39
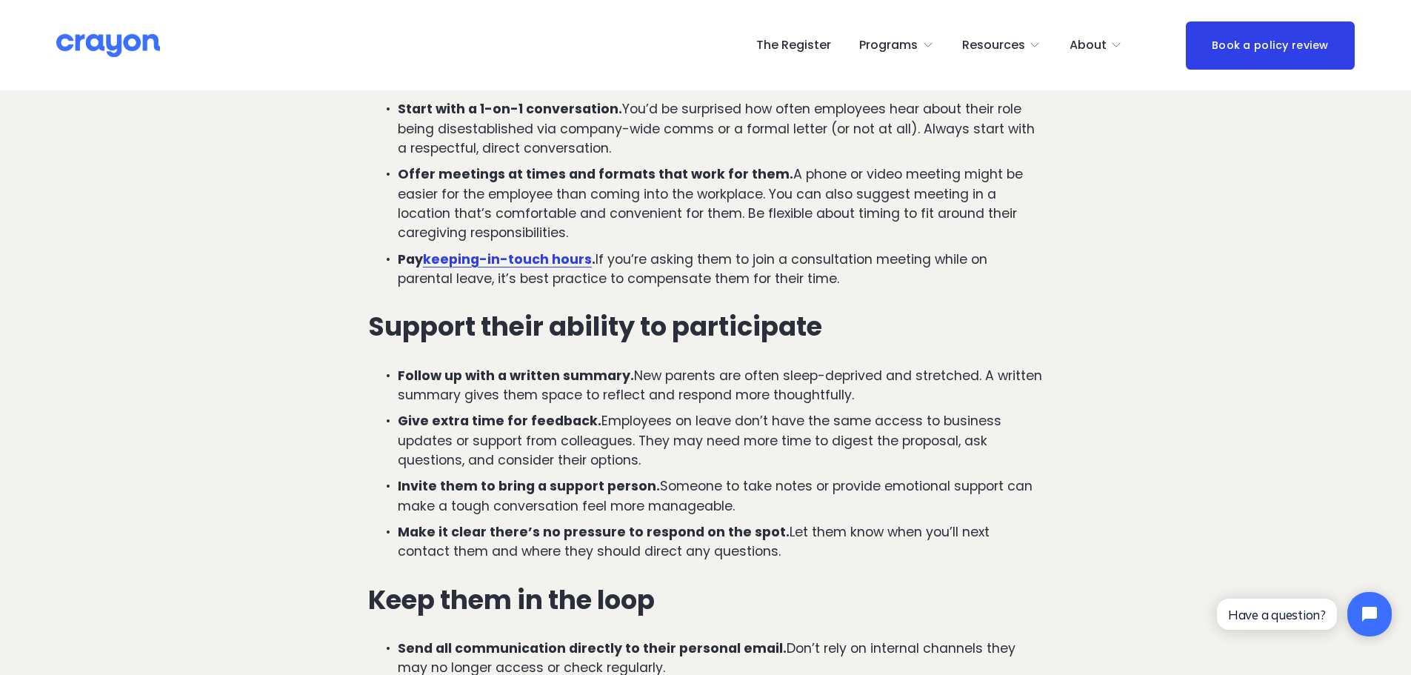
scroll to position [2148, 0]
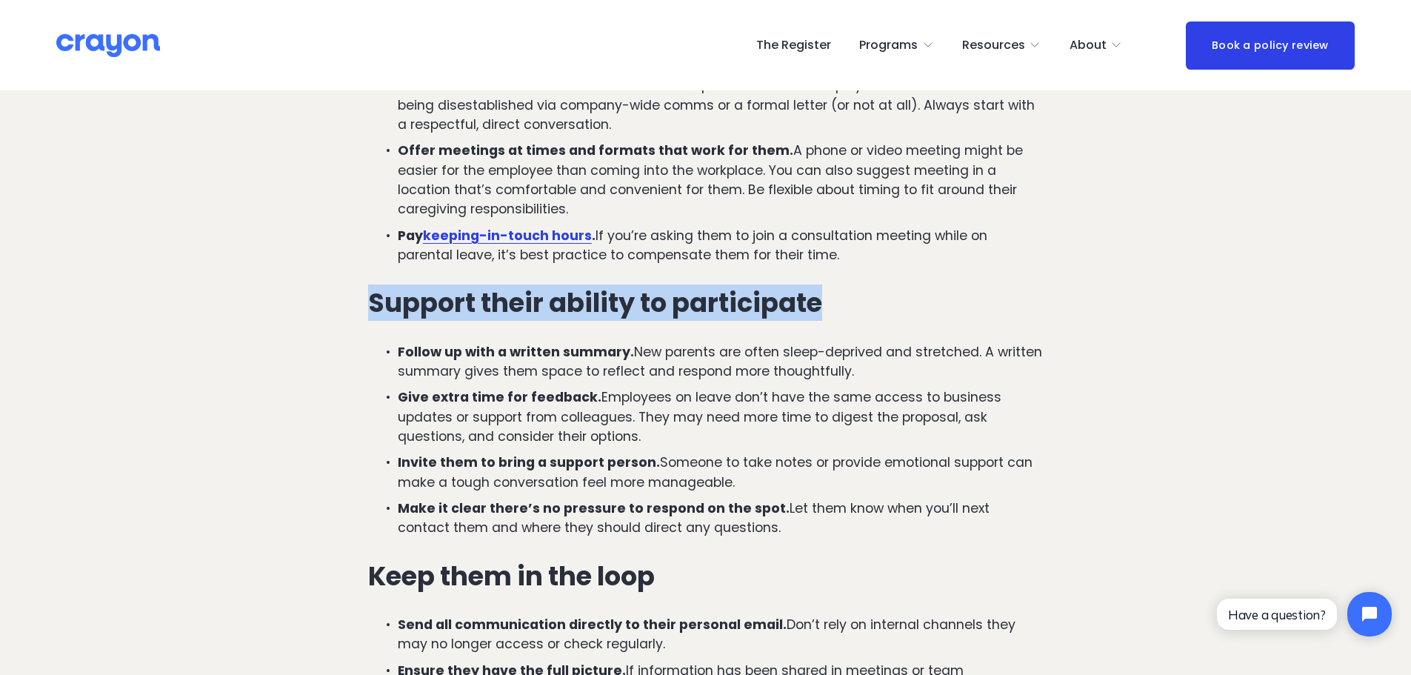
click at [862, 313] on div "A higher threshold for redundancy during parental leave While we’ve provided a …" at bounding box center [706, 82] width 700 height 2959
click at [859, 313] on h3 "Support their ability to participate" at bounding box center [705, 303] width 675 height 30
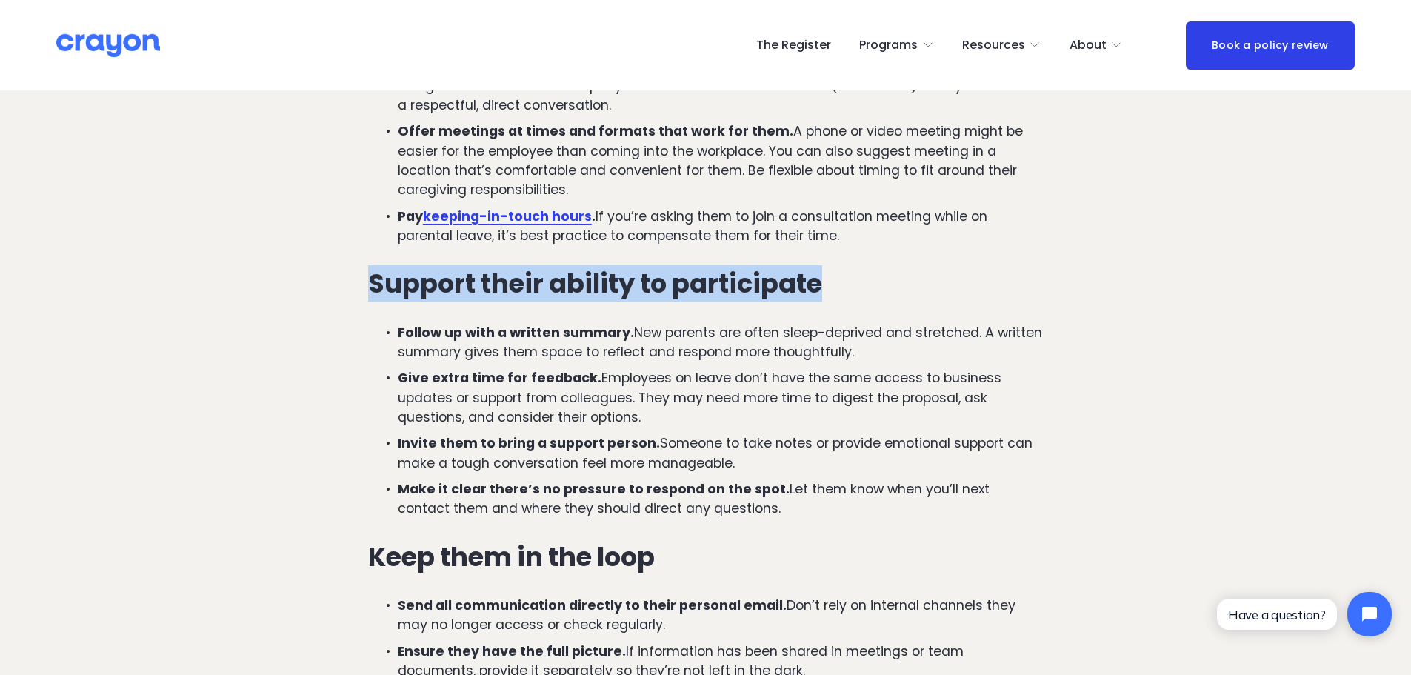
scroll to position [2222, 0]
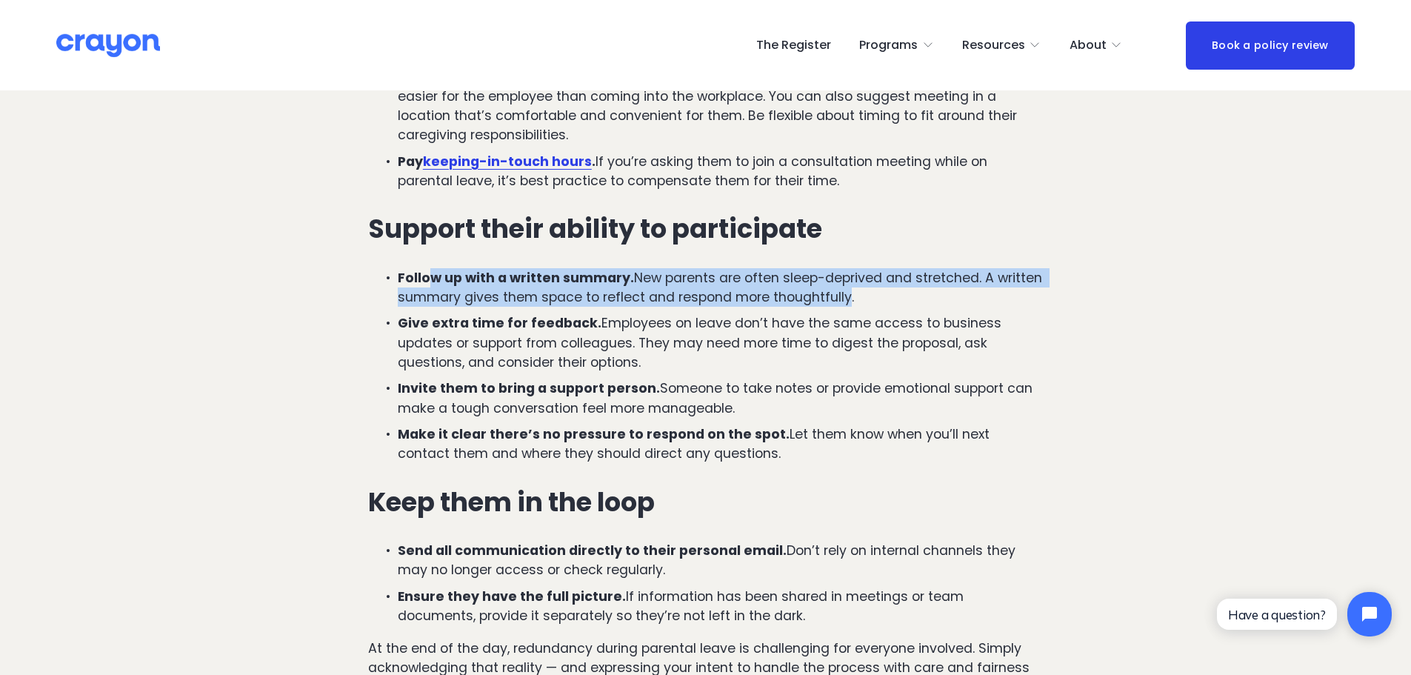
drag, startPoint x: 431, startPoint y: 283, endPoint x: 839, endPoint y: 295, distance: 407.6
click at [840, 295] on p "Follow up with a written summary. New parents are often sleep-deprived and stre…" at bounding box center [720, 287] width 645 height 39
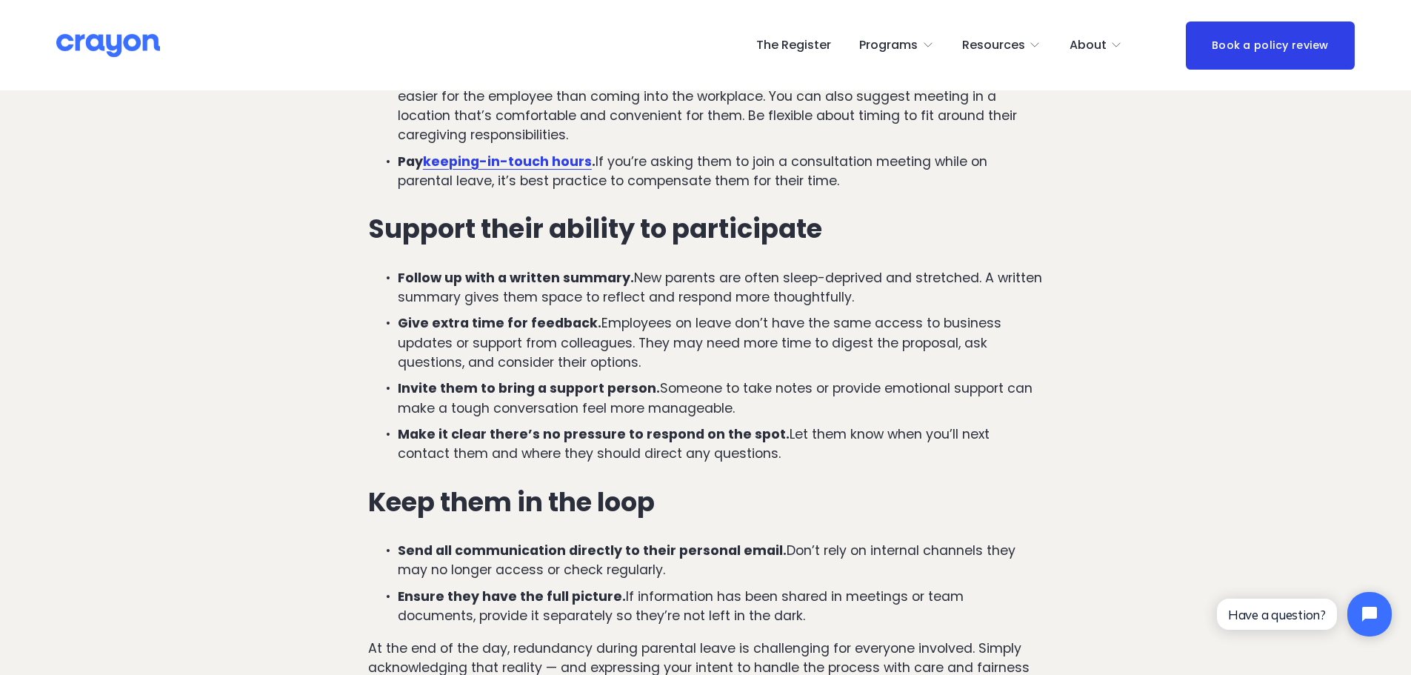
click at [407, 338] on p "Give extra time for feedback. Employees on leave don’t have the same access to …" at bounding box center [720, 342] width 645 height 59
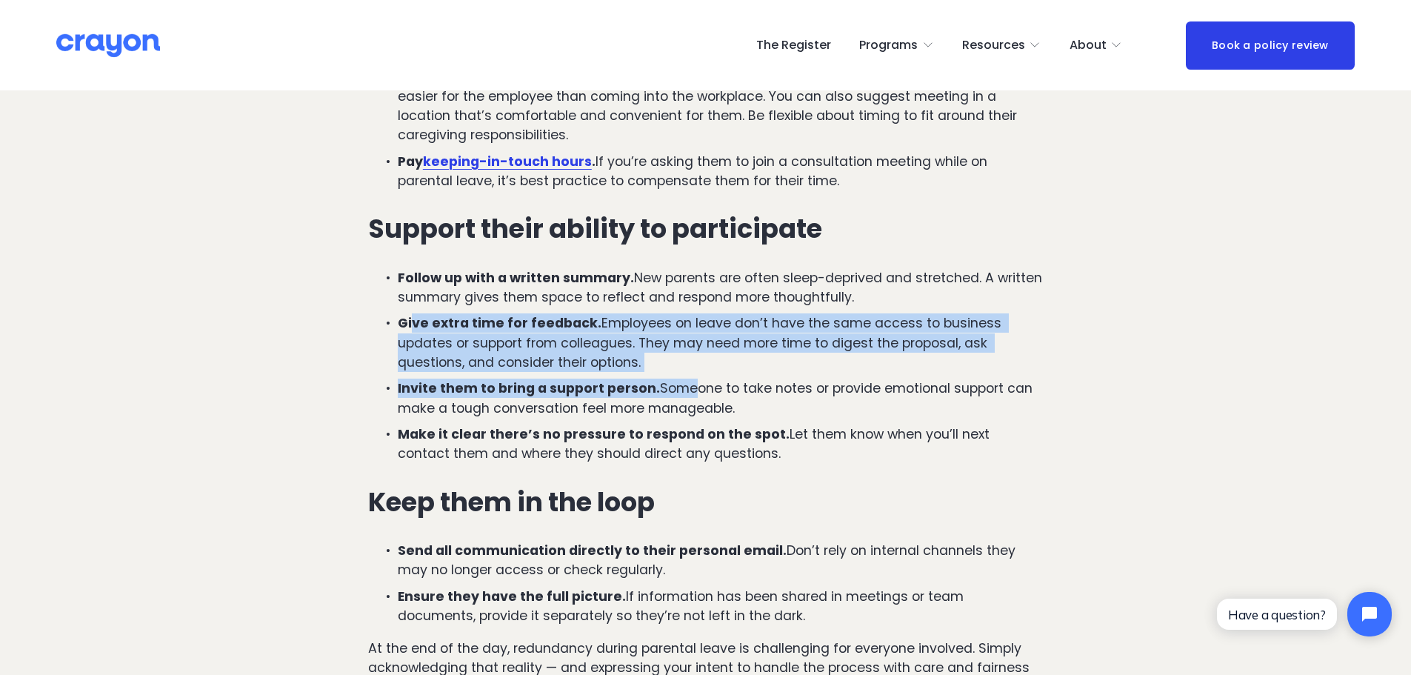
drag, startPoint x: 432, startPoint y: 336, endPoint x: 681, endPoint y: 397, distance: 256.4
click at [681, 397] on ul "Follow up with a written summary. New parents are often sleep-deprived and stre…" at bounding box center [705, 366] width 675 height 196
click at [682, 397] on p "Invite them to bring a support person. Someone to take notes or provide emotion…" at bounding box center [720, 398] width 645 height 39
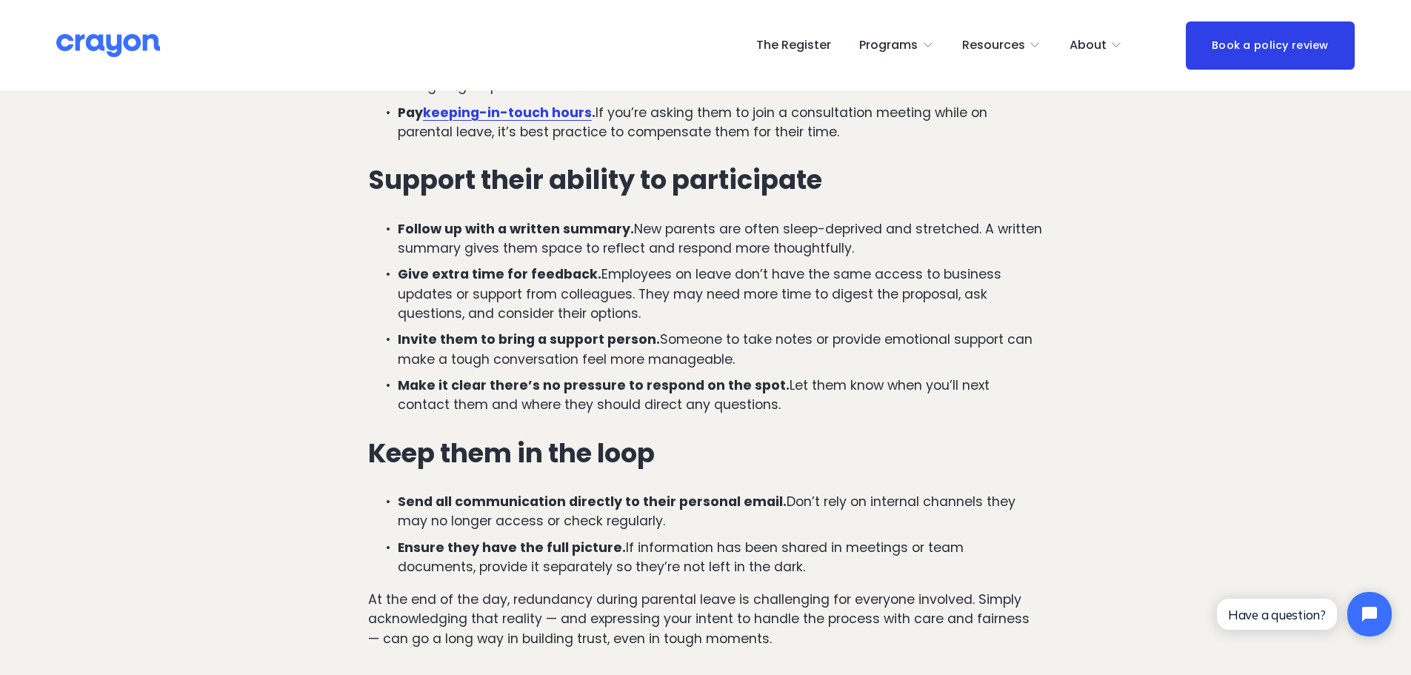
scroll to position [2296, 0]
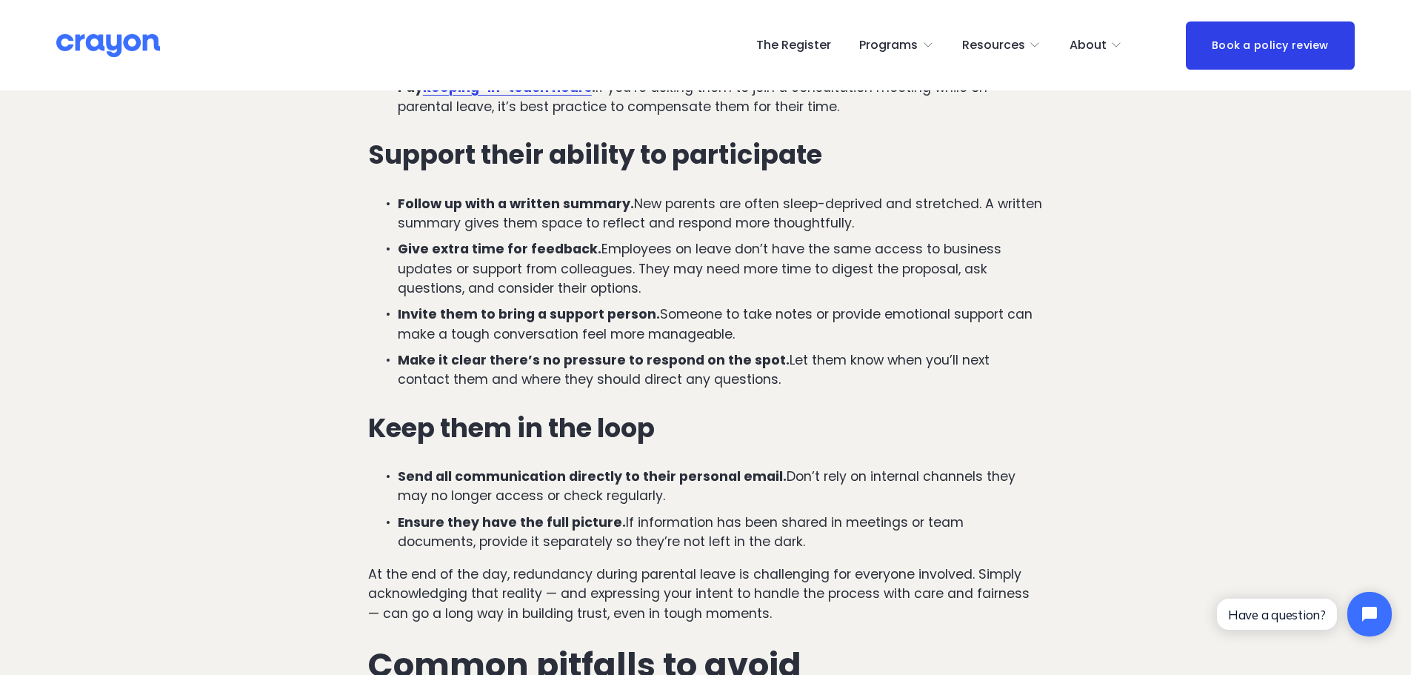
drag, startPoint x: 396, startPoint y: 362, endPoint x: 746, endPoint y: 387, distance: 350.5
click at [746, 387] on p "Make it clear there’s no pressure to respond on the spot. Let them know when yo…" at bounding box center [720, 369] width 645 height 39
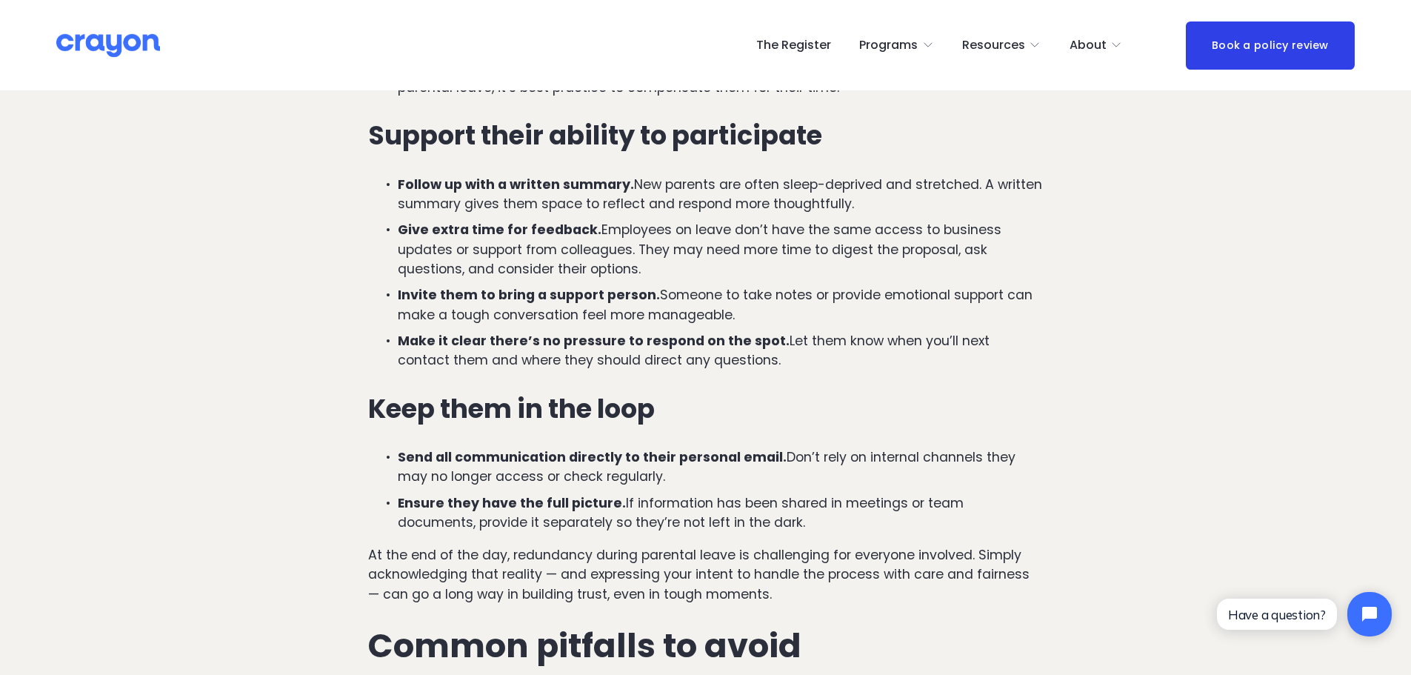
scroll to position [2370, 0]
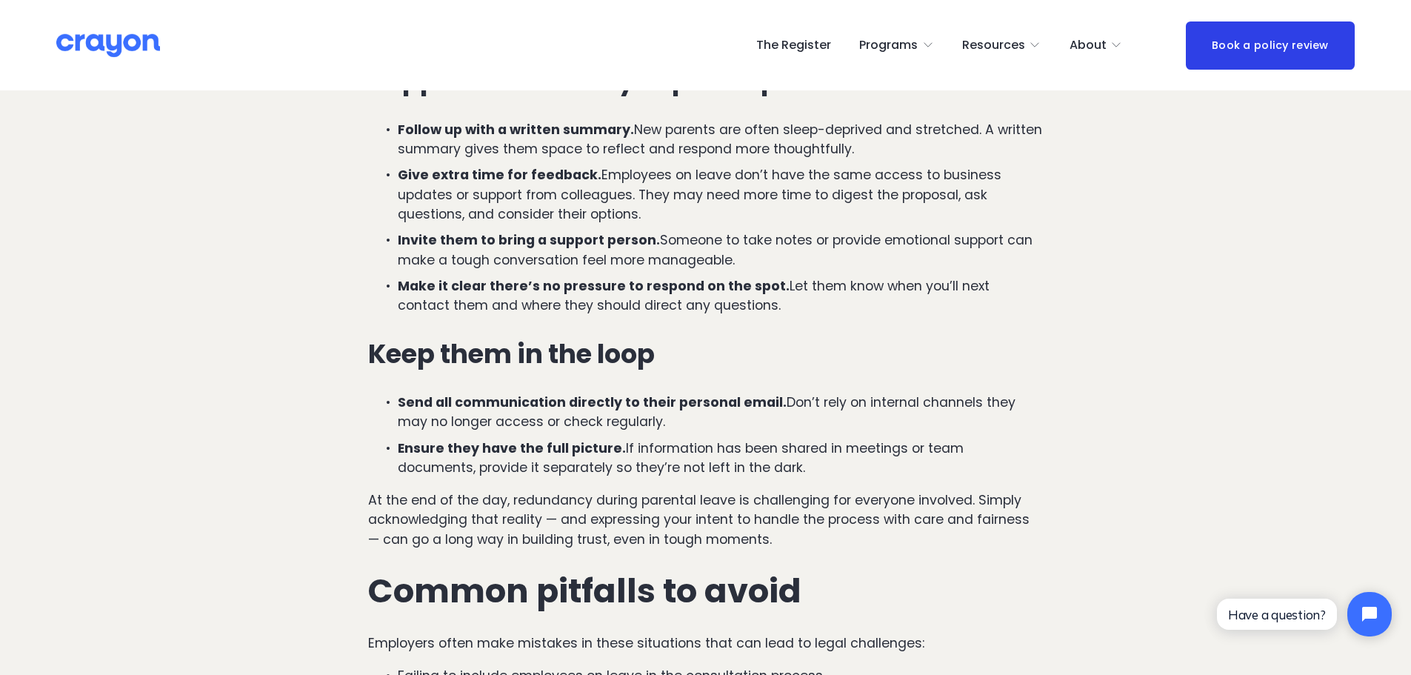
drag, startPoint x: 384, startPoint y: 396, endPoint x: 665, endPoint y: 430, distance: 283.6
click at [665, 430] on p "Send all communication directly to their personal email. Don’t rely on internal…" at bounding box center [720, 412] width 645 height 39
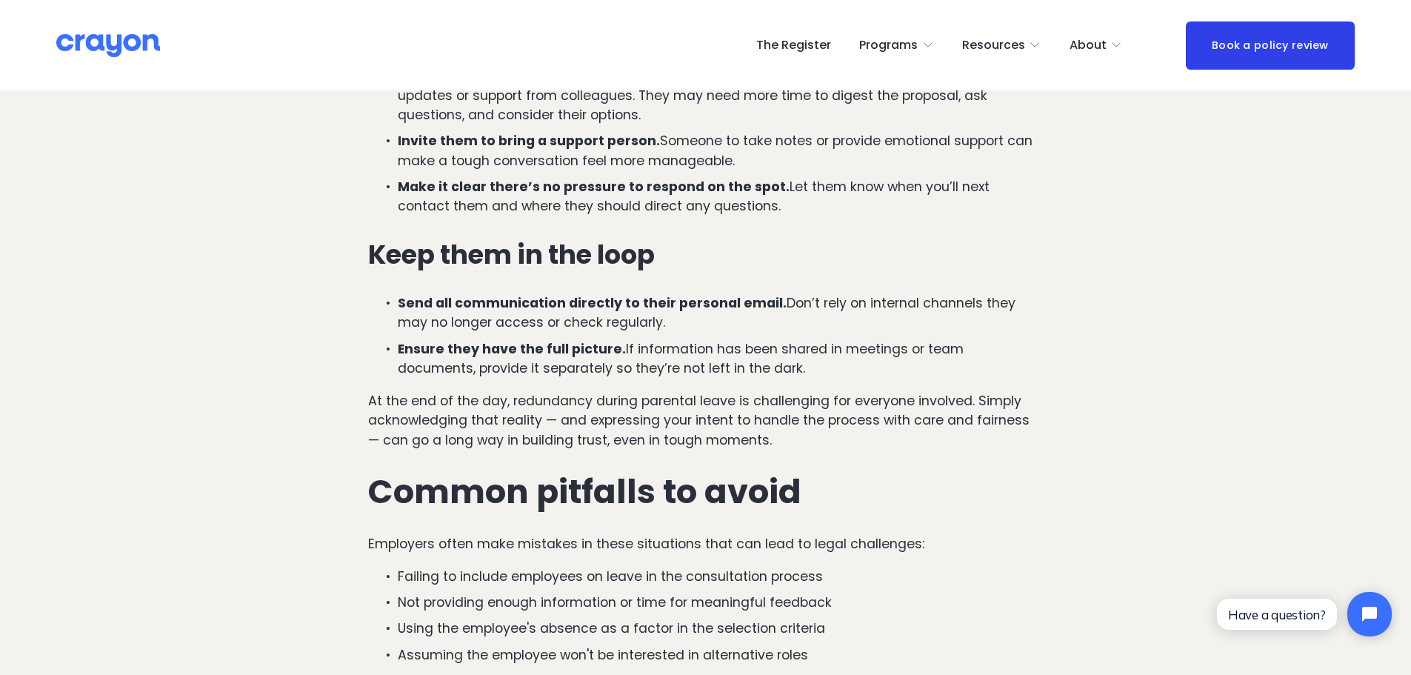
scroll to position [2519, 0]
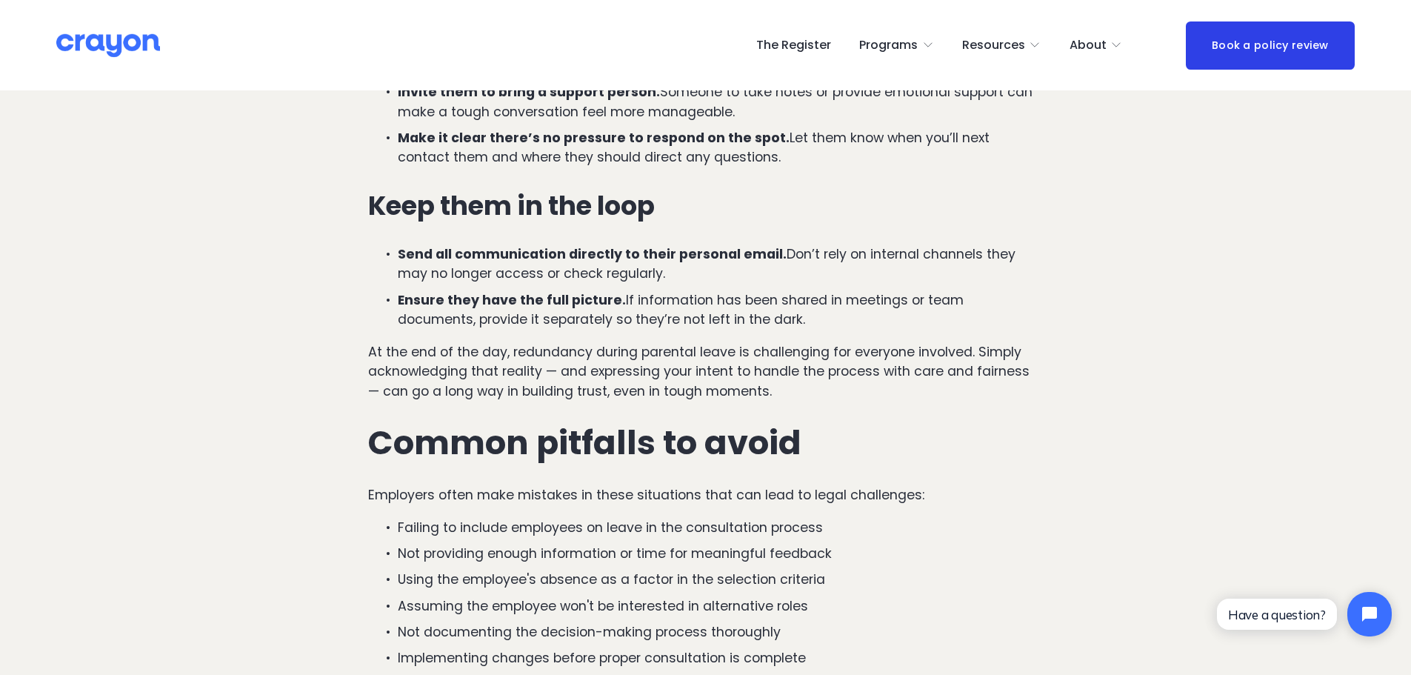
drag, startPoint x: 402, startPoint y: 310, endPoint x: 759, endPoint y: 323, distance: 356.6
click at [759, 323] on p "Ensure they have the full picture. If information has been shared in meetings o…" at bounding box center [720, 309] width 645 height 39
drag, startPoint x: 759, startPoint y: 323, endPoint x: 750, endPoint y: 325, distance: 8.4
click at [759, 324] on p "Ensure they have the full picture. If information has been shared in meetings o…" at bounding box center [720, 309] width 645 height 39
drag, startPoint x: 355, startPoint y: 354, endPoint x: 368, endPoint y: 356, distance: 13.5
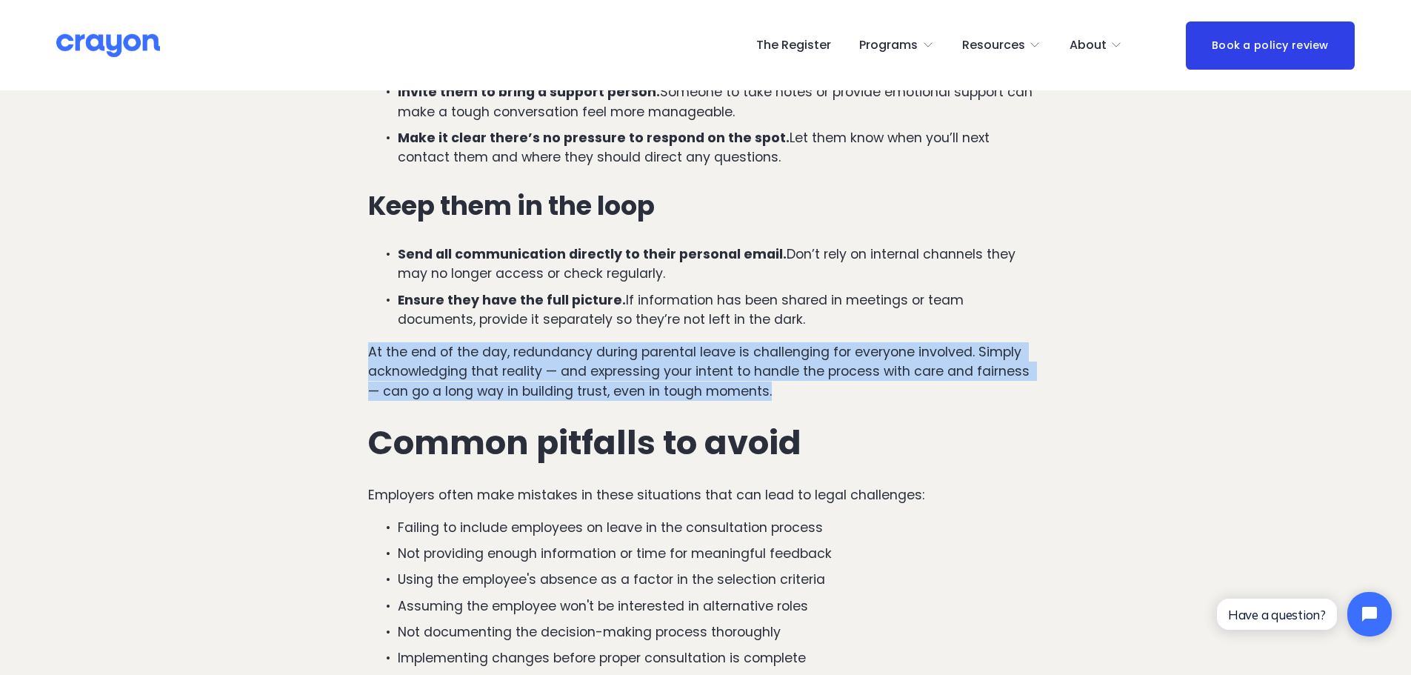
drag, startPoint x: 369, startPoint y: 355, endPoint x: 796, endPoint y: 391, distance: 429.0
click at [796, 391] on p "At the end of the day, redundancy during parental leave is challenging for ever…" at bounding box center [705, 371] width 675 height 59
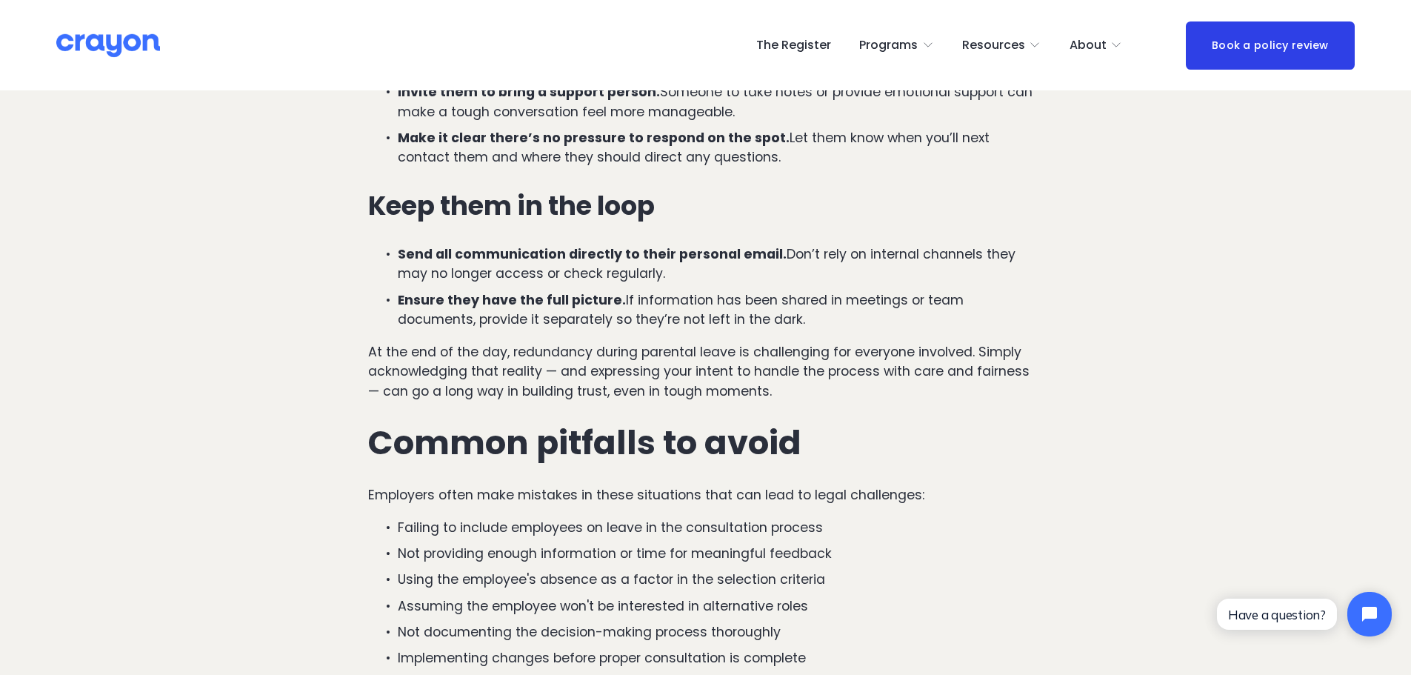
scroll to position [2593, 0]
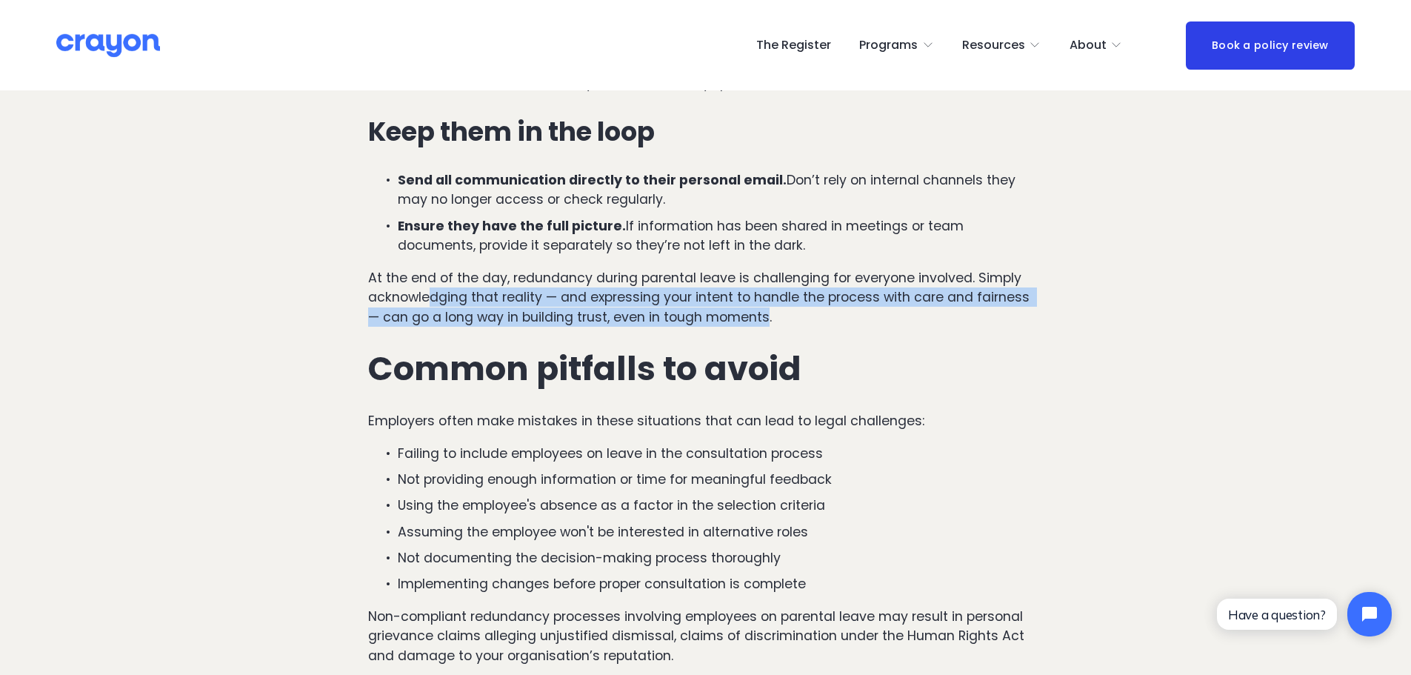
drag, startPoint x: 434, startPoint y: 305, endPoint x: 755, endPoint y: 320, distance: 321.1
click at [755, 320] on p "At the end of the day, redundancy during parental leave is challenging for ever…" at bounding box center [705, 297] width 675 height 59
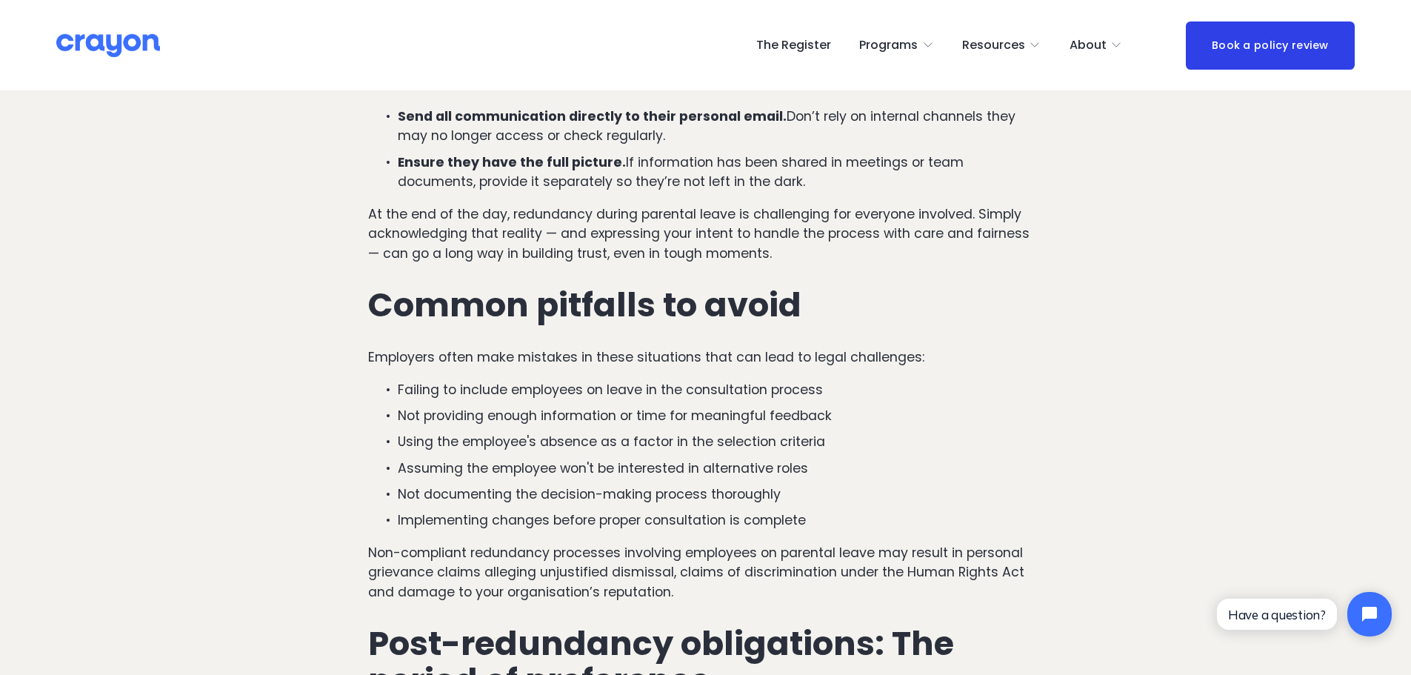
scroll to position [2741, 0]
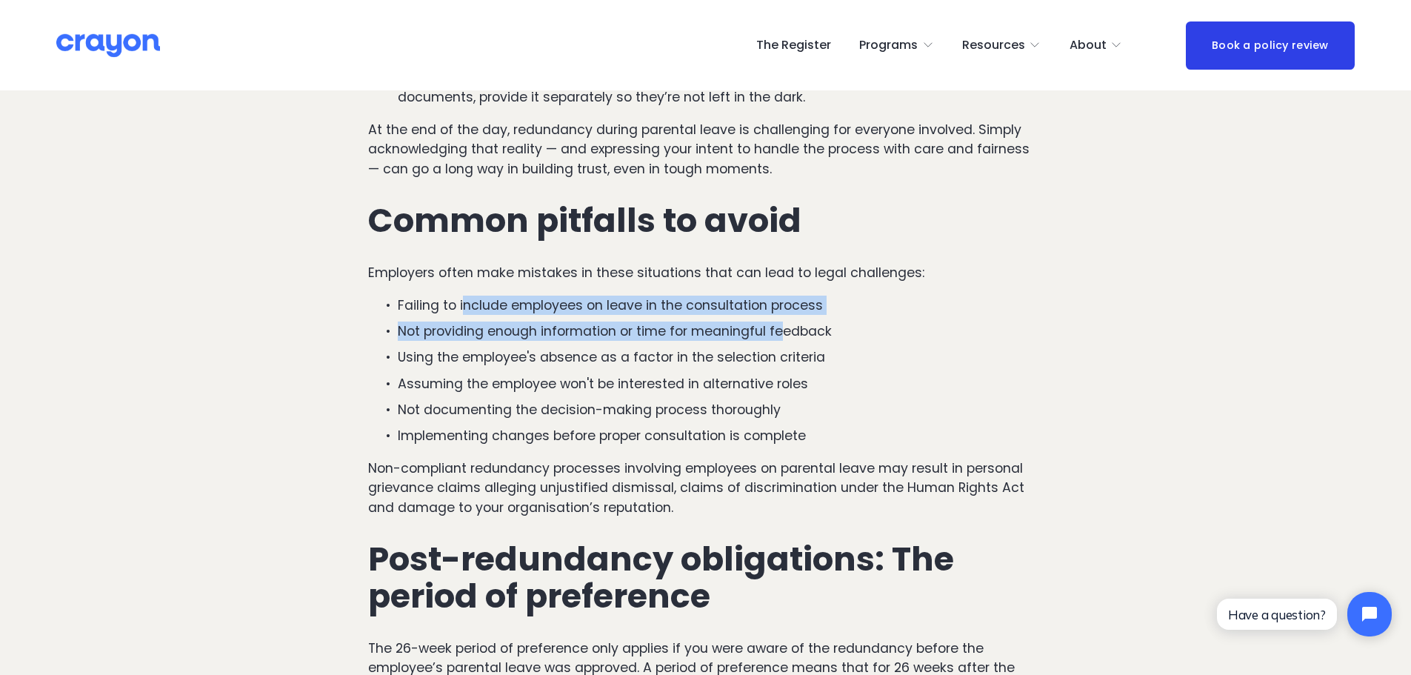
drag, startPoint x: 466, startPoint y: 309, endPoint x: 786, endPoint y: 332, distance: 320.8
click at [786, 332] on ul "Failing to include employees on leave in the consultation process Not providing…" at bounding box center [705, 371] width 675 height 150
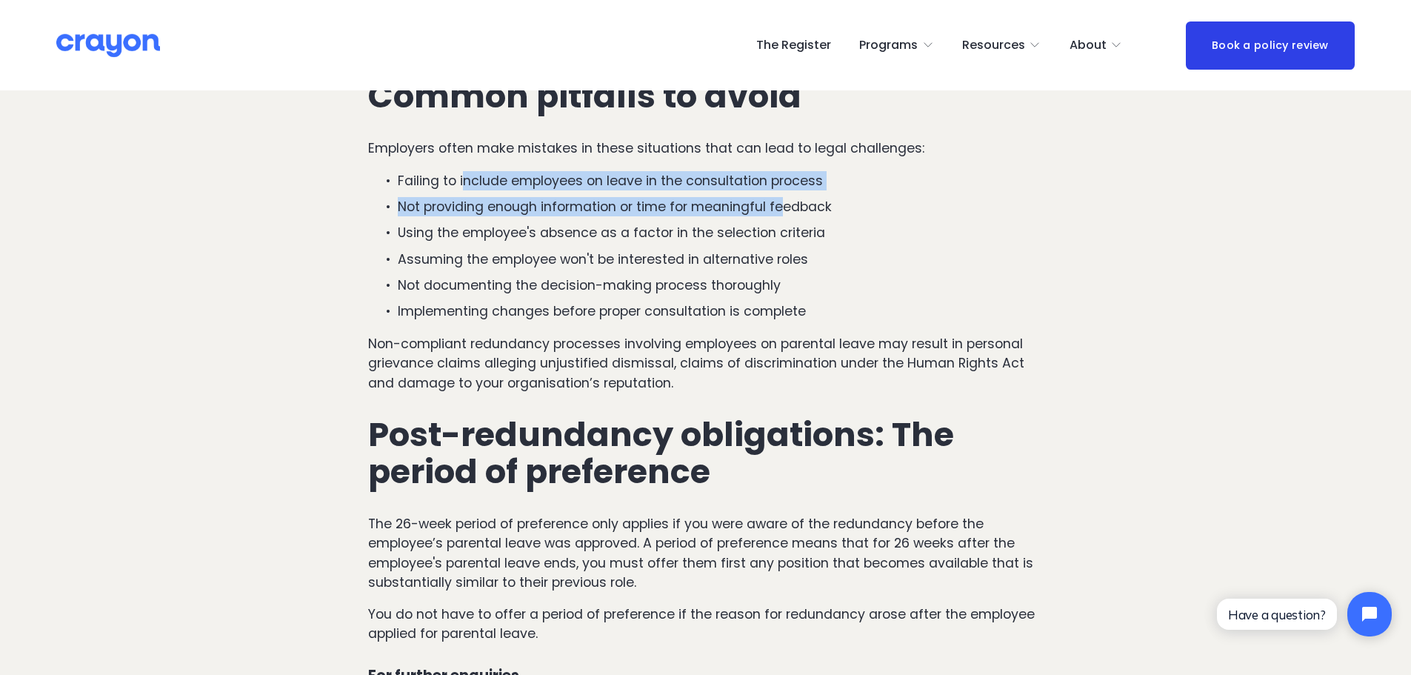
scroll to position [2889, 0]
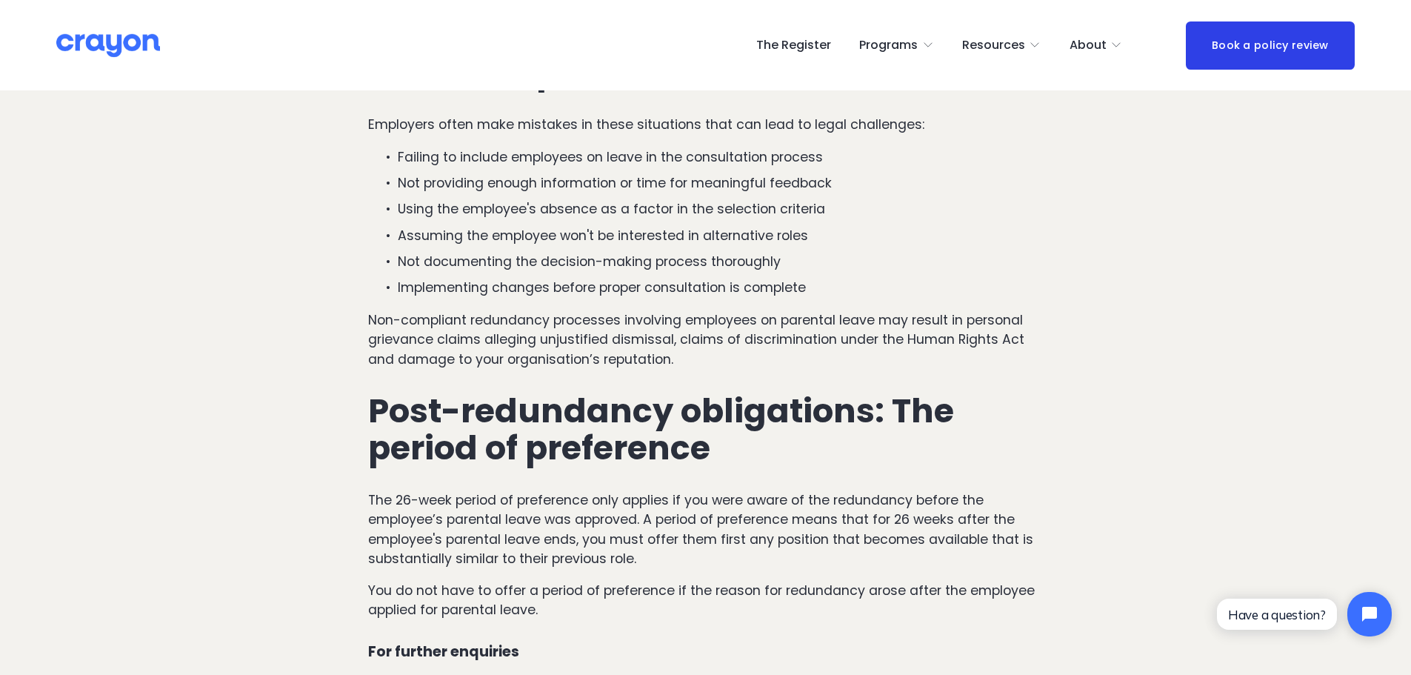
click at [399, 205] on p "Using the employee's absence as a factor in the selection criteria" at bounding box center [720, 208] width 645 height 19
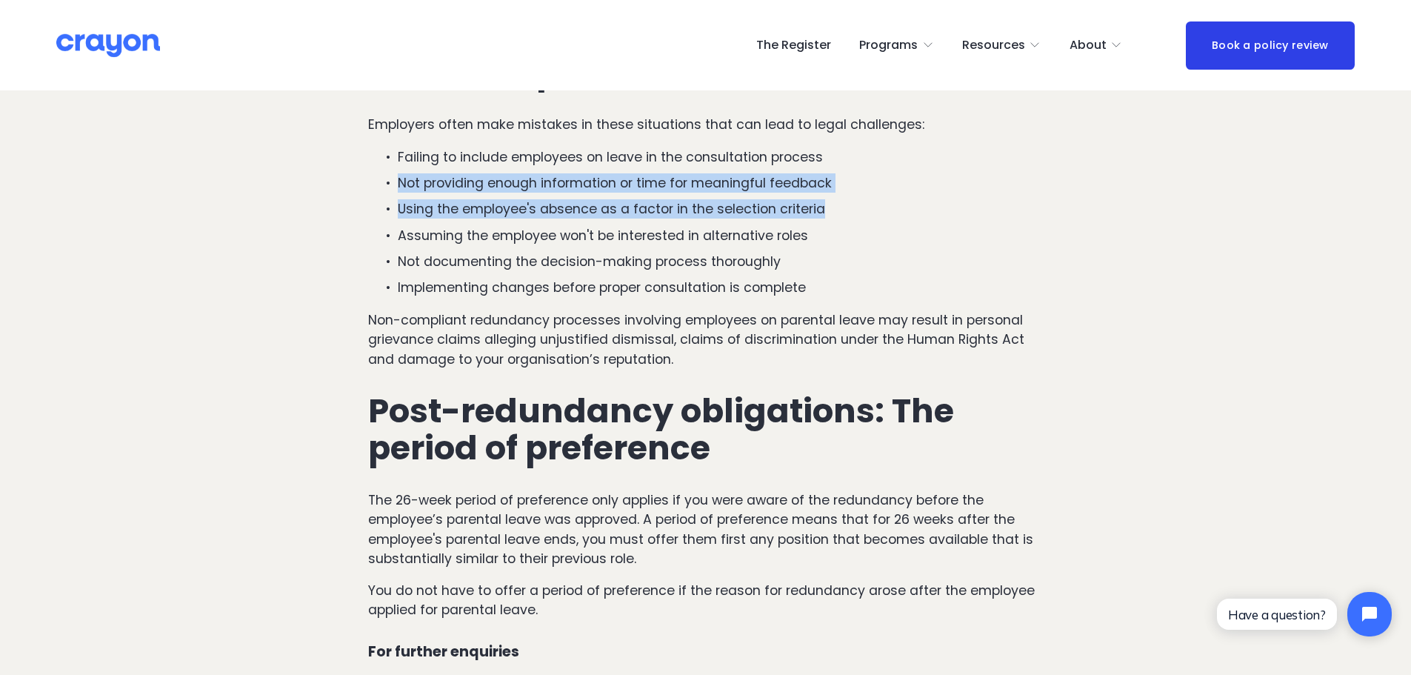
drag, startPoint x: 405, startPoint y: 187, endPoint x: 831, endPoint y: 210, distance: 426.6
click at [831, 210] on ul "Failing to include employees on leave in the consultation process Not providing…" at bounding box center [705, 222] width 675 height 150
click at [828, 211] on p "Using the employee's absence as a factor in the selection criteria" at bounding box center [720, 208] width 645 height 19
click at [819, 210] on p "Using the employee's absence as a factor in the selection criteria" at bounding box center [720, 208] width 645 height 19
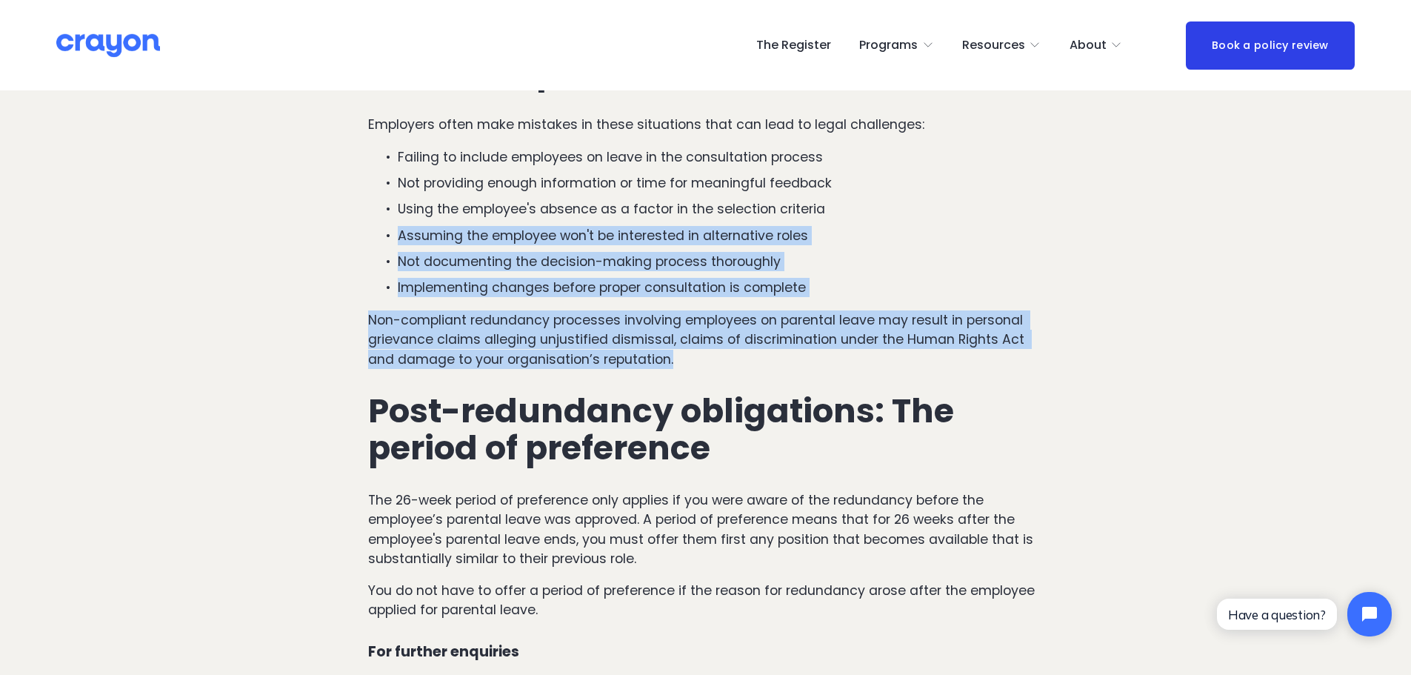
drag, startPoint x: 398, startPoint y: 242, endPoint x: 790, endPoint y: 353, distance: 407.3
click at [790, 353] on p "Non-compliant redundancy processes involving employees on parental leave may re…" at bounding box center [705, 339] width 675 height 59
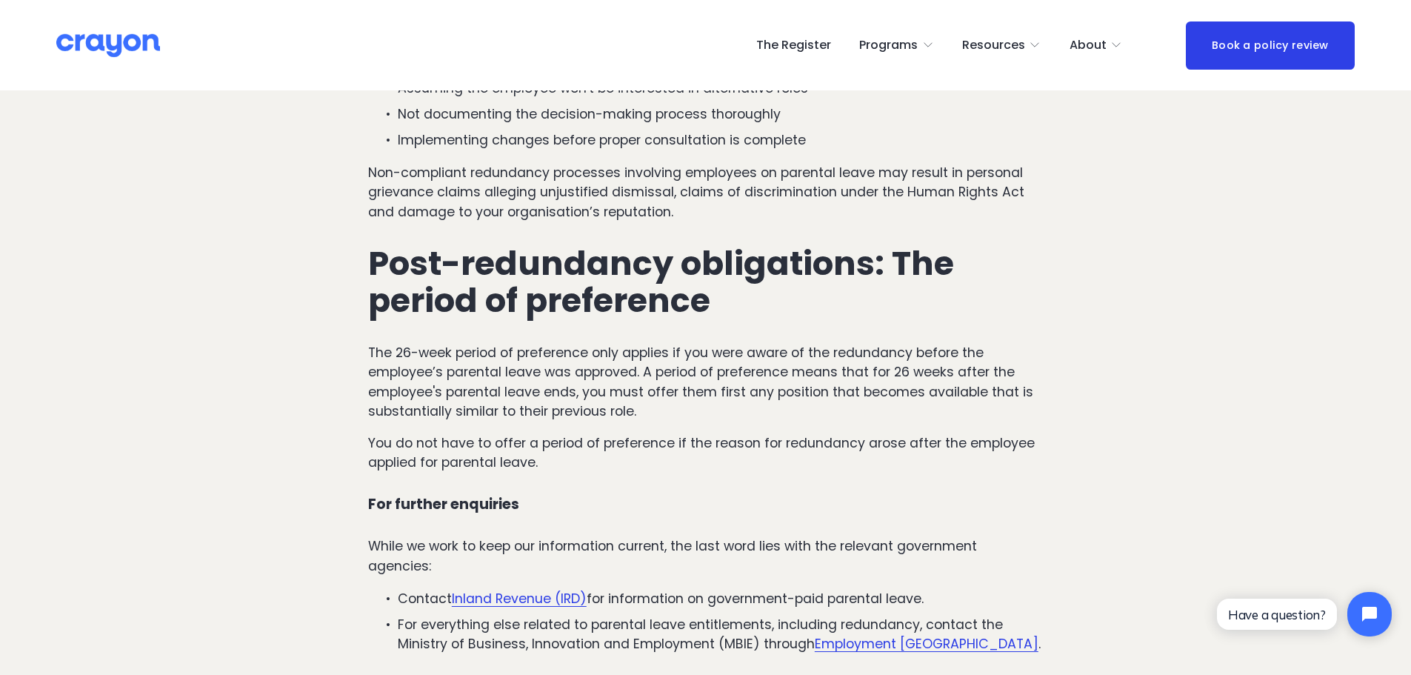
scroll to position [3037, 0]
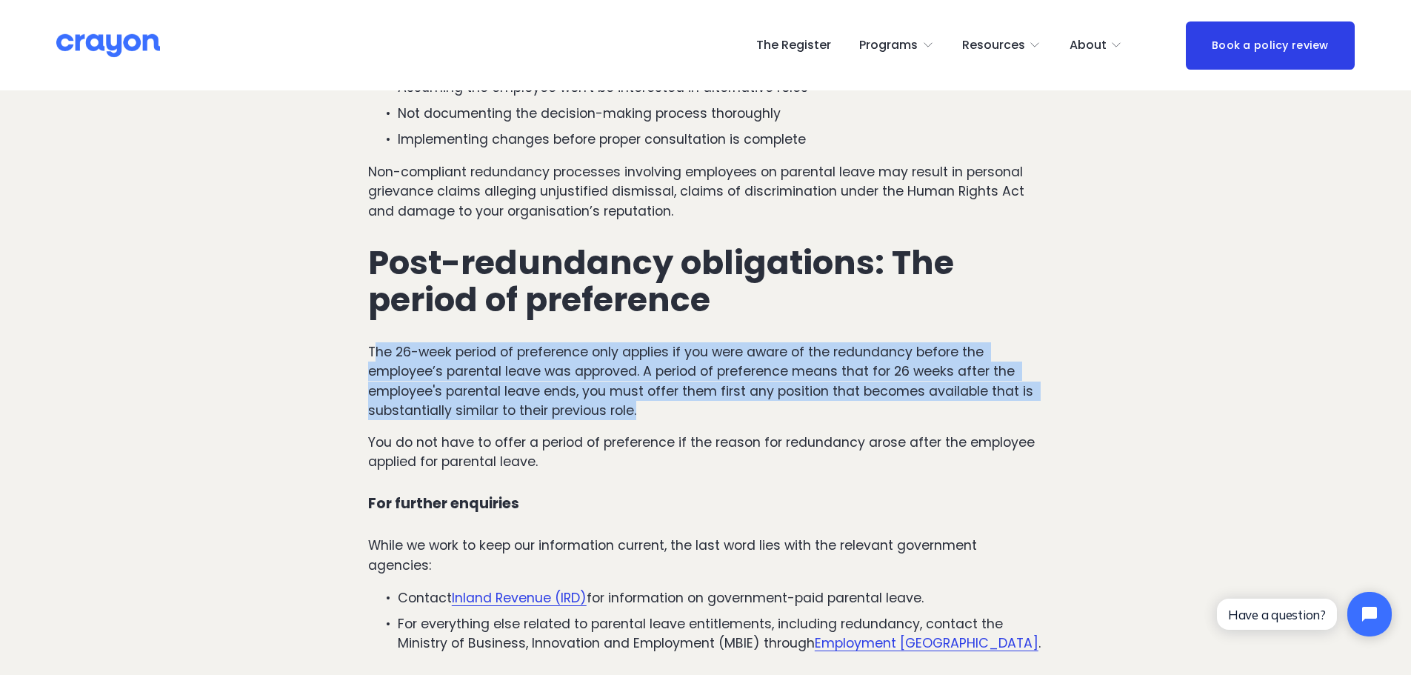
click at [667, 408] on p "The 26-week period of preference only applies if you were aware of the redundan…" at bounding box center [705, 381] width 675 height 79
click at [667, 409] on p "The 26-week period of preference only applies if you were aware of the redundan…" at bounding box center [705, 381] width 675 height 79
click at [659, 410] on p "The 26-week period of preference only applies if you were aware of the redundan…" at bounding box center [705, 381] width 675 height 79
click at [413, 345] on p "The 26-week period of preference only applies if you were aware of the redundan…" at bounding box center [705, 381] width 675 height 79
click at [626, 390] on p "The 26-week period of preference only applies if you were aware of the redundan…" at bounding box center [705, 381] width 675 height 79
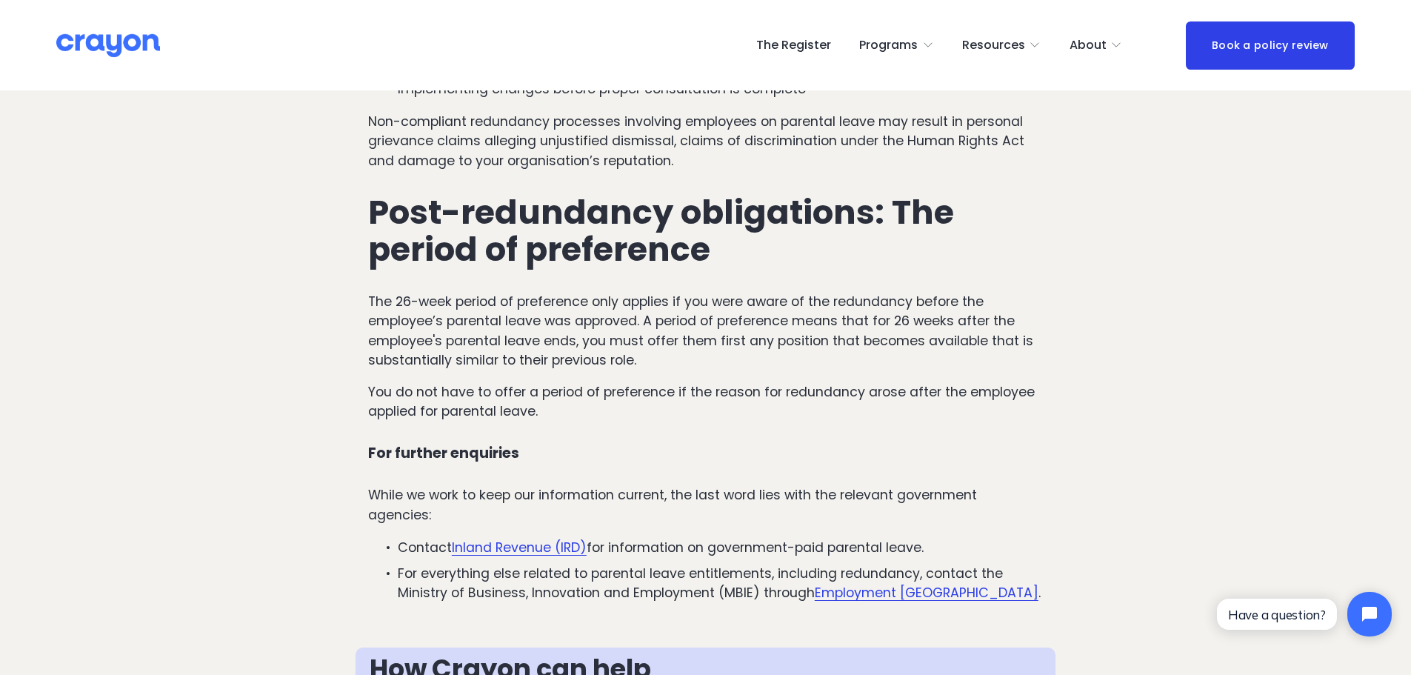
scroll to position [3111, 0]
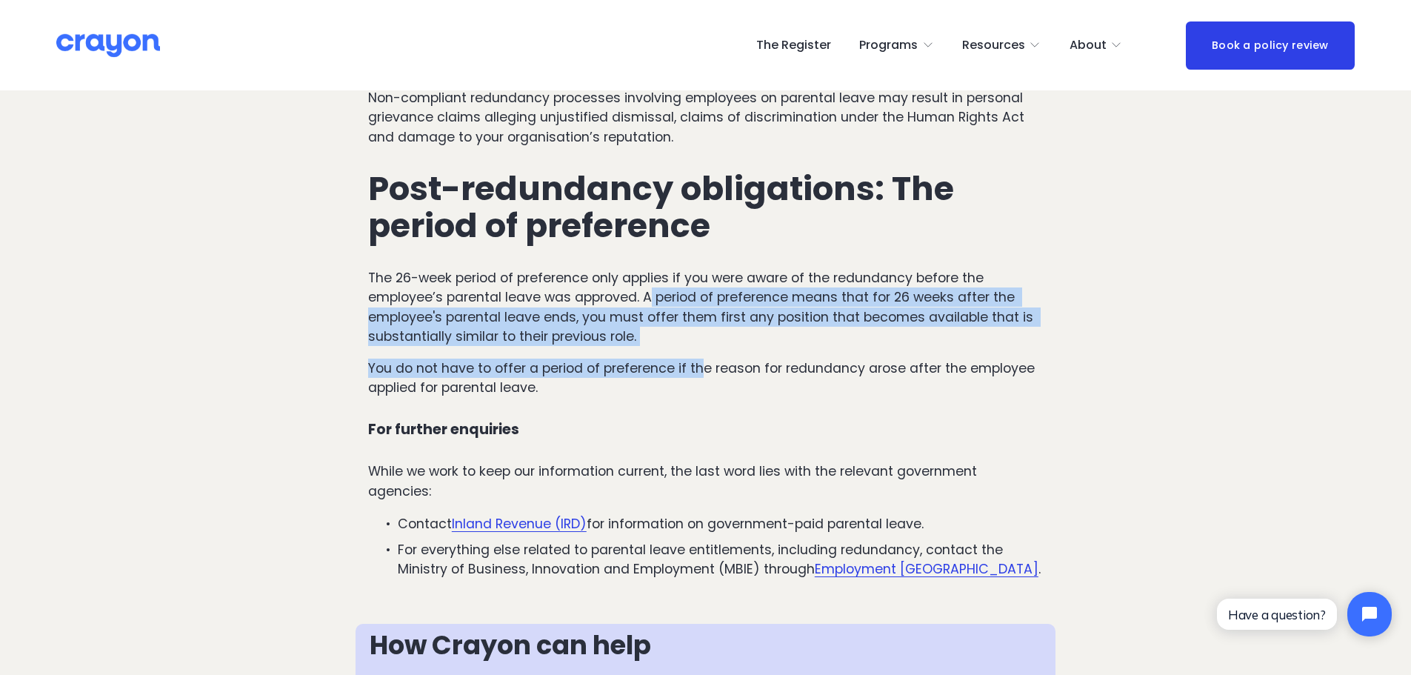
drag, startPoint x: 650, startPoint y: 302, endPoint x: 704, endPoint y: 358, distance: 77.5
drag, startPoint x: 659, startPoint y: 348, endPoint x: 339, endPoint y: 291, distance: 325.1
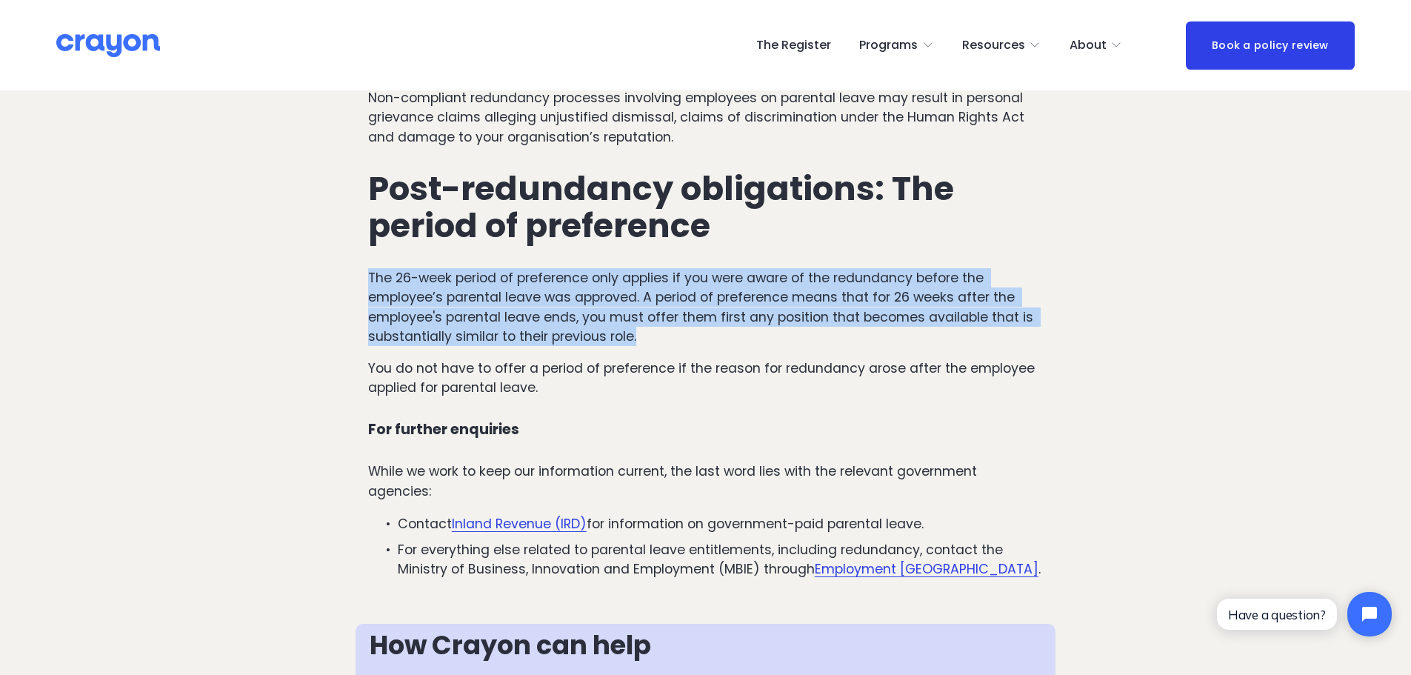
drag, startPoint x: 371, startPoint y: 282, endPoint x: 650, endPoint y: 337, distance: 283.9
click at [650, 337] on p "The 26-week period of preference only applies if you were aware of the redundan…" at bounding box center [705, 307] width 675 height 79
click at [643, 337] on p "The 26-week period of preference only applies if you were aware of the redundan…" at bounding box center [705, 307] width 675 height 79
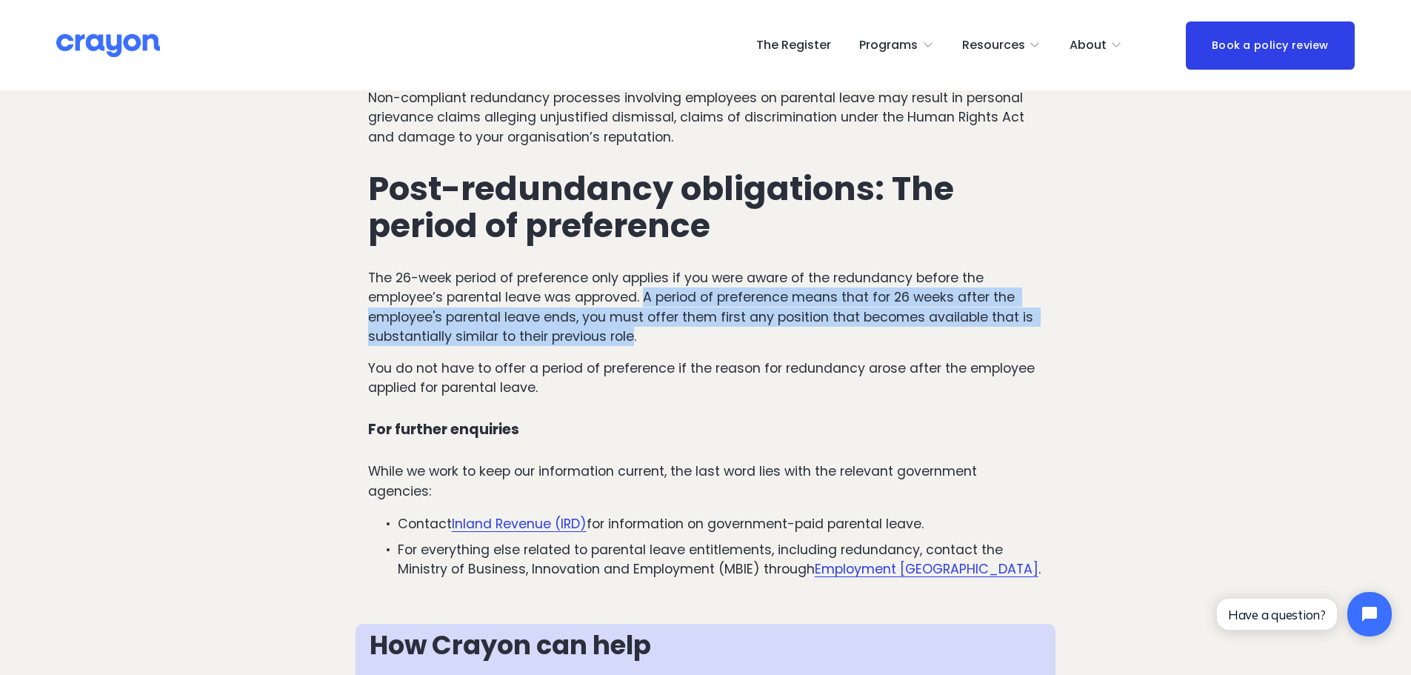
drag, startPoint x: 630, startPoint y: 337, endPoint x: 645, endPoint y: 304, distance: 36.1
click at [645, 304] on p "The 26-week period of preference only applies if you were aware of the redundan…" at bounding box center [705, 307] width 675 height 79
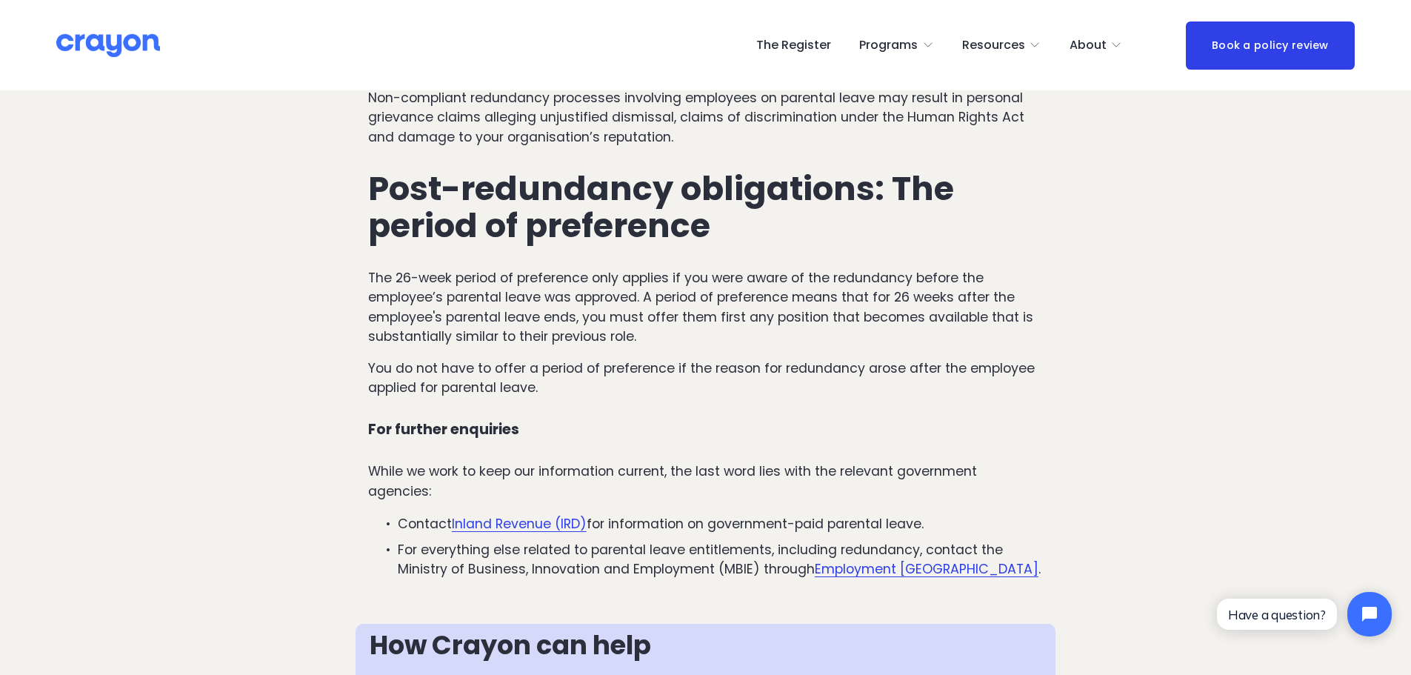
click at [642, 305] on p "The 26-week period of preference only applies if you were aware of the redundan…" at bounding box center [705, 307] width 675 height 79
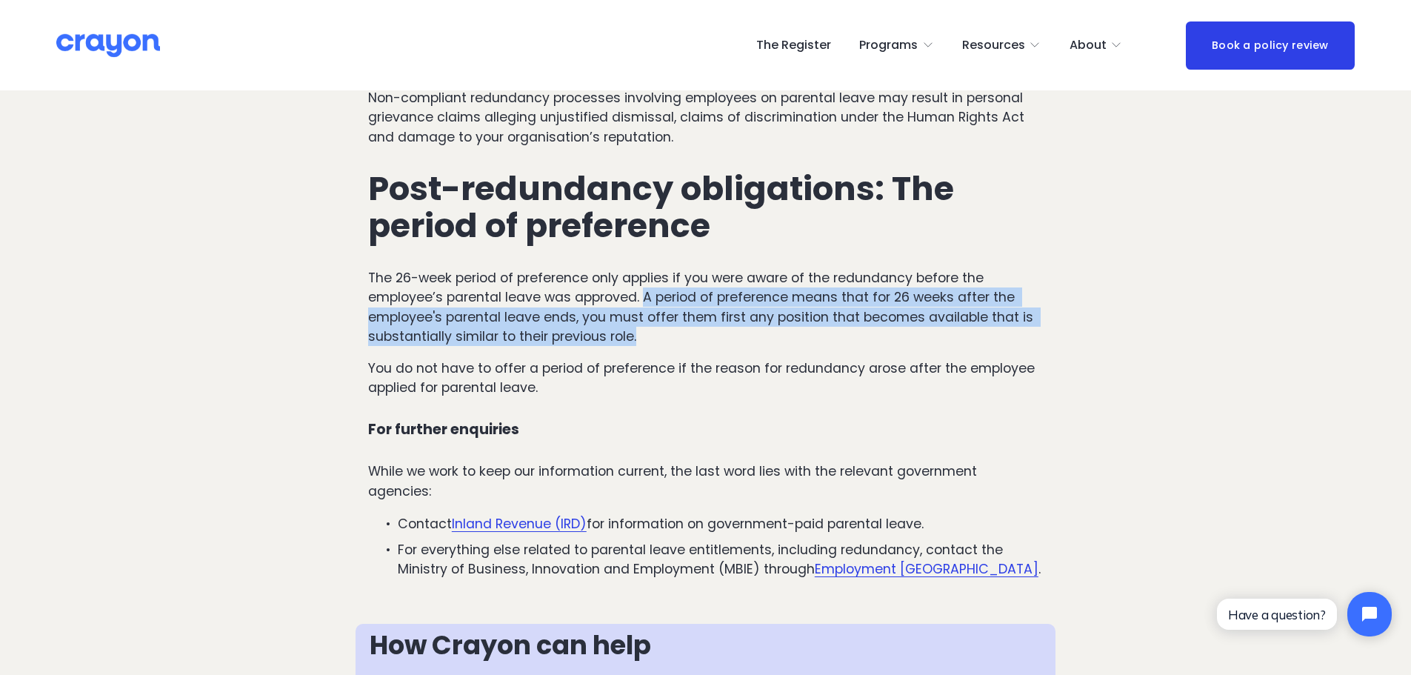
drag, startPoint x: 645, startPoint y: 303, endPoint x: 653, endPoint y: 334, distance: 32.2
click at [653, 334] on p "The 26-week period of preference only applies if you were aware of the redundan…" at bounding box center [705, 307] width 675 height 79
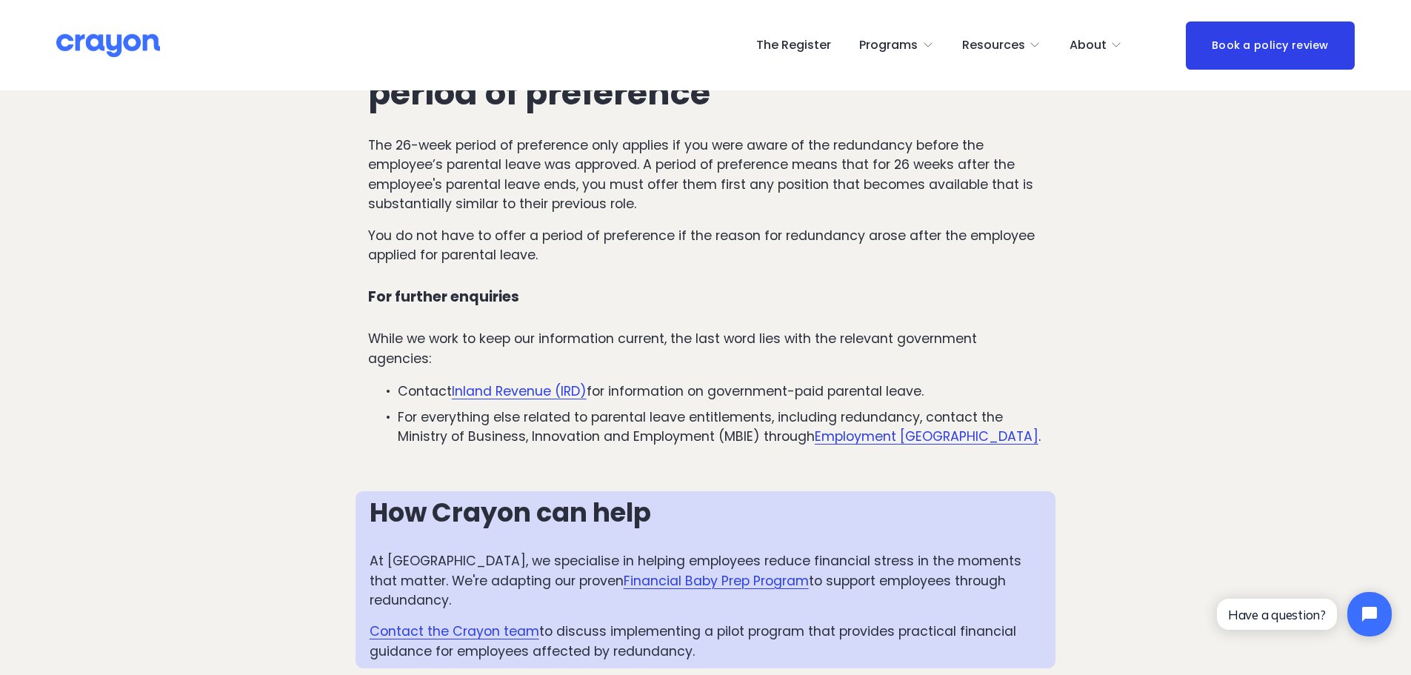
scroll to position [3185, 0]
